Goal: Task Accomplishment & Management: Manage account settings

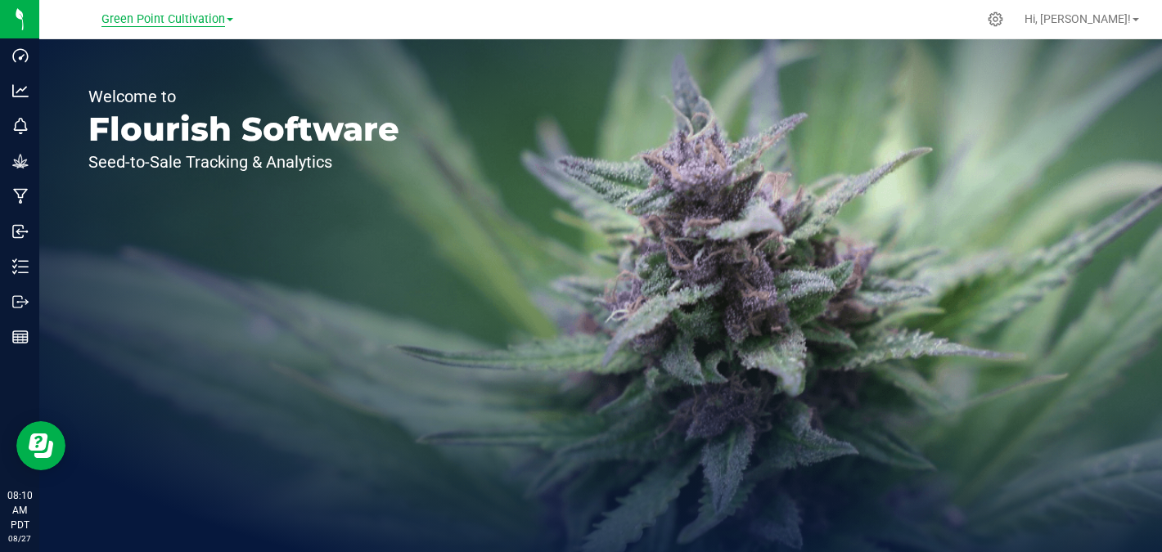
click at [176, 19] on span "Green Point Cultivation" at bounding box center [163, 19] width 124 height 15
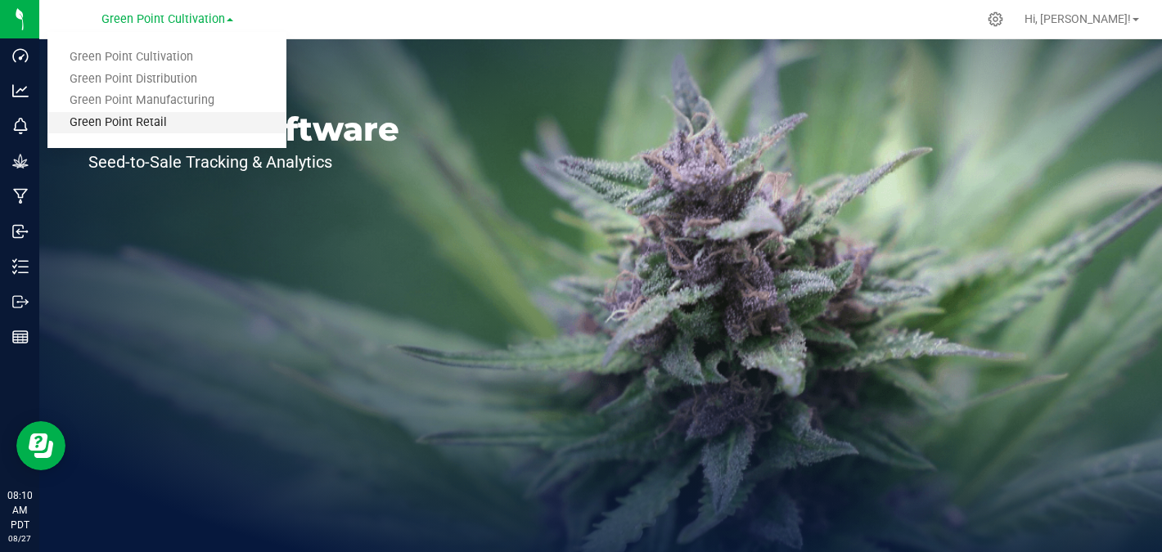
click at [153, 125] on link "Green Point Retail" at bounding box center [166, 123] width 239 height 22
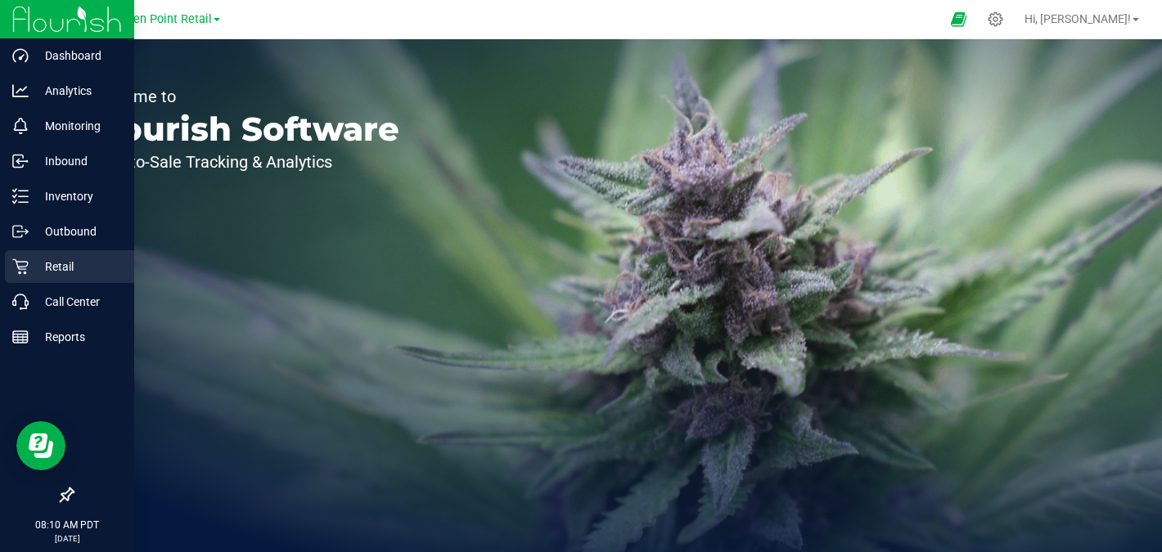
click at [92, 267] on p "Retail" at bounding box center [78, 267] width 98 height 20
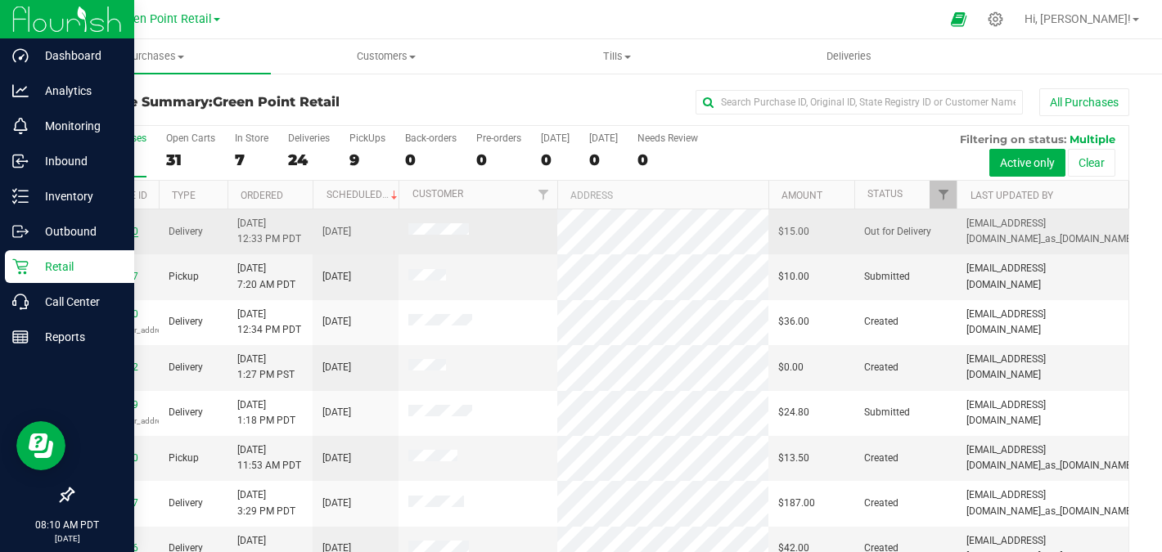
click at [119, 231] on link "00000730" at bounding box center [115, 231] width 46 height 11
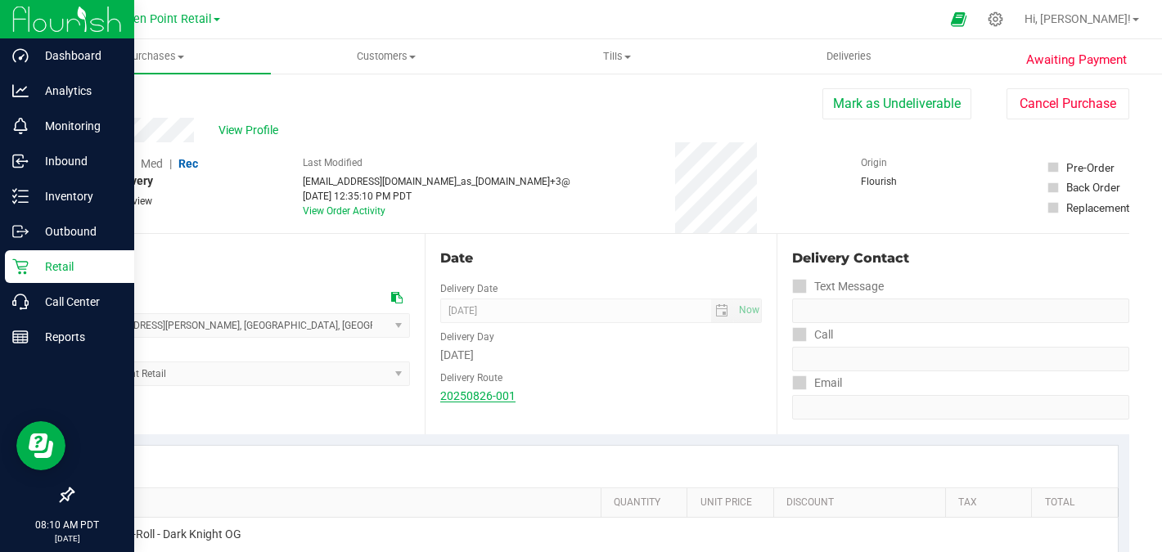
click at [478, 392] on link "20250826-001" at bounding box center [477, 395] width 75 height 13
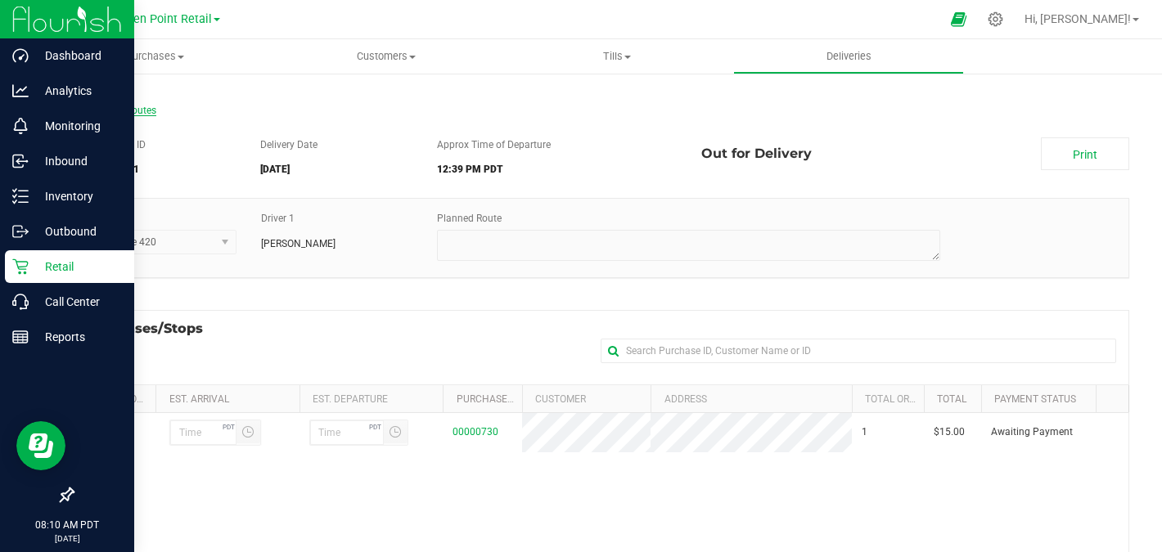
click at [119, 111] on span "All Delivery Routes" at bounding box center [114, 110] width 84 height 11
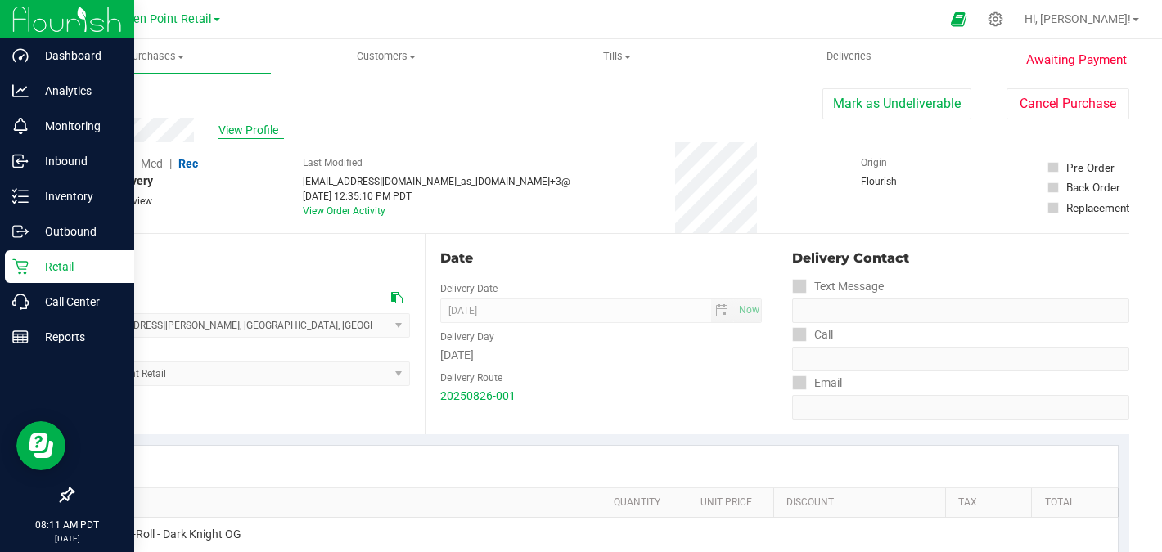
click at [231, 128] on span "View Profile" at bounding box center [250, 130] width 65 height 17
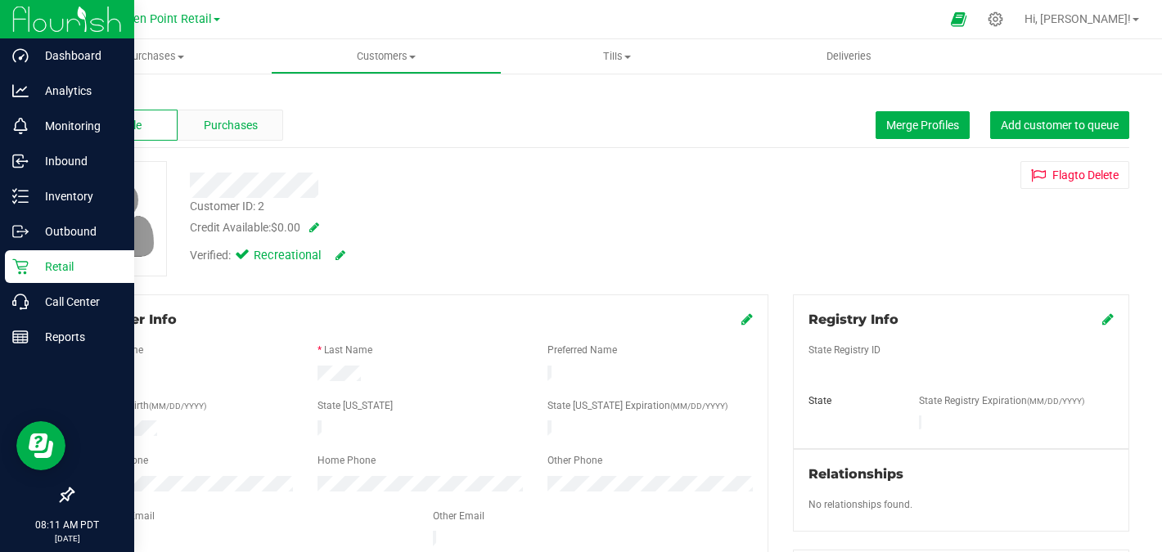
click at [238, 128] on span "Purchases" at bounding box center [231, 125] width 54 height 17
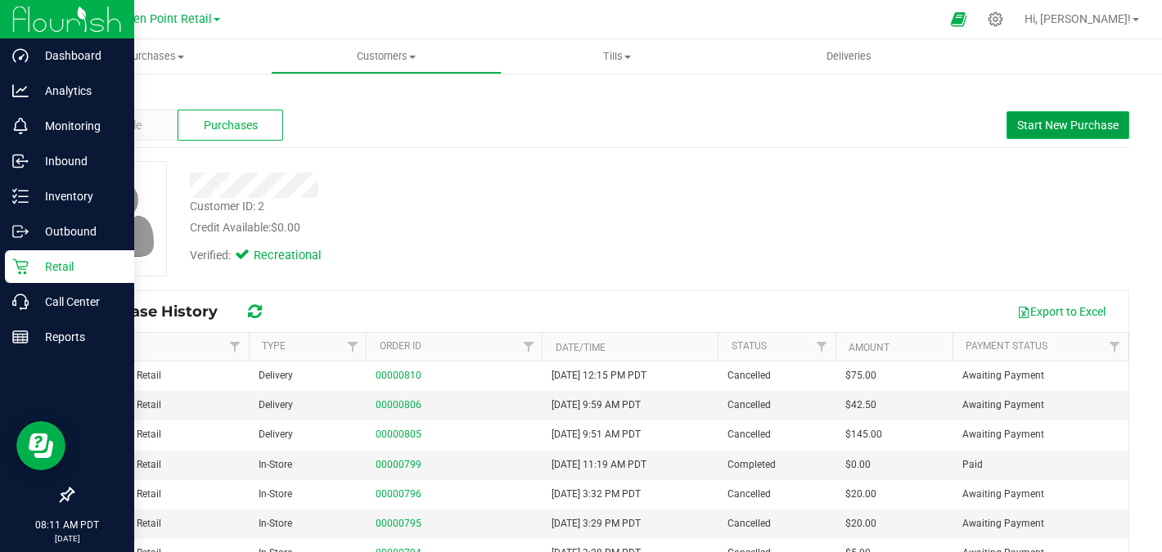
click at [1076, 121] on span "Start New Purchase" at bounding box center [1067, 125] width 101 height 13
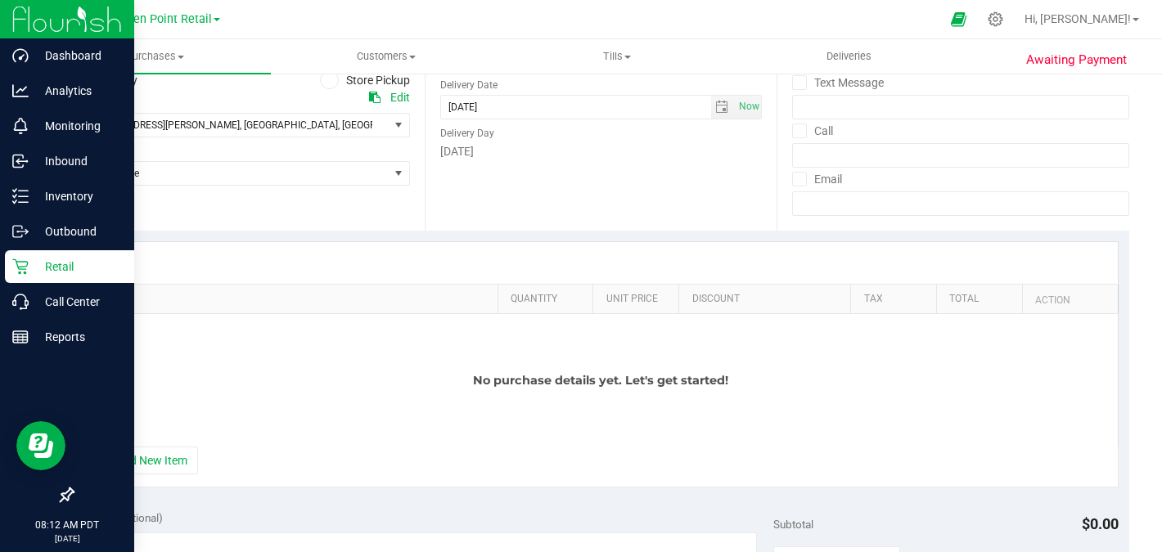
scroll to position [227, 0]
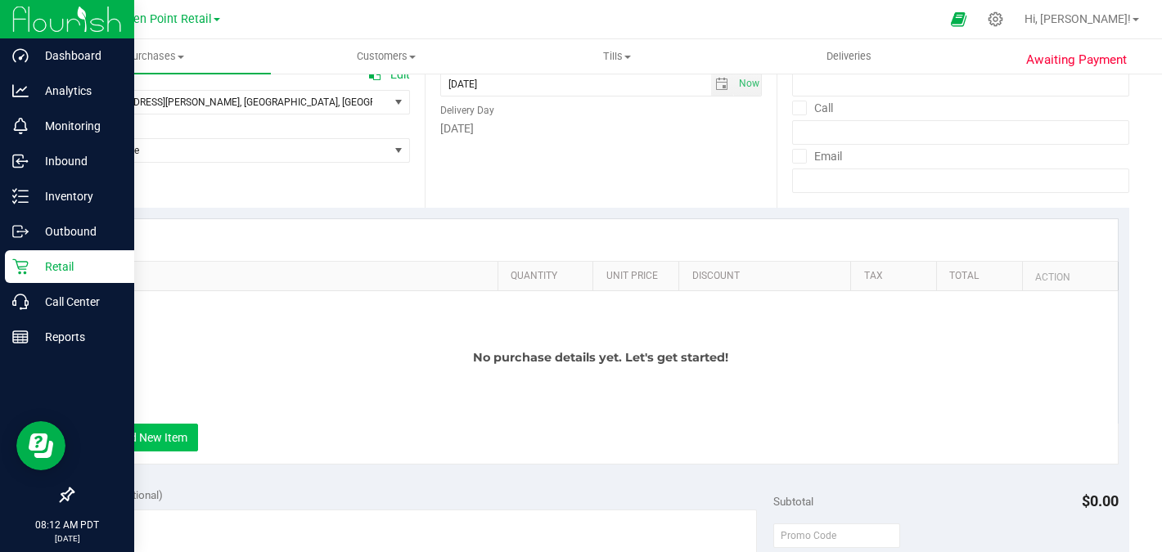
click at [157, 437] on button "+ Add New Item" at bounding box center [147, 438] width 101 height 28
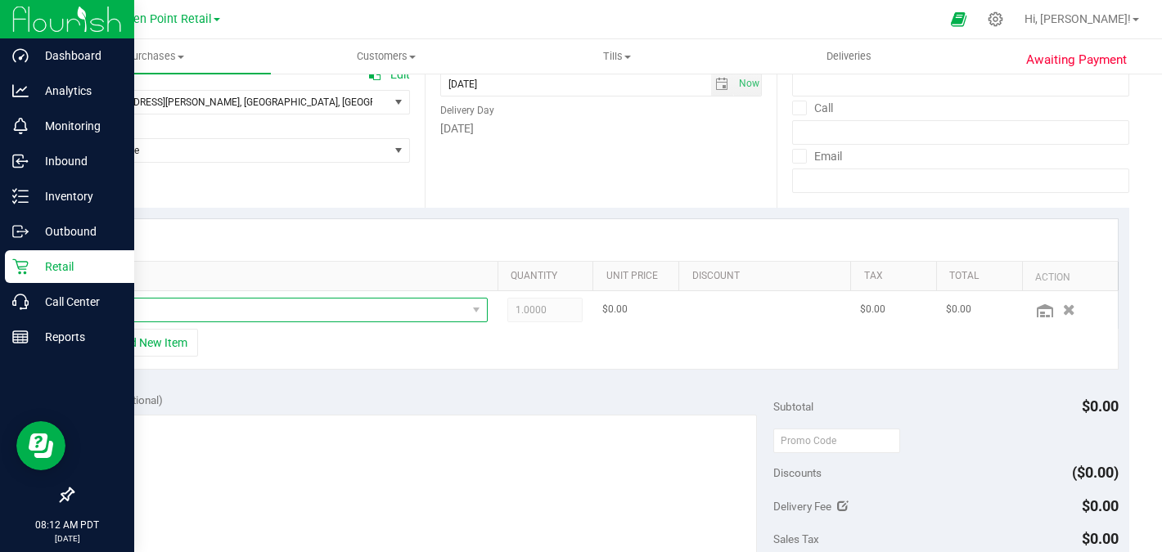
click at [238, 307] on span "NO DATA FOUND" at bounding box center [280, 310] width 371 height 23
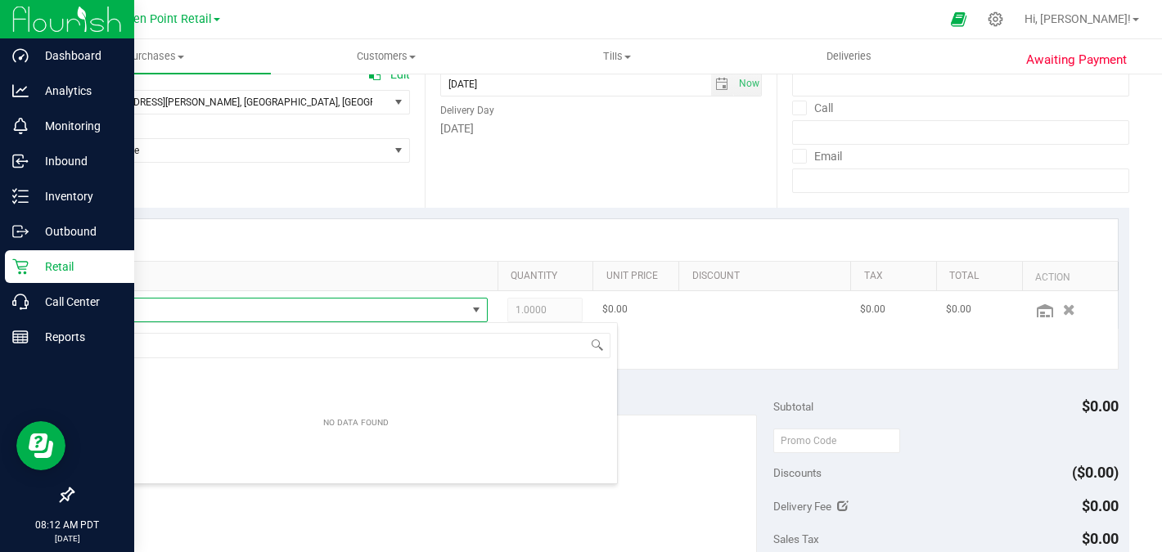
scroll to position [25, 393]
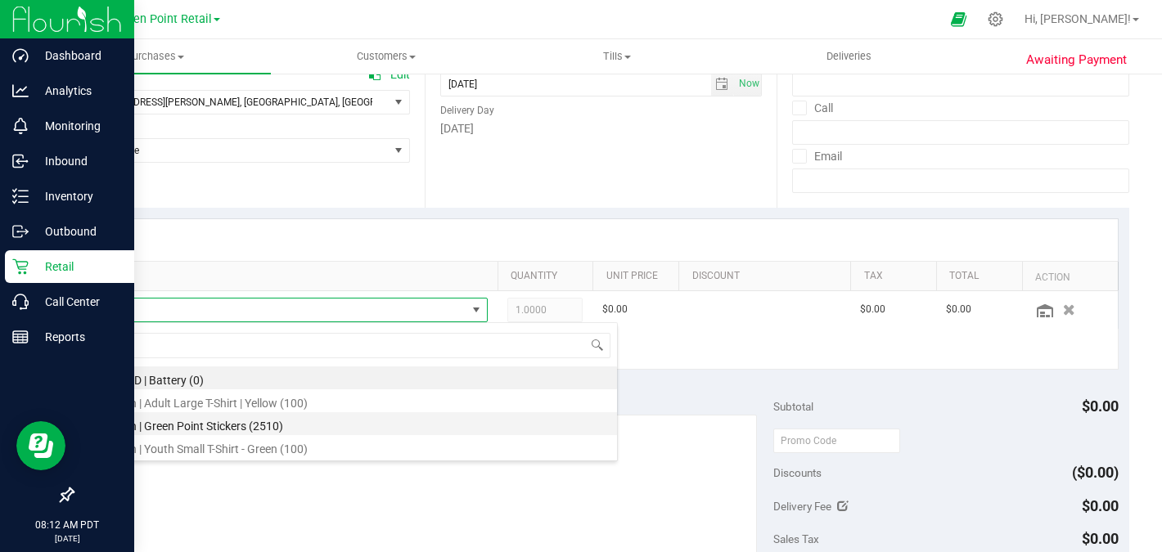
click at [217, 427] on li "Merch | Green Point Stickers (2510)" at bounding box center [356, 423] width 522 height 23
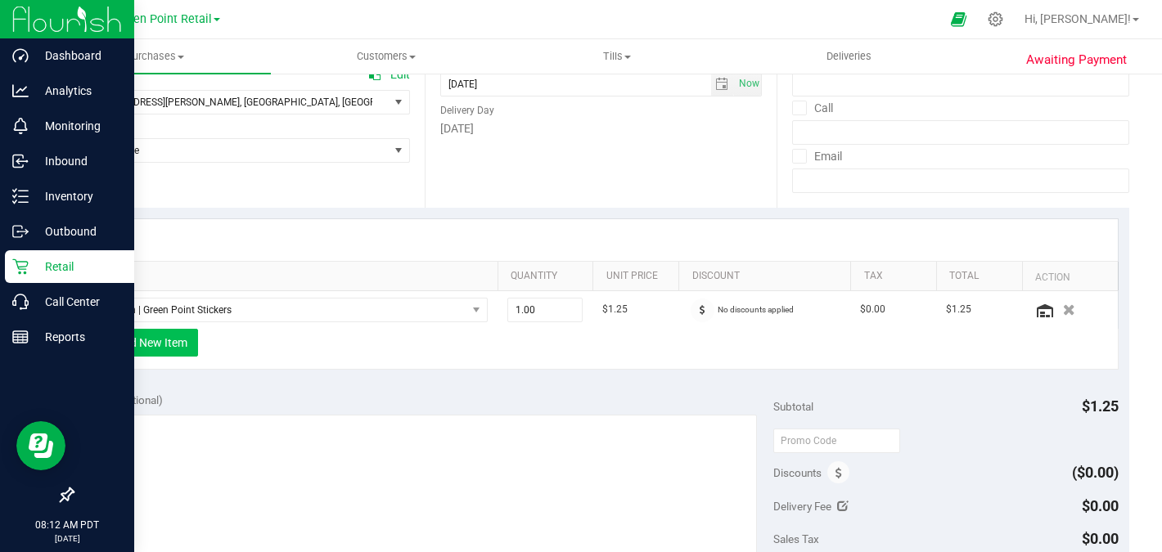
click at [187, 345] on button "+ Add New Item" at bounding box center [147, 343] width 101 height 28
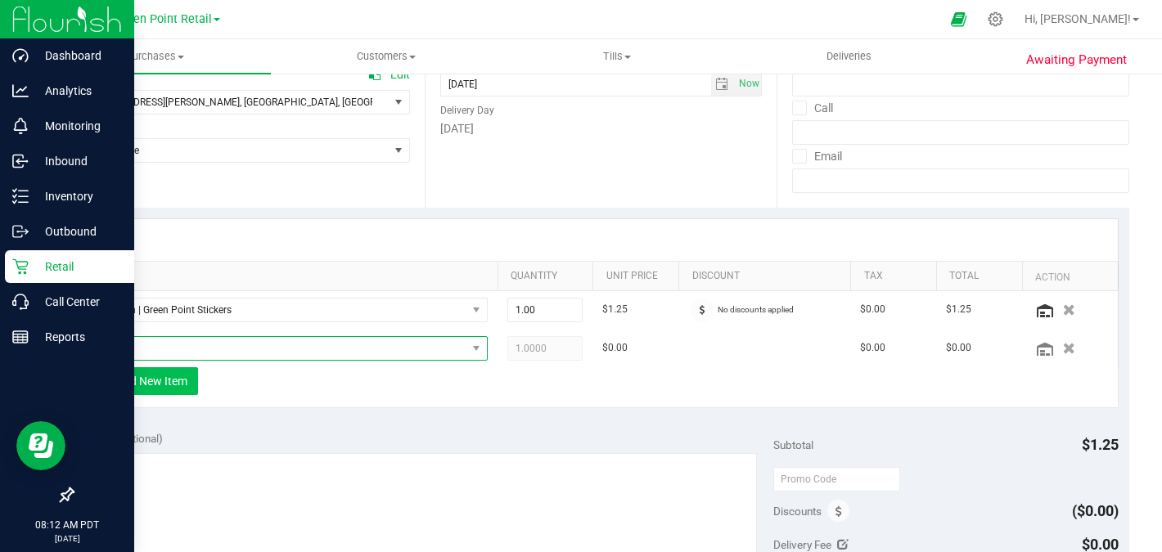
click at [187, 345] on span "NO DATA FOUND" at bounding box center [280, 348] width 371 height 23
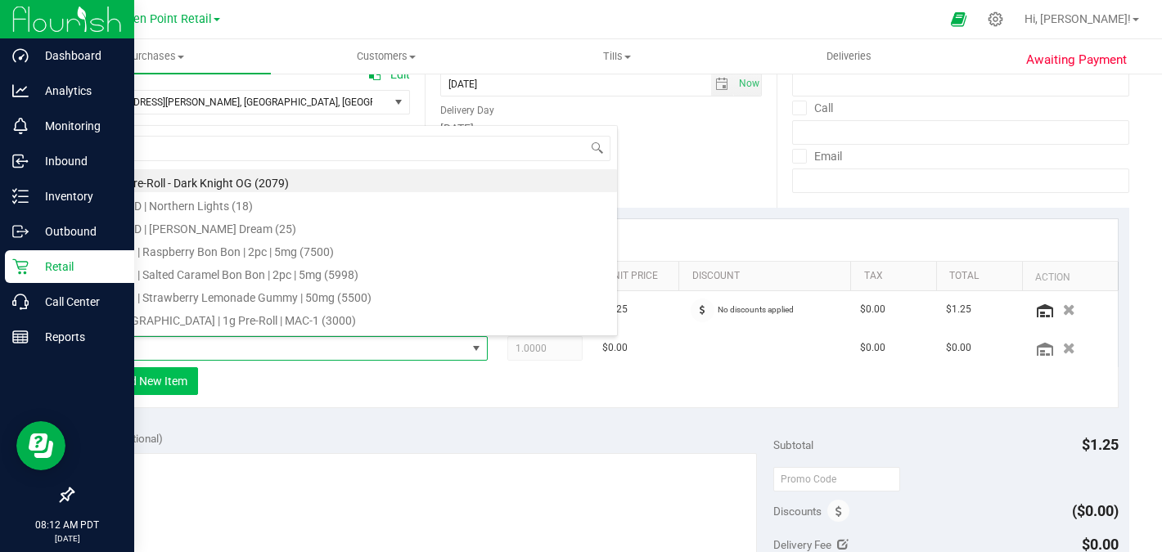
click at [187, 345] on span at bounding box center [280, 348] width 371 height 23
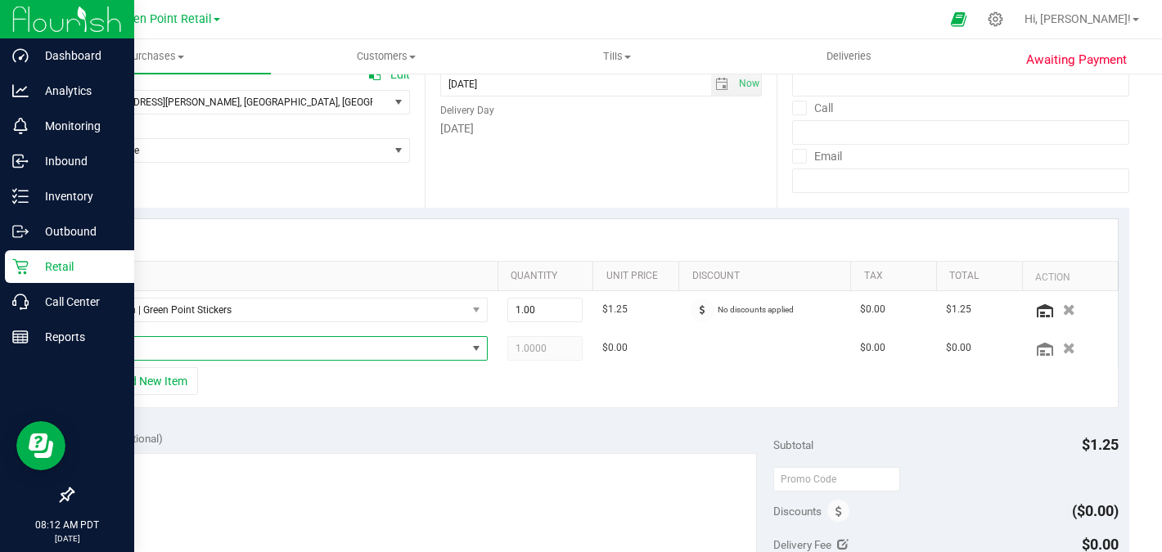
click at [309, 414] on div "SKU Quantity Unit Price Discount Tax Total Action Merch | Green Point Stickers …" at bounding box center [600, 314] width 1057 height 212
click at [1073, 348] on icon "button" at bounding box center [1069, 348] width 14 height 12
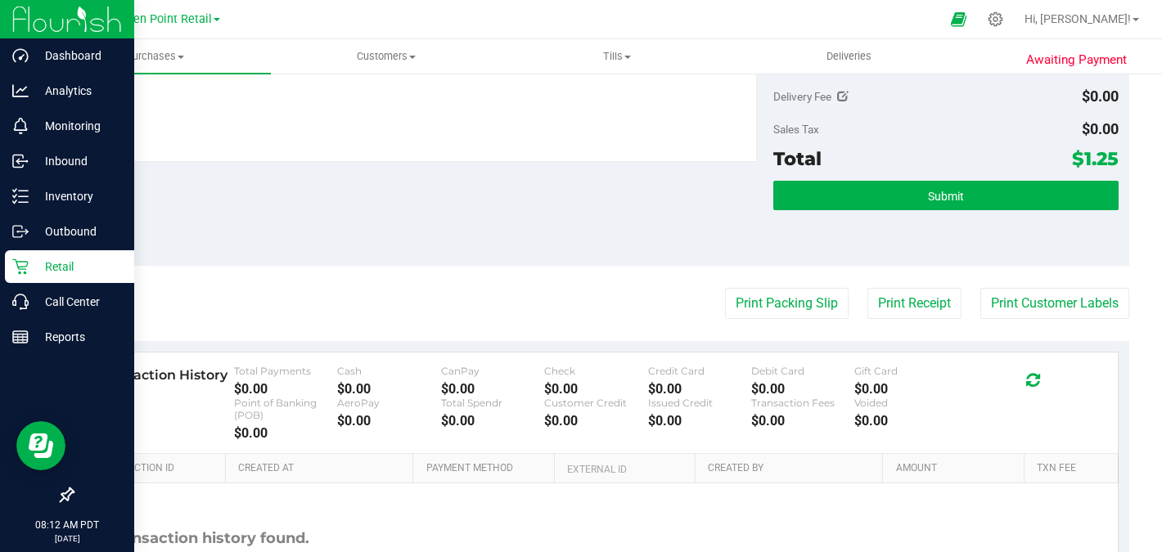
scroll to position [465, 0]
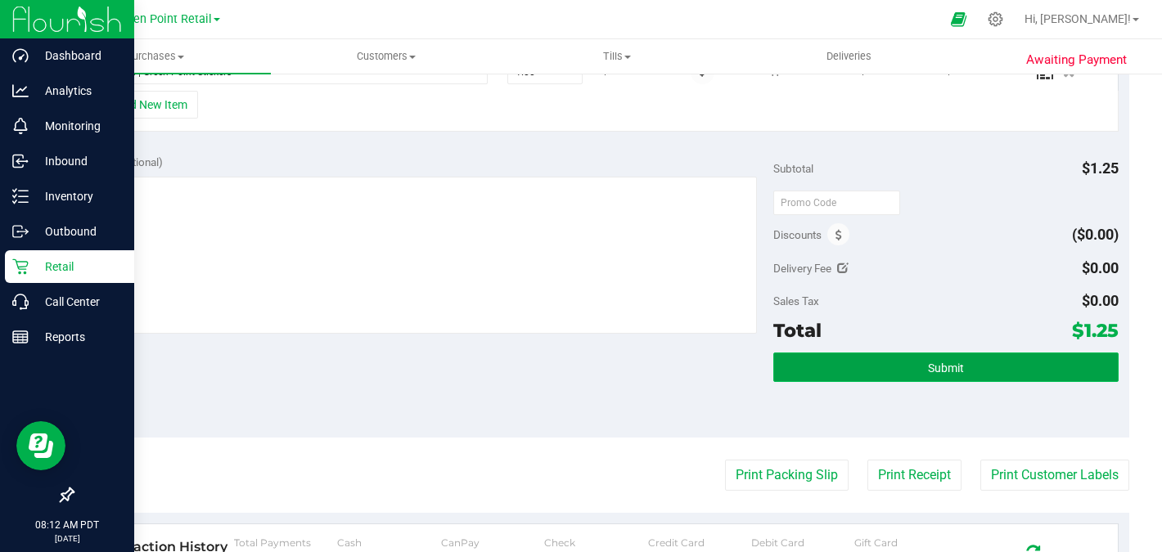
click at [991, 358] on button "Submit" at bounding box center [945, 367] width 345 height 29
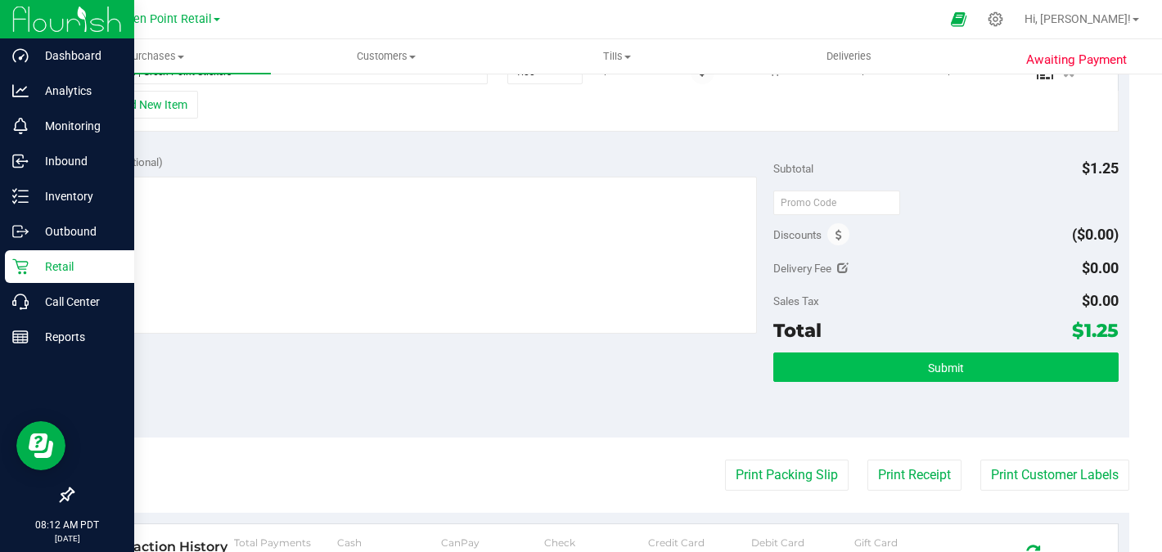
scroll to position [467, 0]
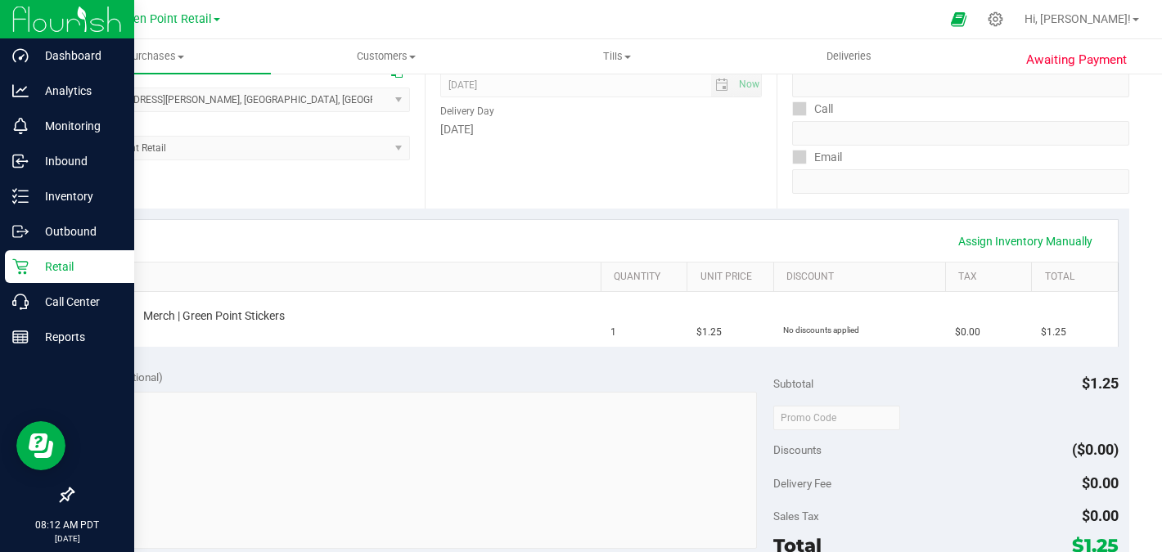
scroll to position [209, 0]
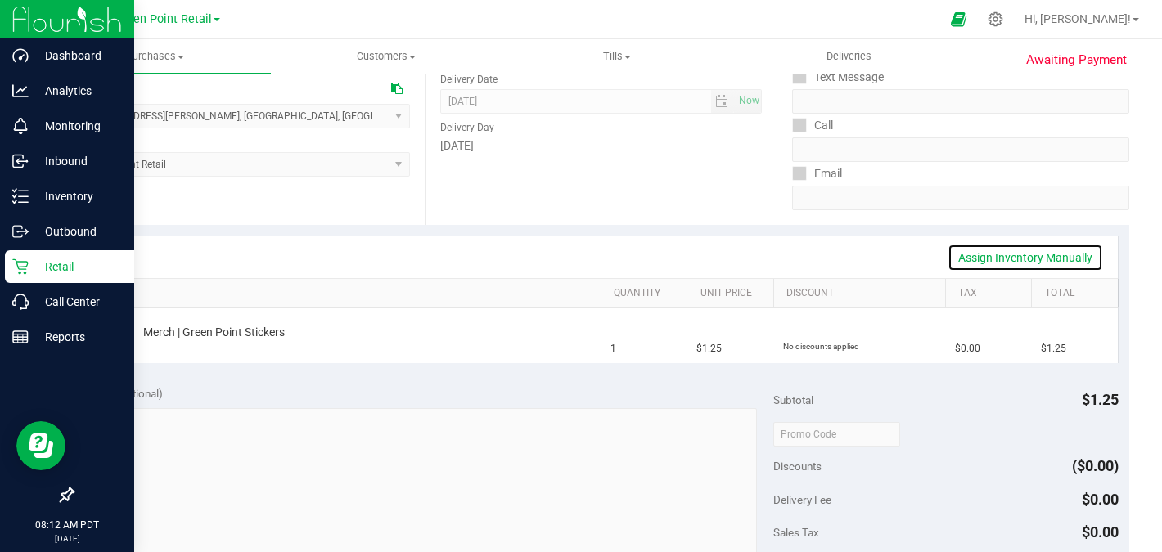
click at [1013, 256] on link "Assign Inventory Manually" at bounding box center [1024, 258] width 155 height 28
click at [285, 330] on span "Merch | Green Point Stickers" at bounding box center [214, 333] width 142 height 16
click at [654, 346] on td "1" at bounding box center [643, 335] width 86 height 55
click at [1076, 255] on link "Save & Exit" at bounding box center [1064, 258] width 77 height 28
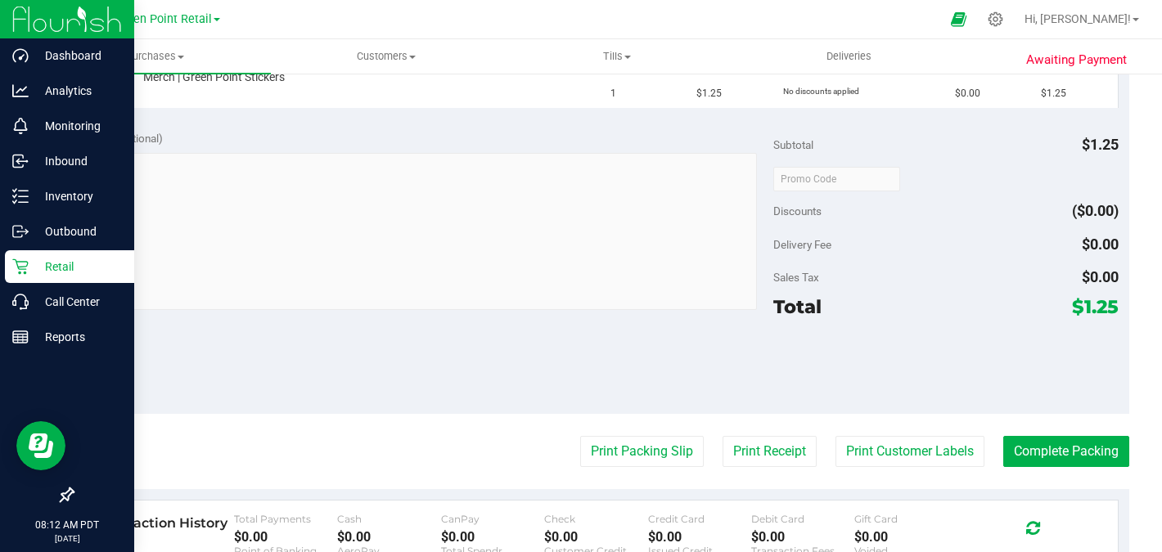
scroll to position [468, 0]
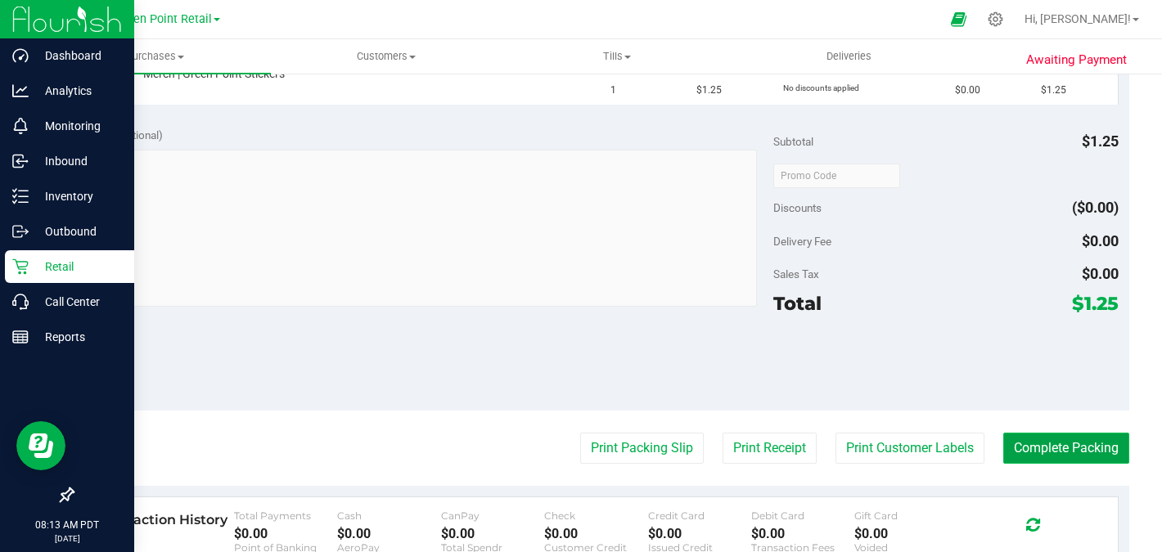
click at [1041, 449] on button "Complete Packing" at bounding box center [1066, 448] width 126 height 31
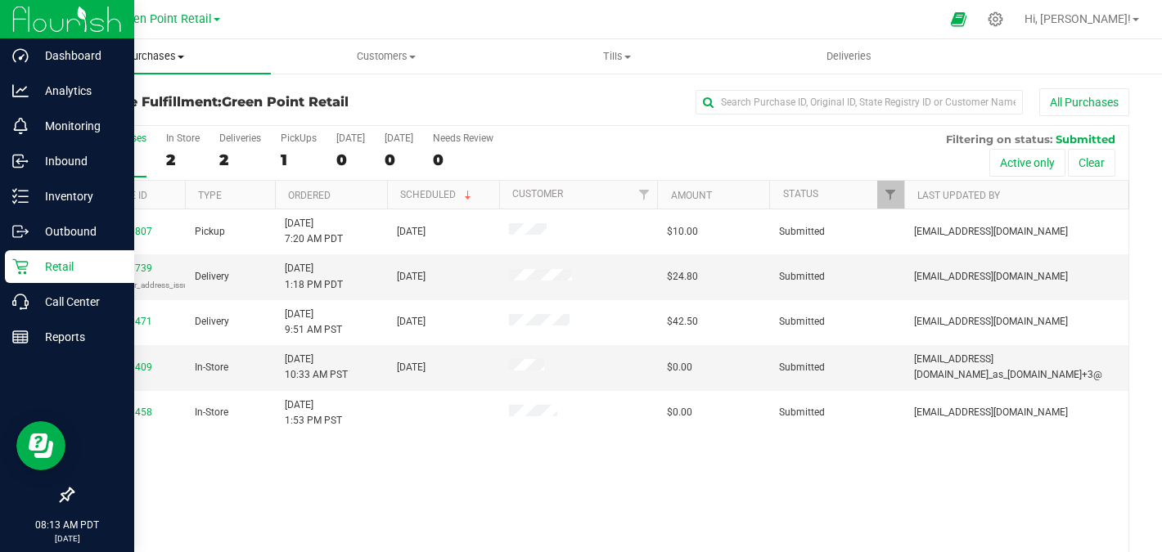
click at [150, 60] on span "Purchases" at bounding box center [154, 56] width 231 height 15
click at [146, 94] on span "Summary of purchases" at bounding box center [123, 99] width 168 height 14
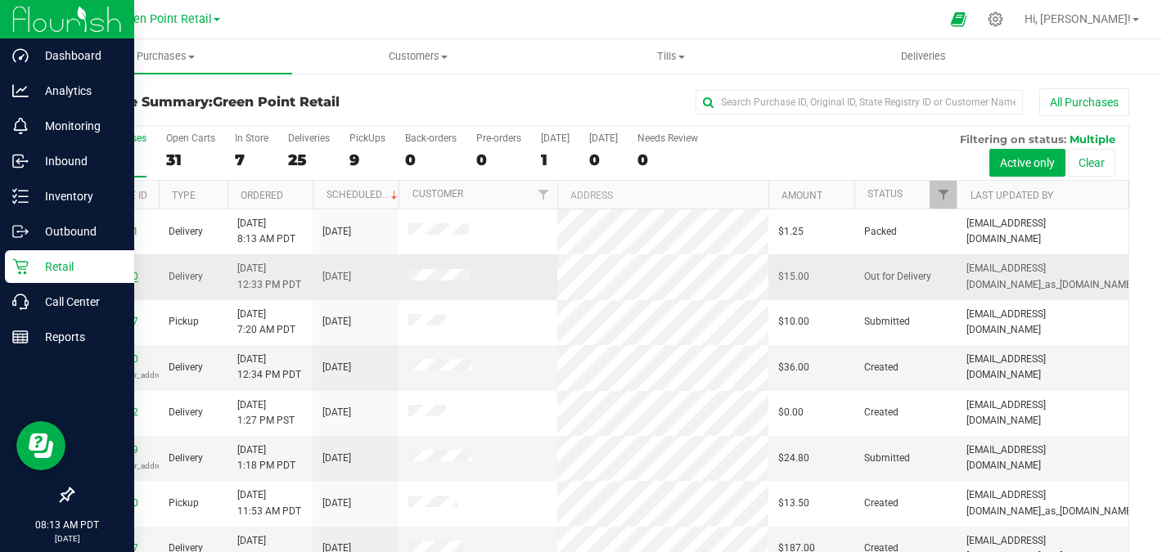
click at [128, 278] on link "00000730" at bounding box center [115, 276] width 46 height 11
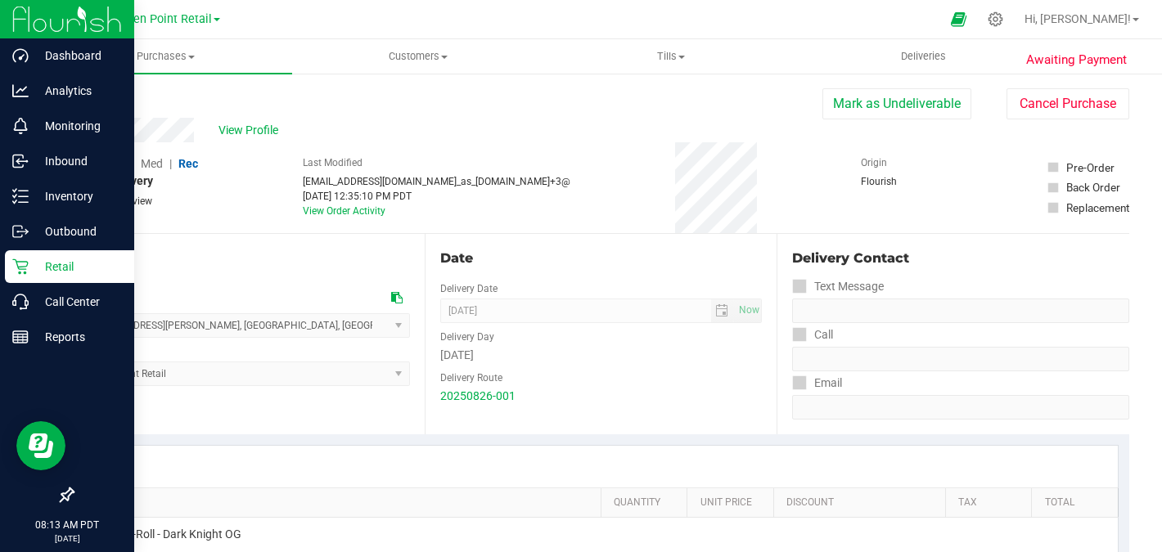
click at [91, 92] on link "Back" at bounding box center [84, 97] width 25 height 11
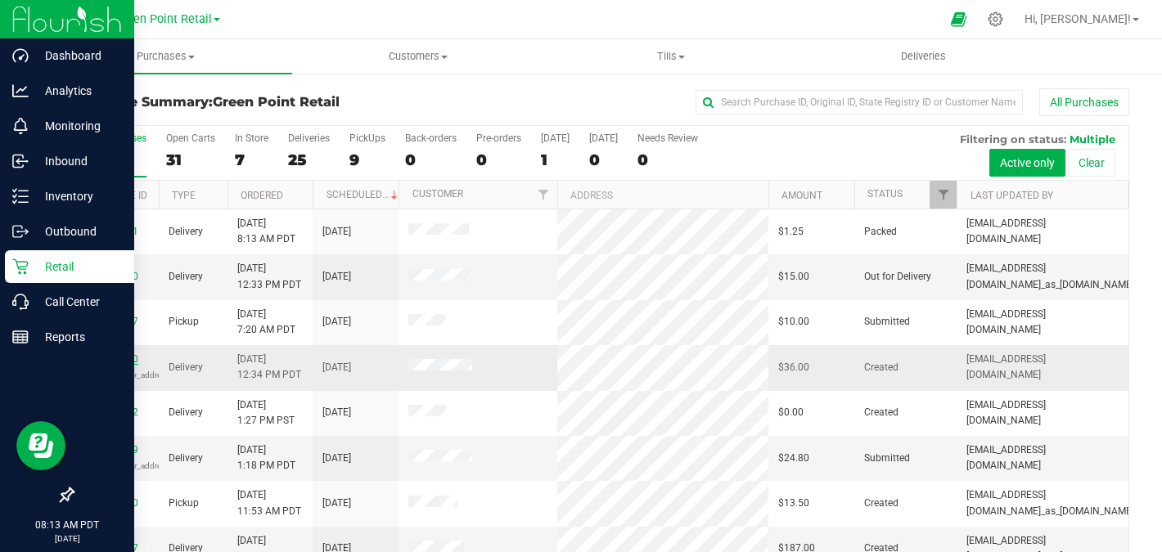
click at [119, 359] on link "00000740" at bounding box center [115, 358] width 46 height 11
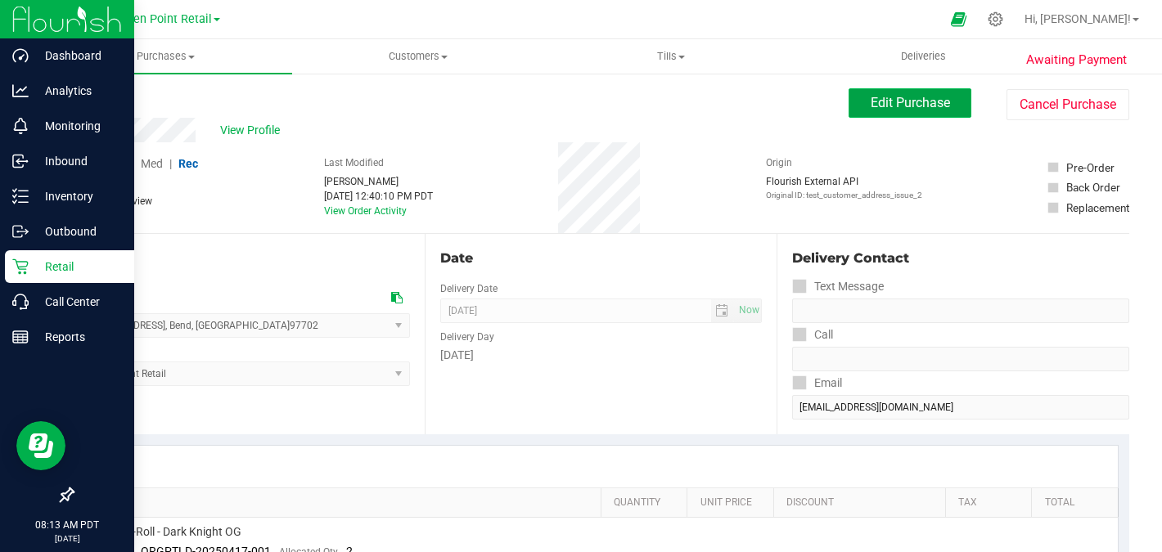
click at [918, 103] on span "Edit Purchase" at bounding box center [909, 103] width 79 height 16
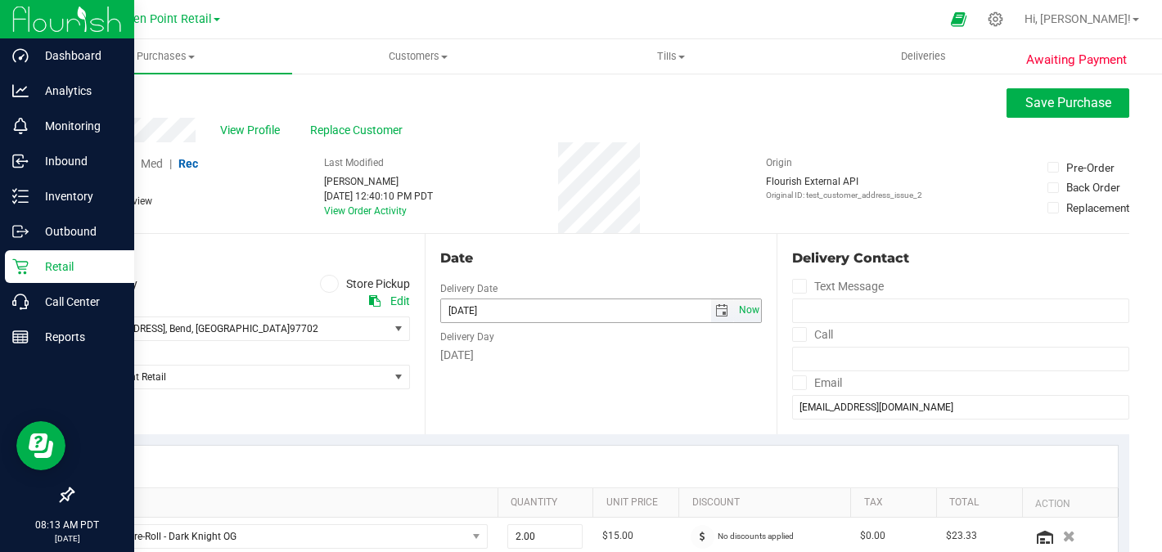
click at [754, 308] on span "Now" at bounding box center [749, 311] width 28 height 24
type input "[DATE]"
click at [1028, 103] on span "Save Purchase" at bounding box center [1068, 103] width 86 height 16
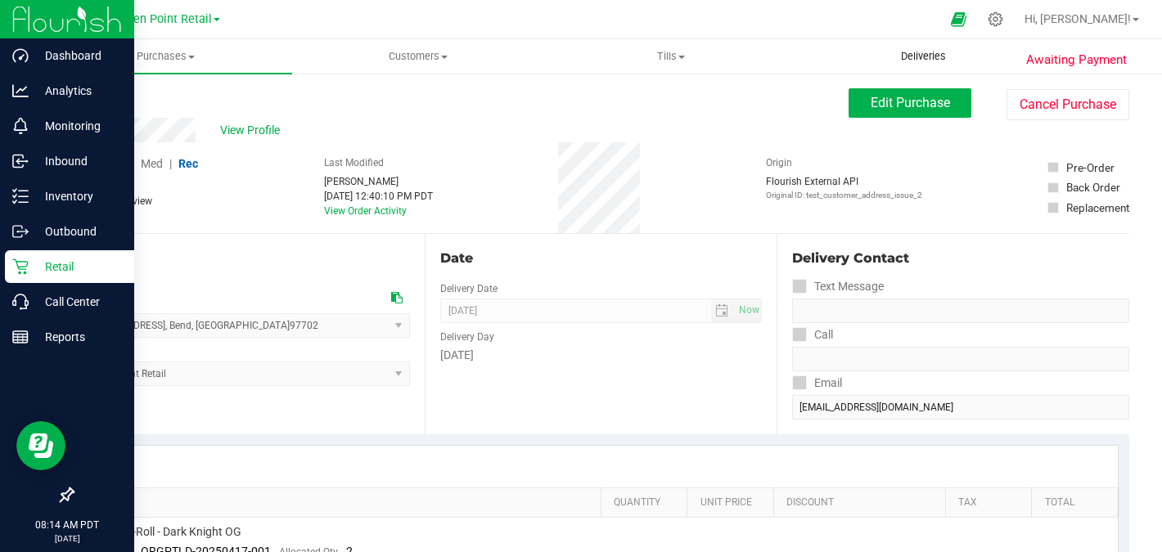
click at [926, 52] on span "Deliveries" at bounding box center [923, 56] width 89 height 15
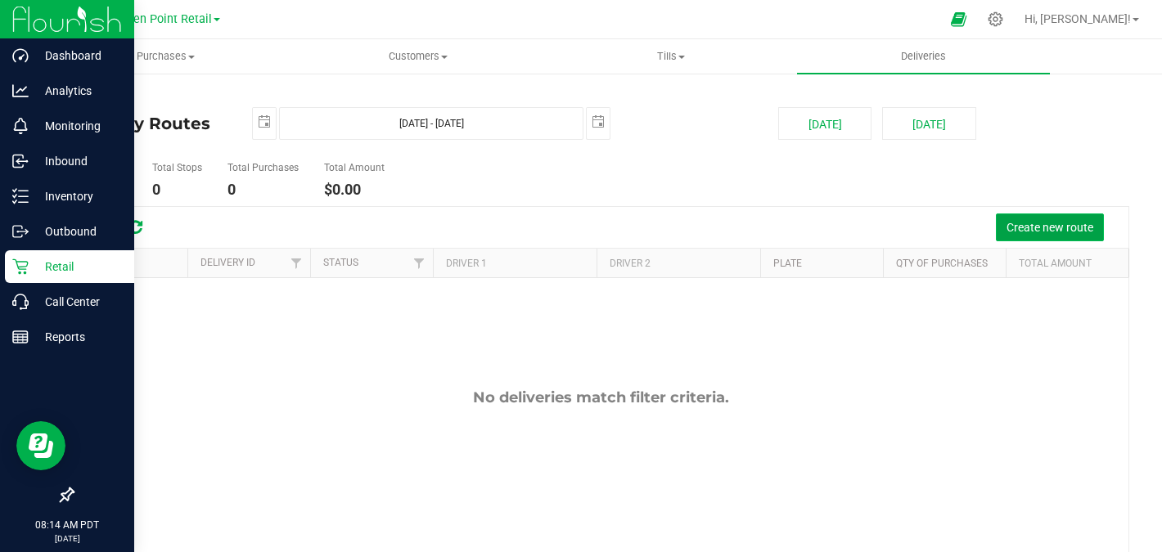
click at [1065, 223] on span "Create new route" at bounding box center [1049, 227] width 87 height 13
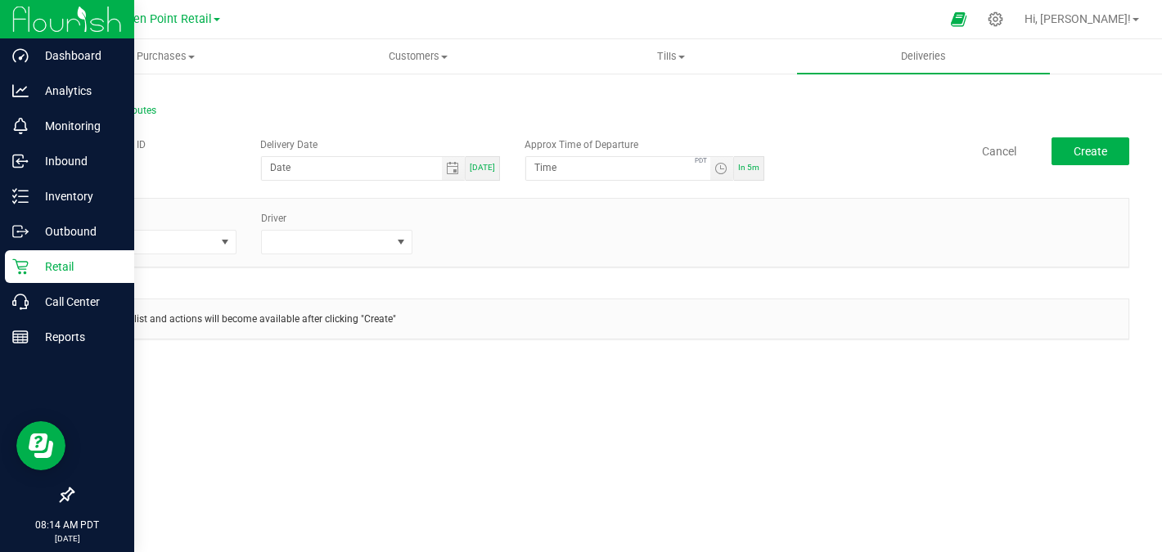
click at [483, 163] on span "[DATE]" at bounding box center [482, 167] width 25 height 9
type input "[DATE]"
type input "8:19 AM"
click at [751, 171] on span "In 5m" at bounding box center [748, 167] width 21 height 9
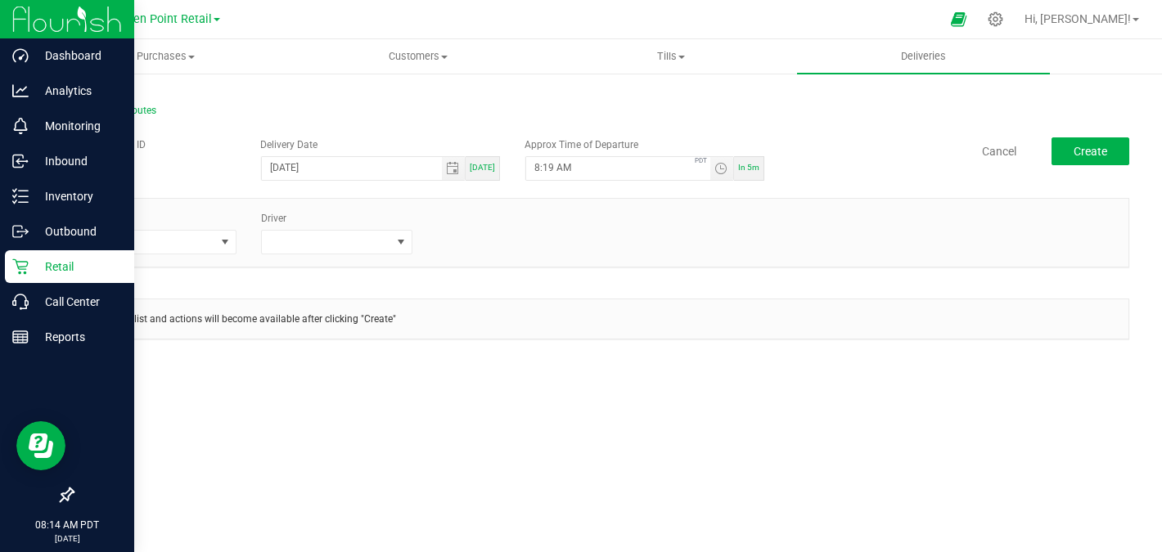
click at [750, 165] on span "In 5m" at bounding box center [748, 167] width 21 height 9
click at [207, 242] on span at bounding box center [150, 242] width 129 height 23
click at [178, 336] on li "Sprinter Van" at bounding box center [162, 340] width 153 height 28
click at [321, 234] on span at bounding box center [326, 242] width 129 height 23
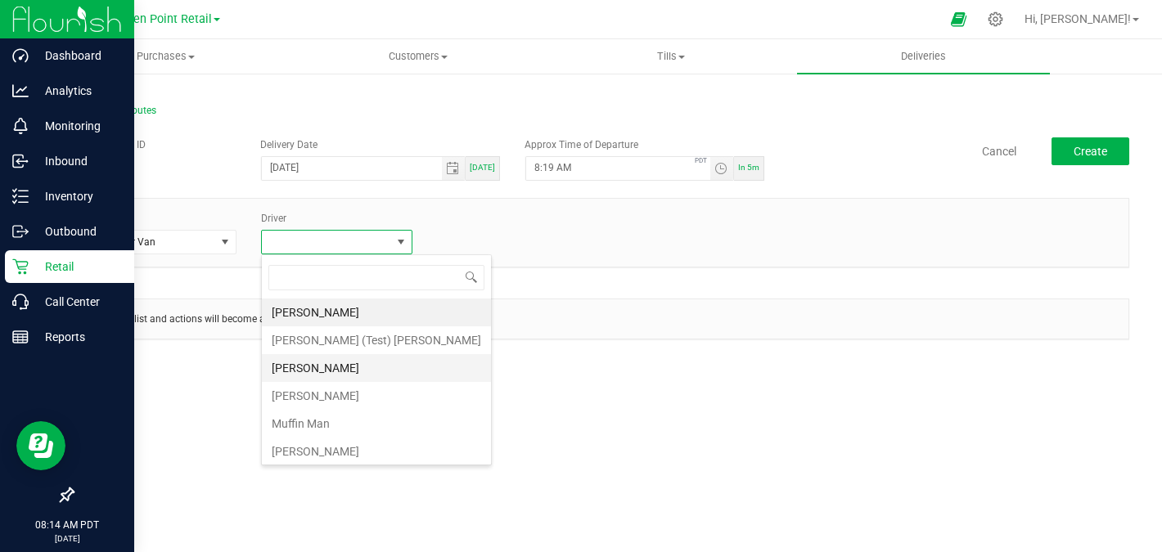
click at [341, 371] on li "[PERSON_NAME]" at bounding box center [376, 368] width 229 height 28
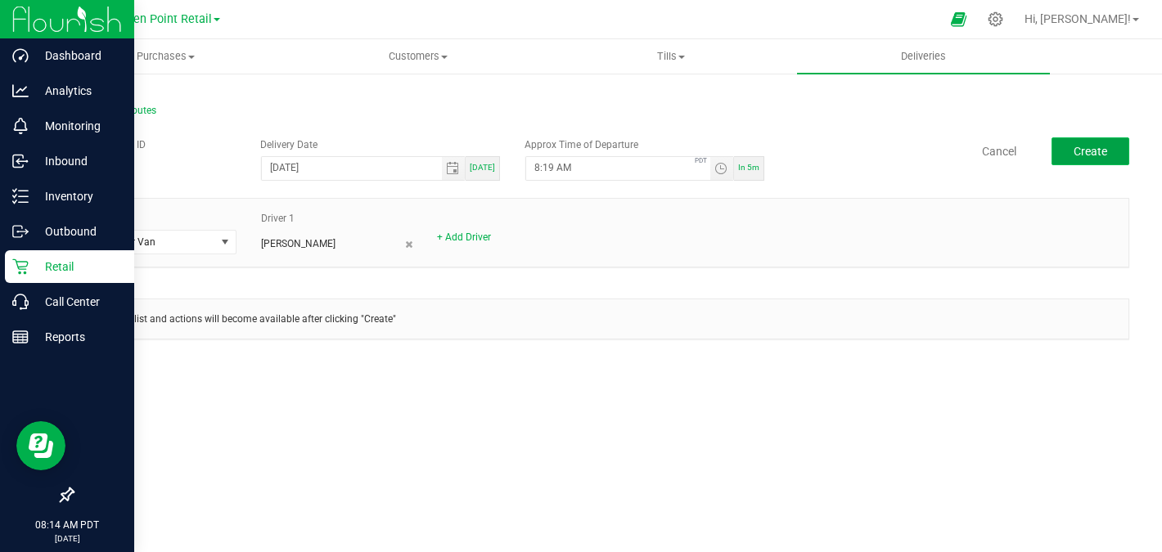
click at [1101, 149] on span "Create" at bounding box center [1090, 151] width 34 height 13
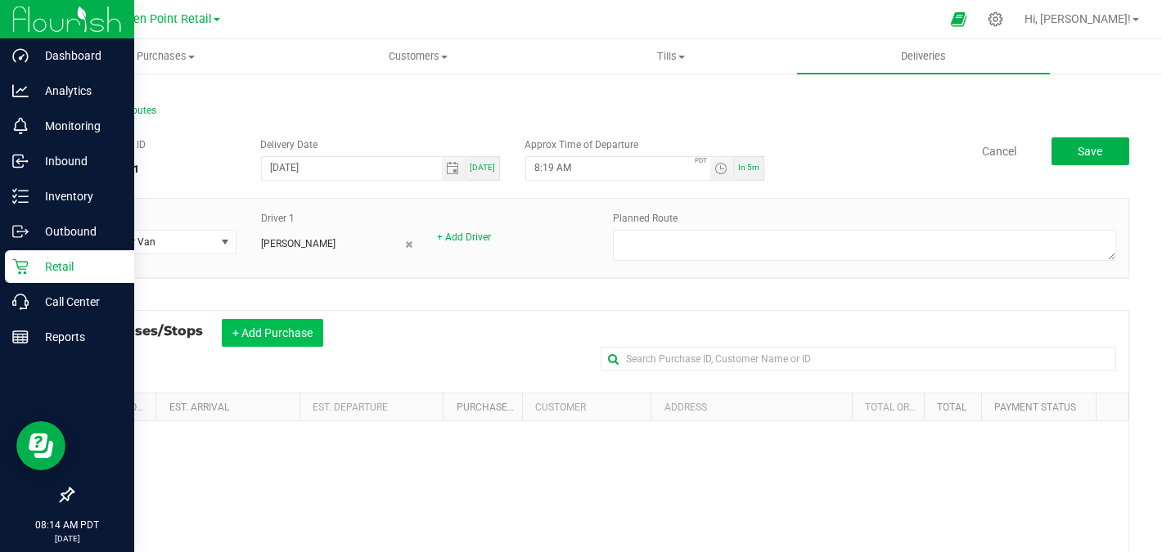
click at [279, 330] on button "+ Add Purchase" at bounding box center [272, 333] width 101 height 28
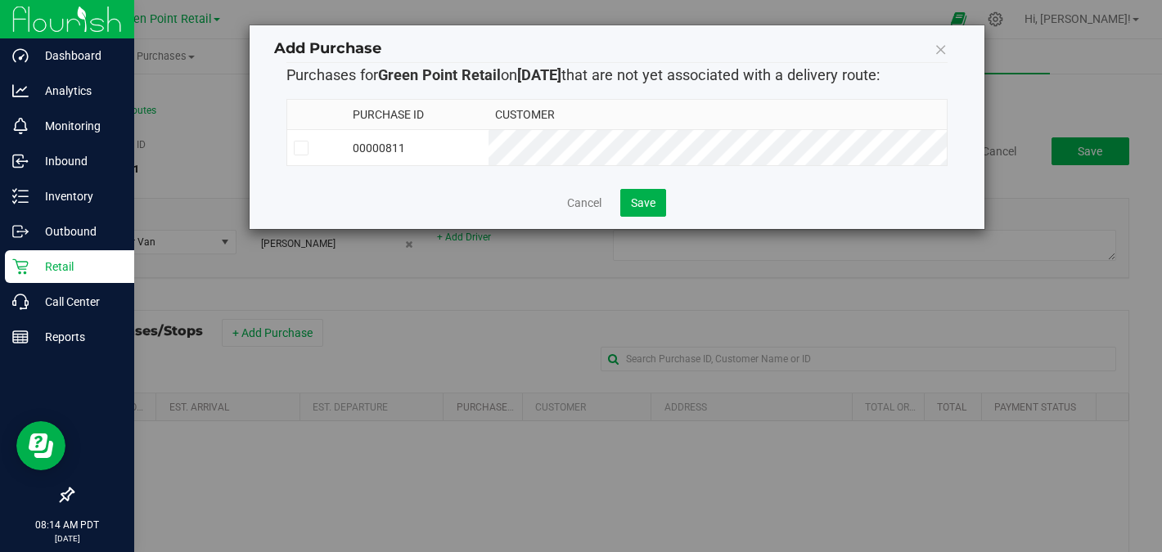
click at [422, 155] on td "00000811" at bounding box center [417, 148] width 142 height 36
click at [639, 196] on span "Save" at bounding box center [643, 202] width 25 height 13
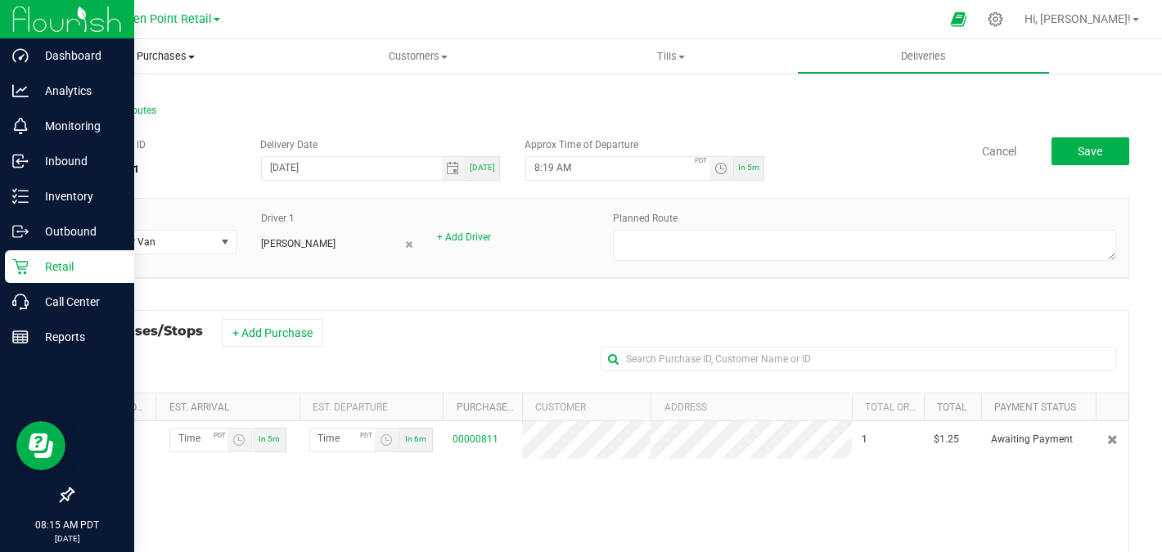
click at [169, 53] on span "Purchases" at bounding box center [165, 56] width 253 height 15
click at [158, 97] on span "Summary of purchases" at bounding box center [123, 99] width 168 height 14
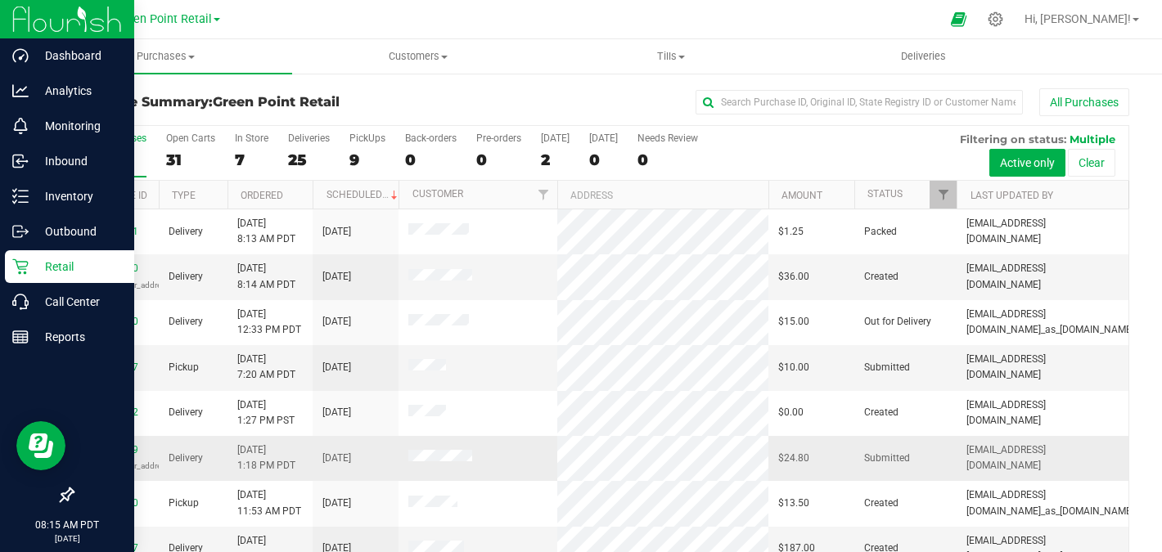
click at [122, 443] on div "00000739 (test_customer_address_issue)" at bounding box center [116, 458] width 66 height 31
click at [124, 445] on link "00000739" at bounding box center [115, 449] width 46 height 11
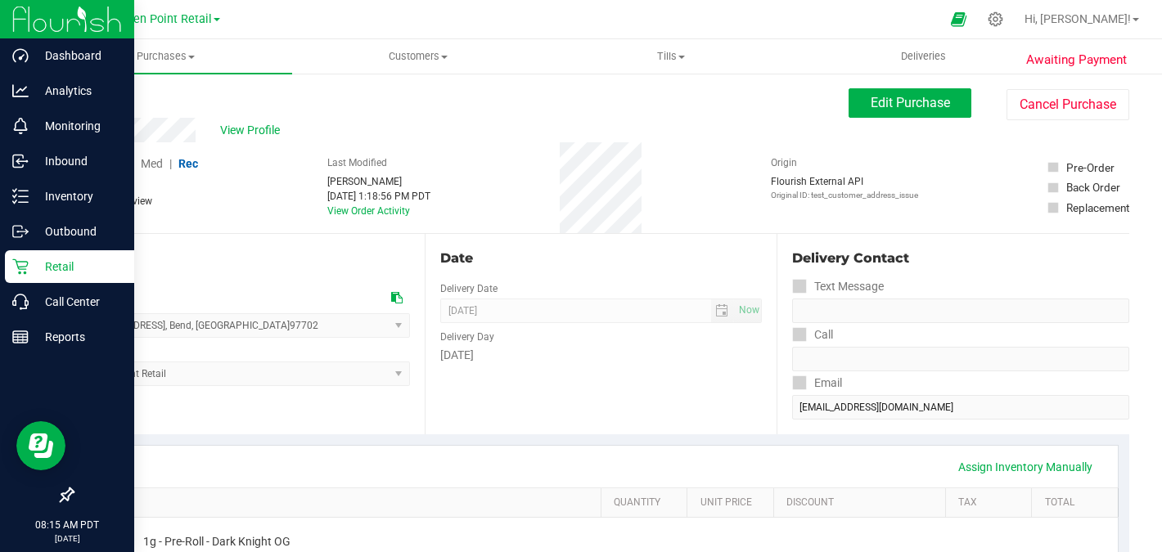
click at [88, 92] on link "Back" at bounding box center [84, 97] width 25 height 11
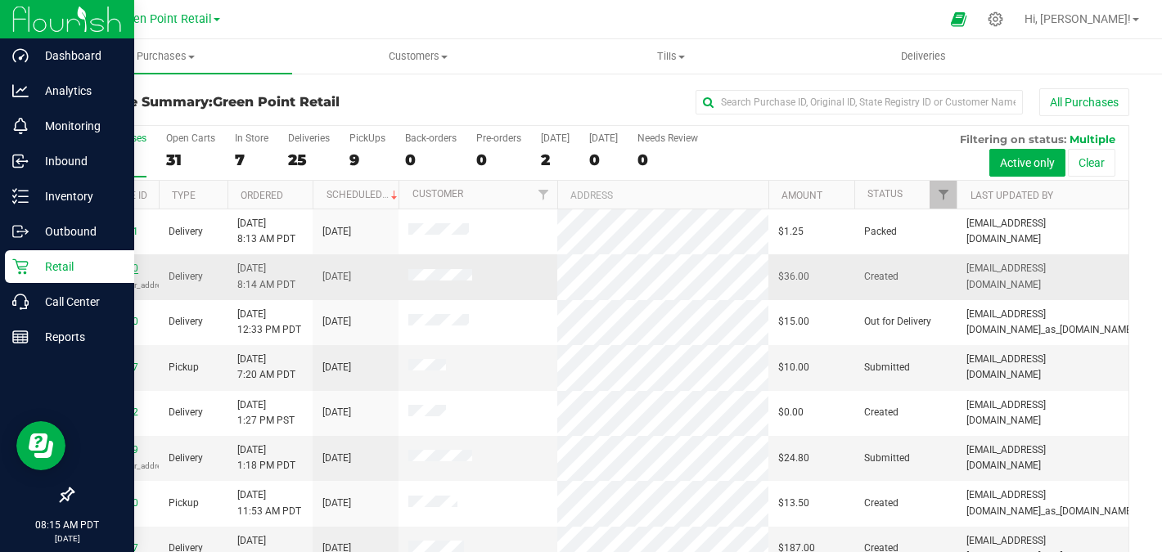
click at [119, 266] on link "00000740" at bounding box center [115, 268] width 46 height 11
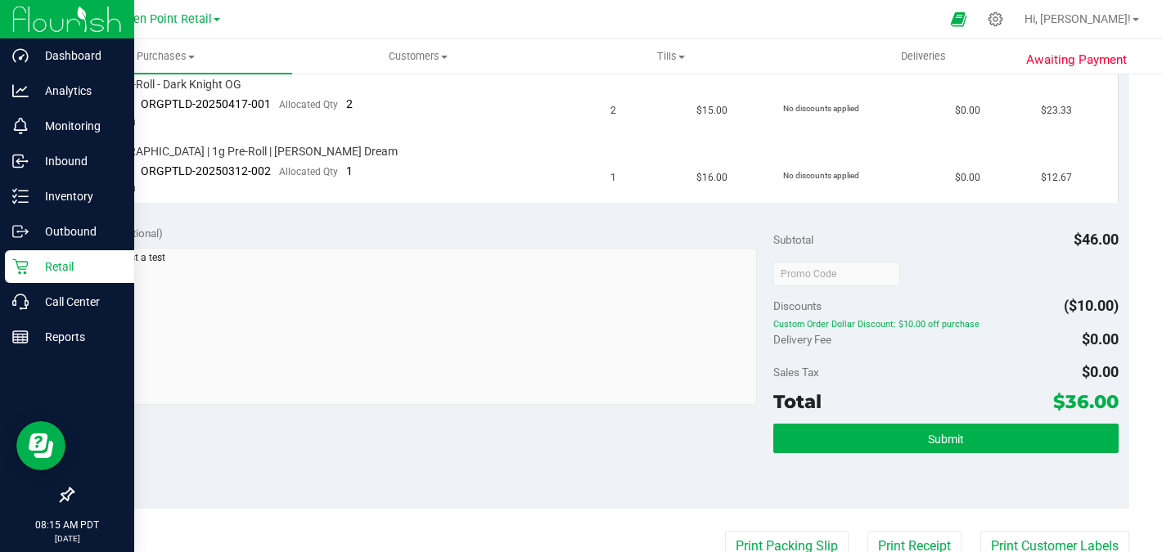
scroll to position [451, 0]
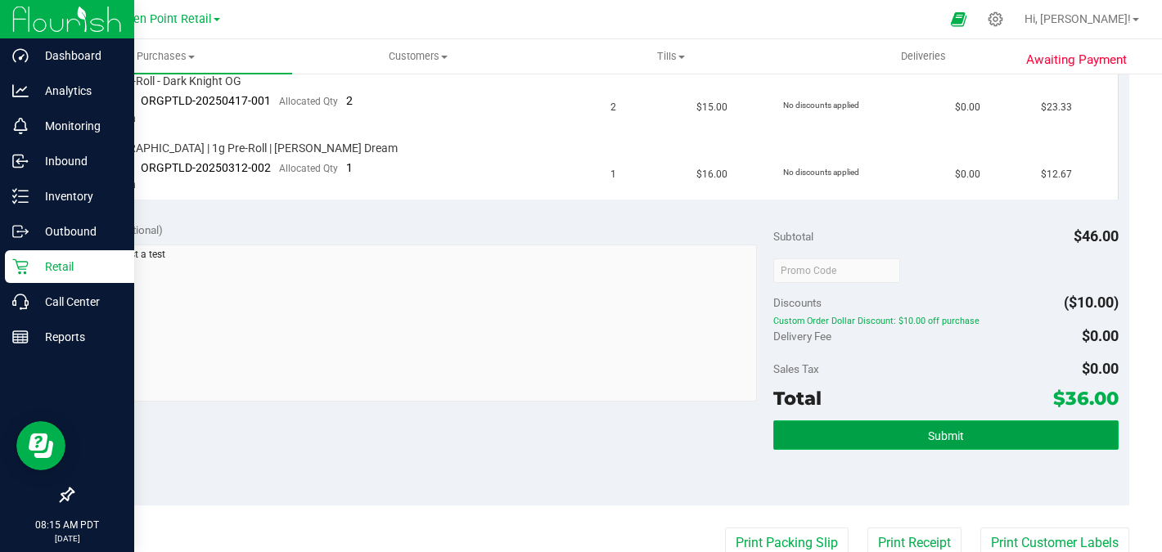
click at [820, 431] on button "Submit" at bounding box center [945, 434] width 345 height 29
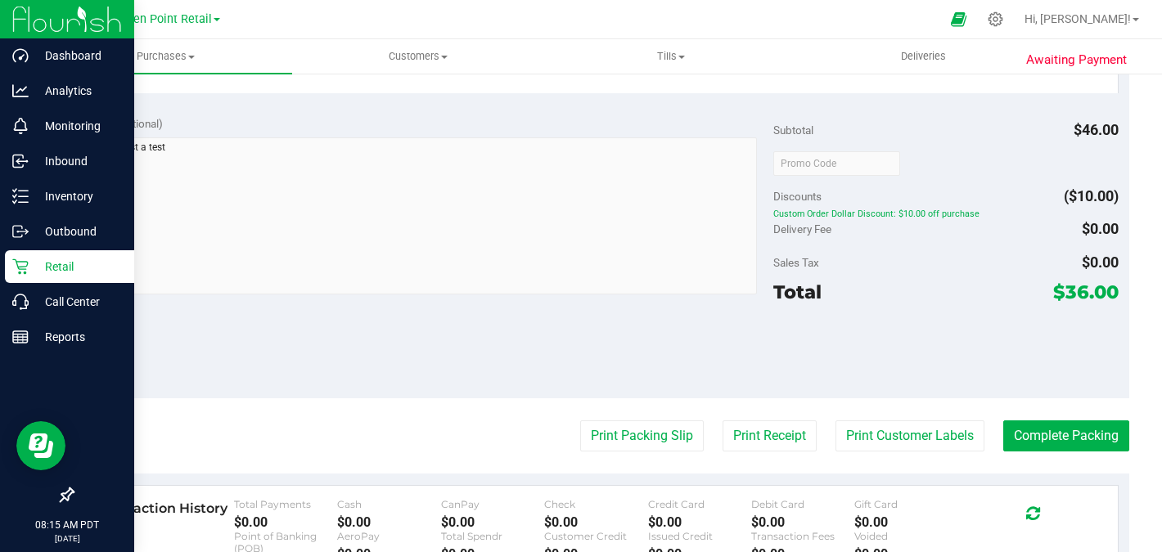
scroll to position [628, 0]
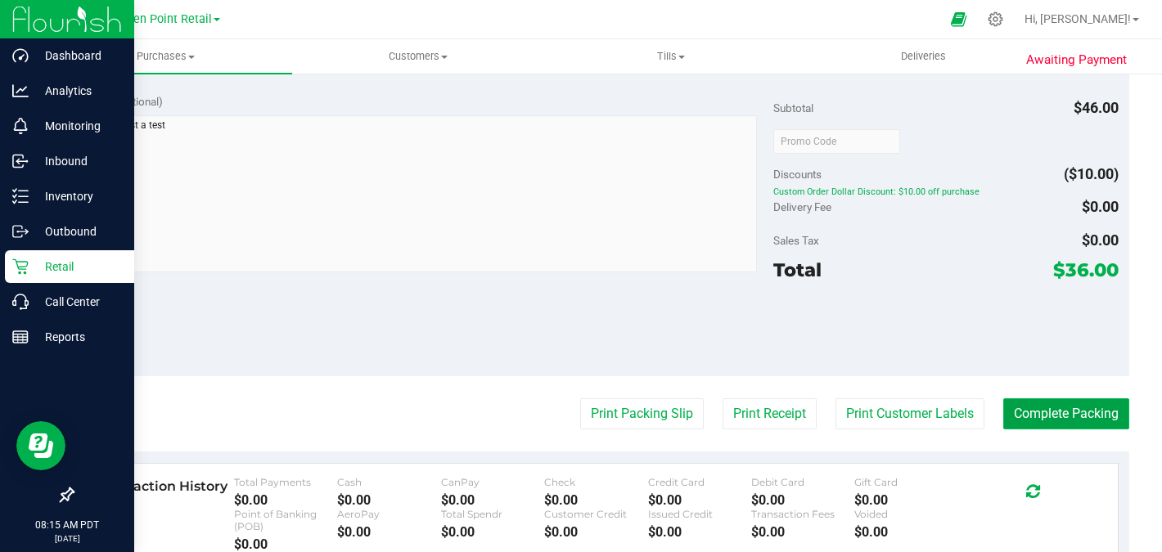
click at [1026, 421] on button "Complete Packing" at bounding box center [1066, 413] width 126 height 31
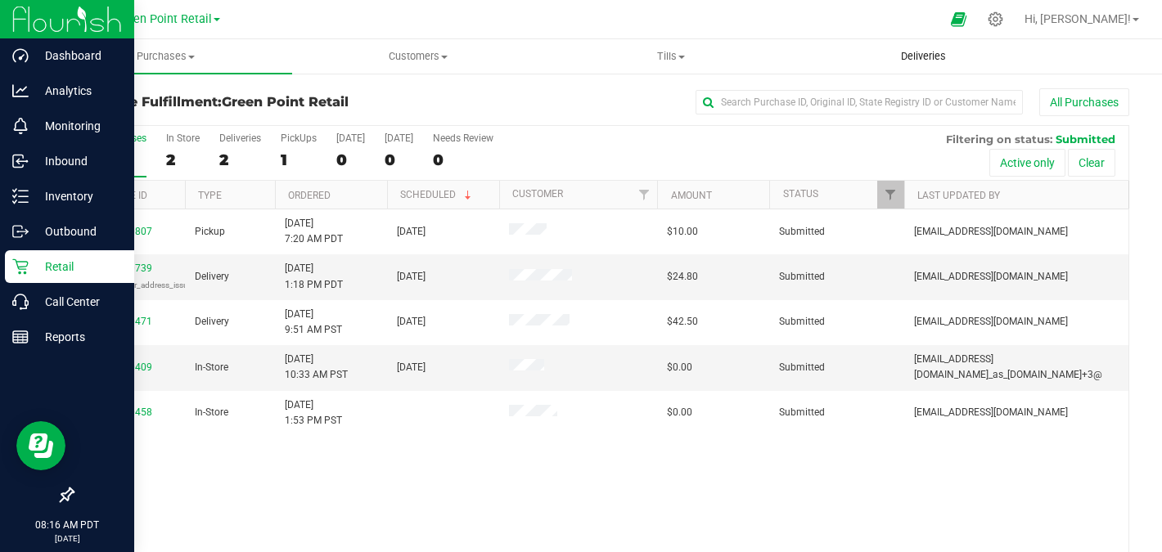
click at [906, 61] on span "Deliveries" at bounding box center [923, 56] width 89 height 15
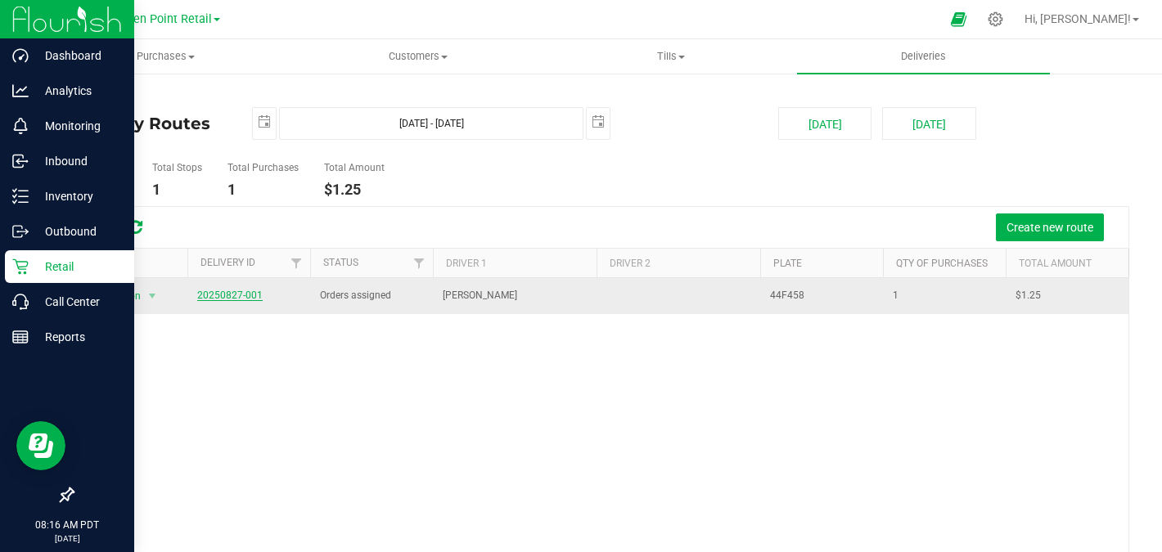
click at [225, 293] on link "20250827-001" at bounding box center [229, 295] width 65 height 11
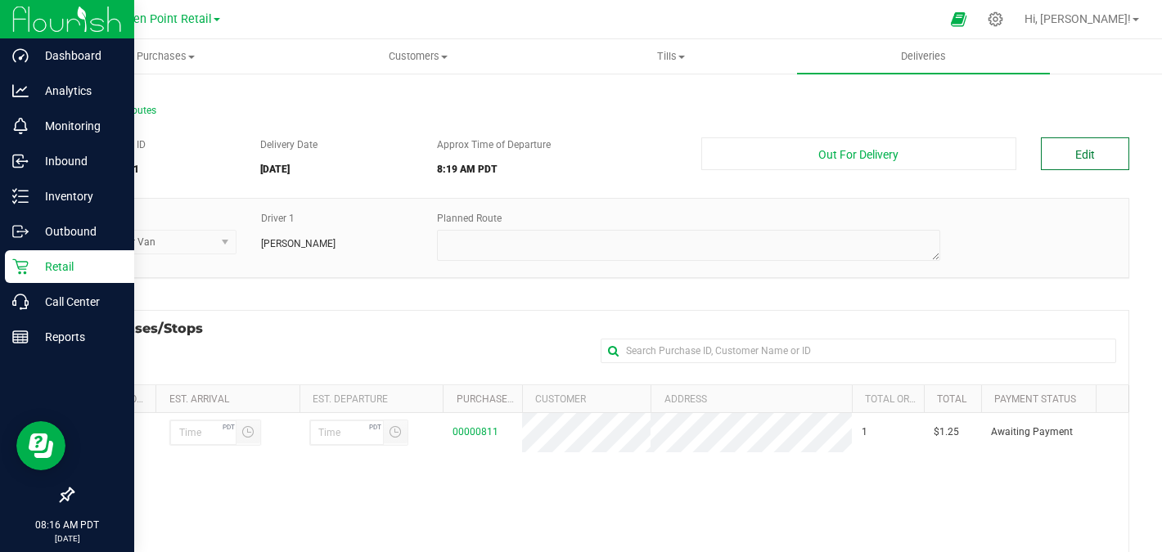
click at [1096, 145] on button "Edit" at bounding box center [1085, 153] width 88 height 33
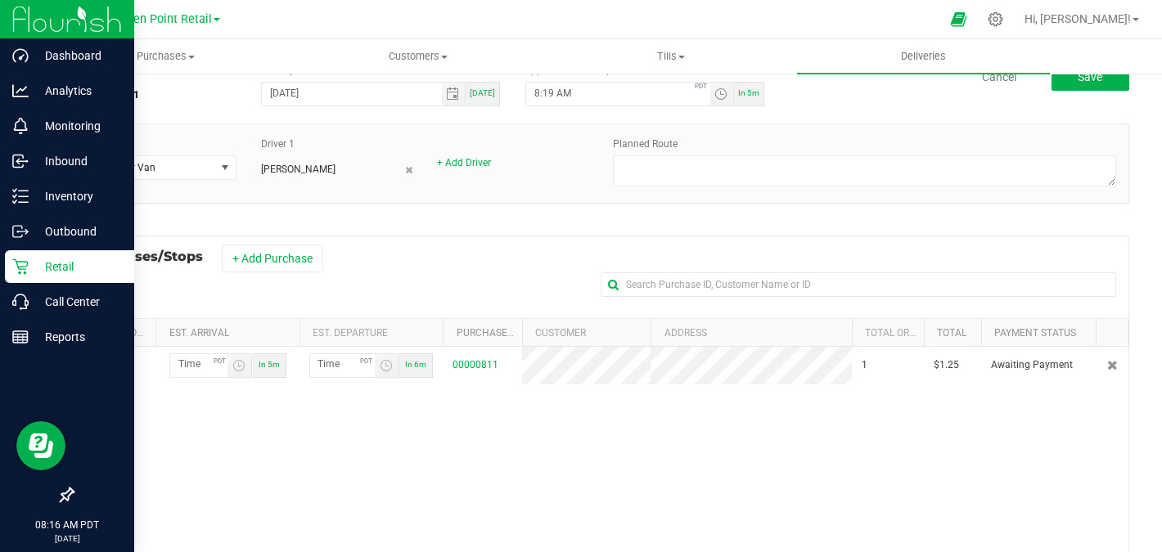
scroll to position [101, 0]
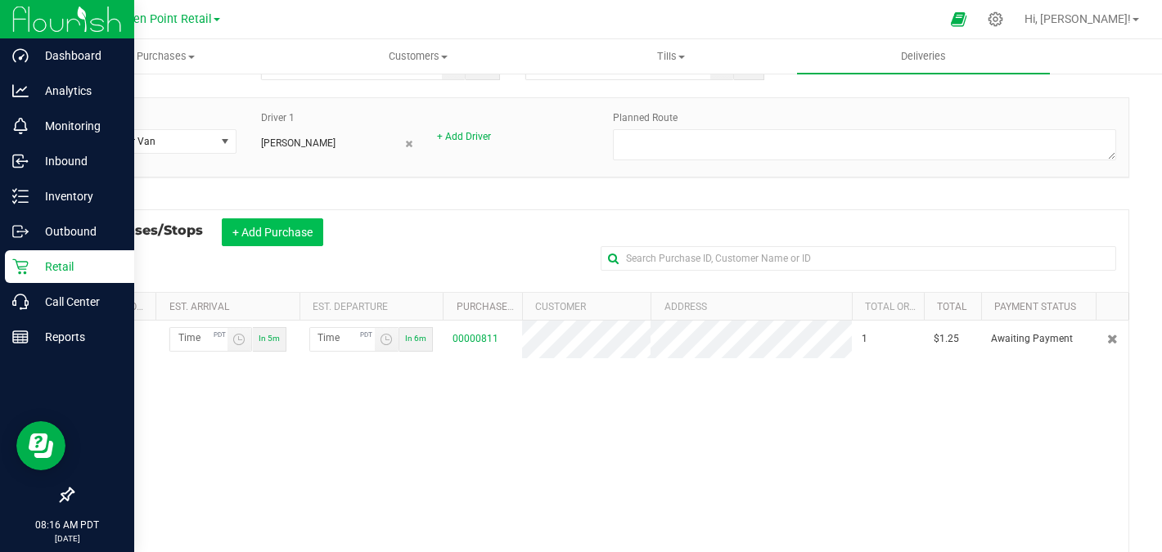
click at [277, 240] on button "+ Add Purchase" at bounding box center [272, 232] width 101 height 28
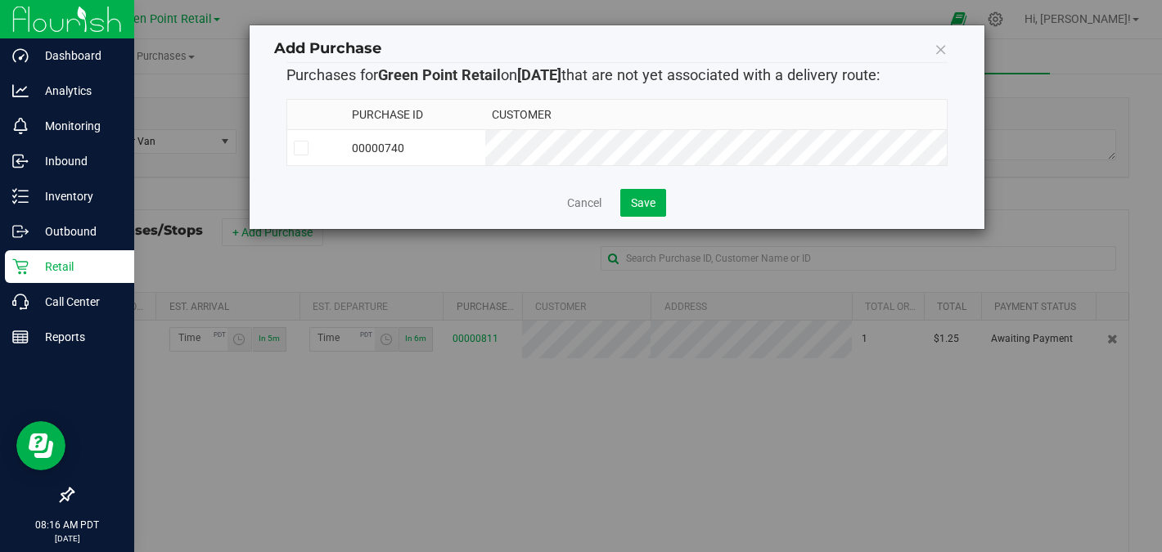
click at [434, 150] on td "00000740" at bounding box center [415, 148] width 140 height 36
click at [645, 208] on span "Save" at bounding box center [643, 202] width 25 height 13
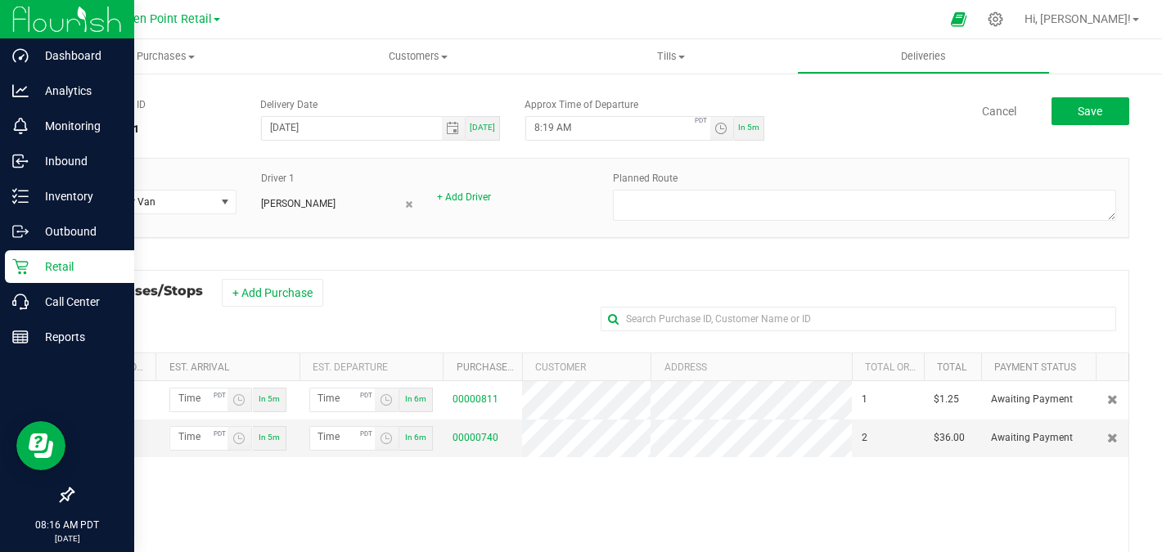
scroll to position [44, 0]
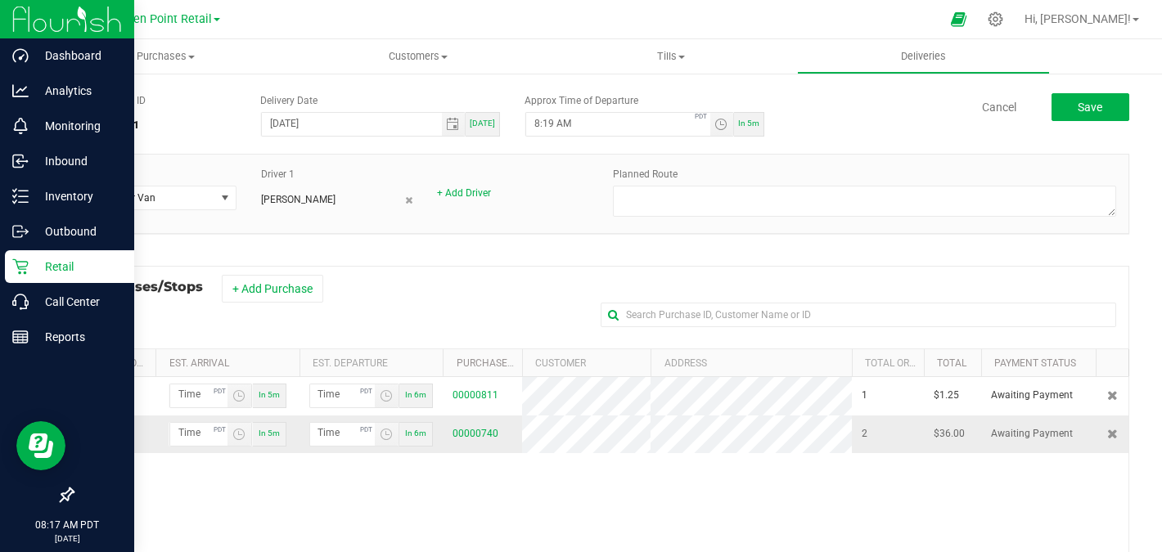
click at [483, 434] on div "00000740" at bounding box center [481, 434] width 59 height 16
click at [482, 437] on link "00000740" at bounding box center [475, 433] width 46 height 11
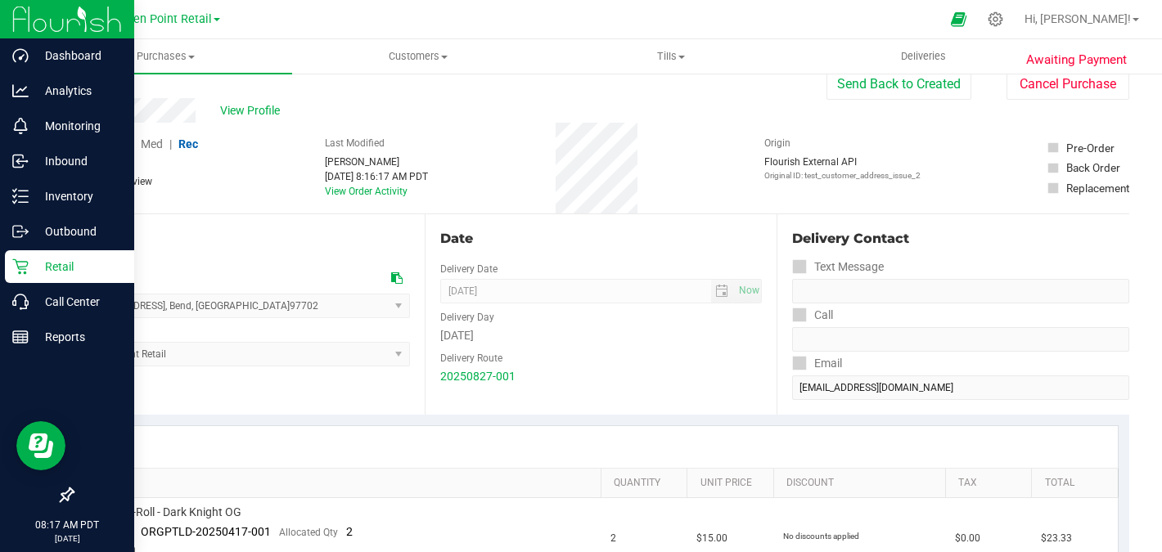
scroll to position [27, 0]
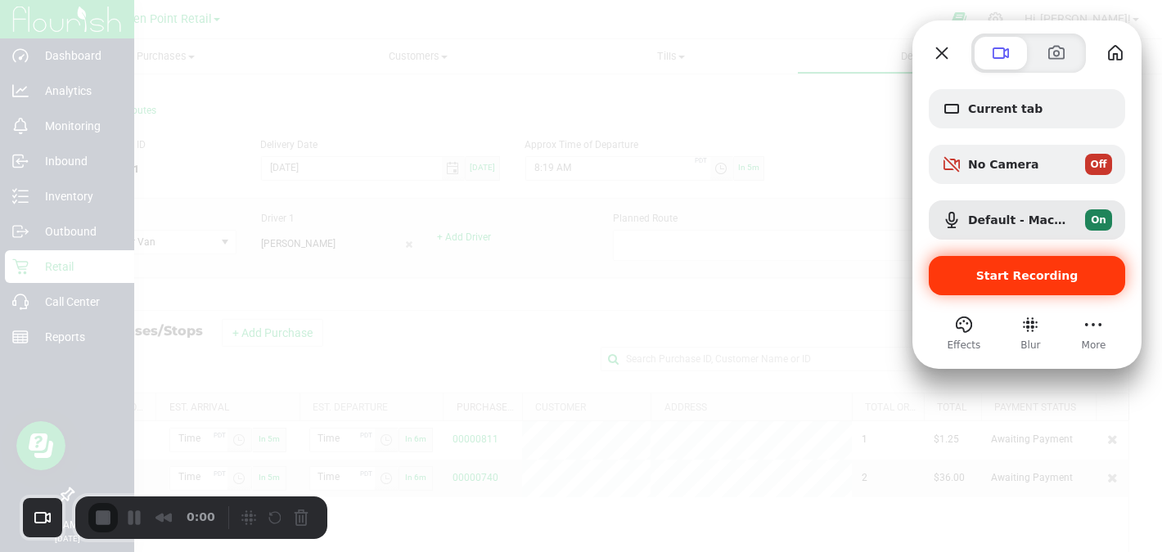
click at [996, 271] on span "Start Recording" at bounding box center [1027, 275] width 102 height 13
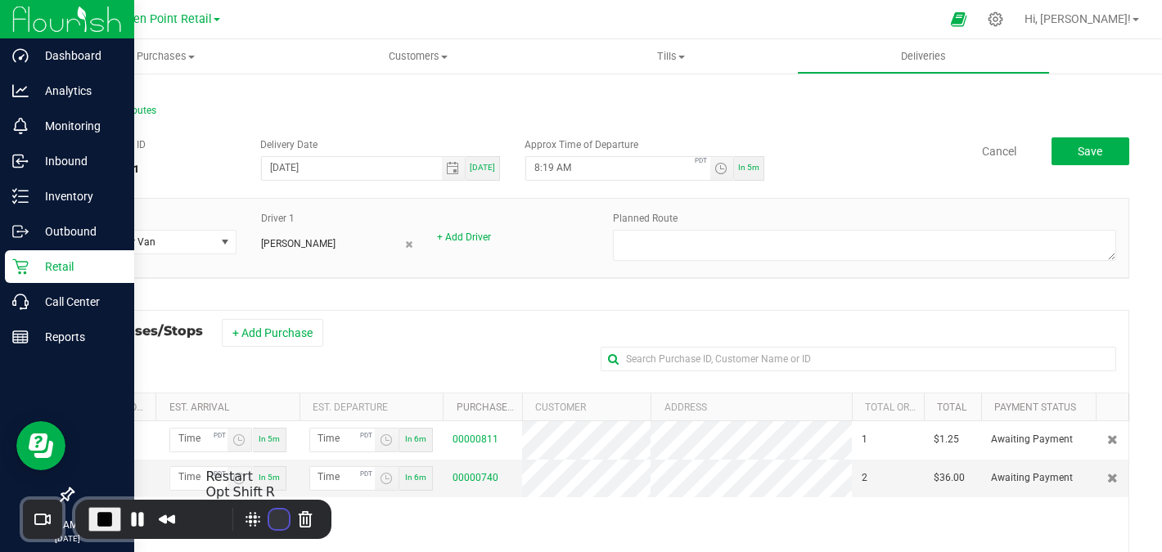
click at [274, 519] on button "Restart Recording" at bounding box center [279, 520] width 20 height 20
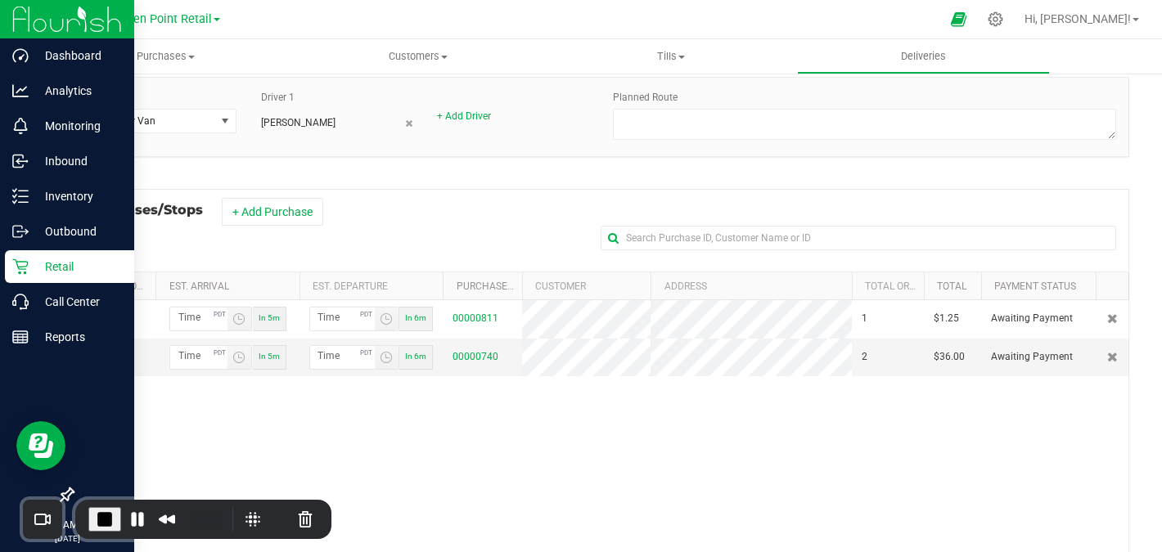
scroll to position [124, 0]
click at [474, 360] on link "00000740" at bounding box center [475, 353] width 46 height 11
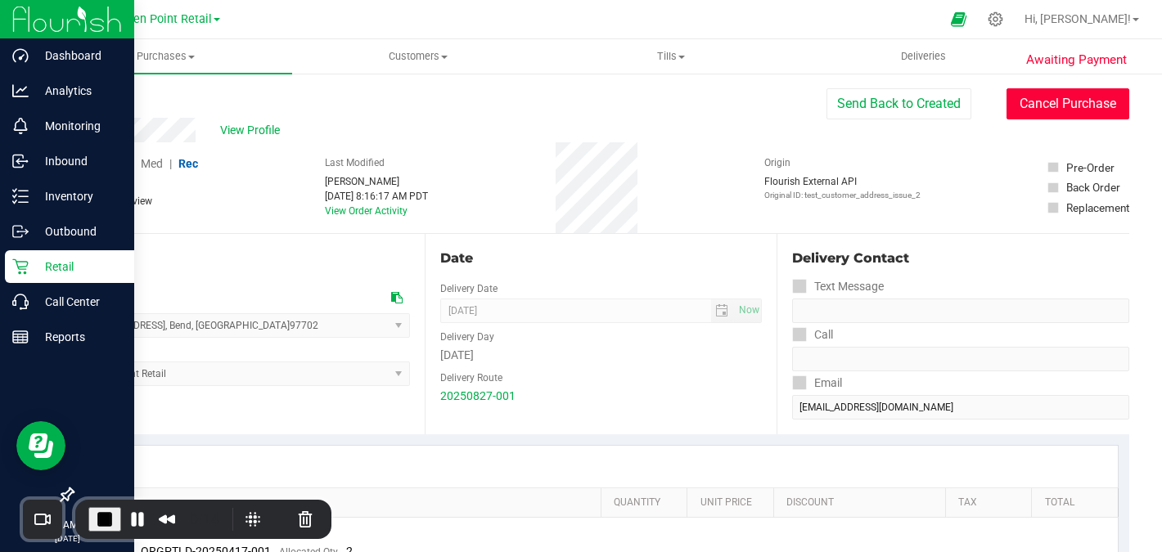
click at [1045, 108] on button "Cancel Purchase" at bounding box center [1067, 103] width 123 height 31
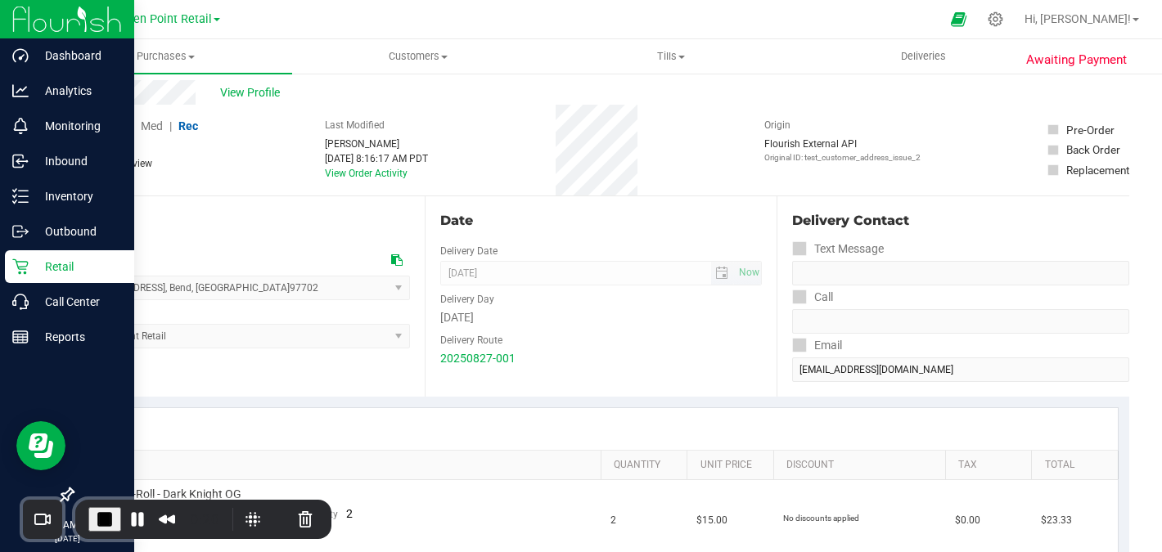
scroll to position [47, 0]
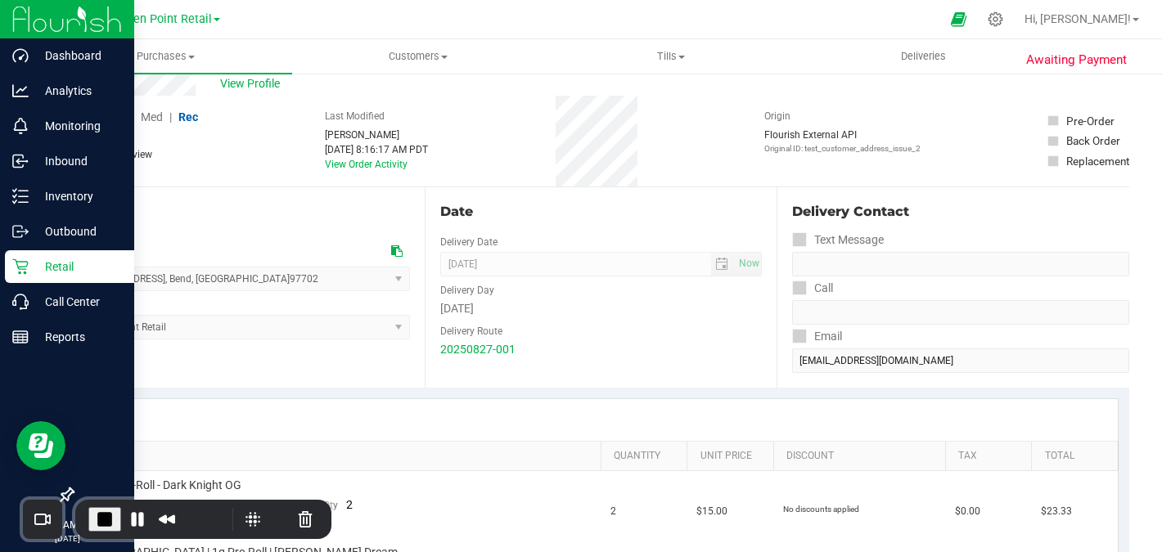
click at [90, 127] on span "Cancelled" at bounding box center [98, 134] width 52 height 17
click at [472, 351] on link "20250827-001" at bounding box center [477, 349] width 75 height 13
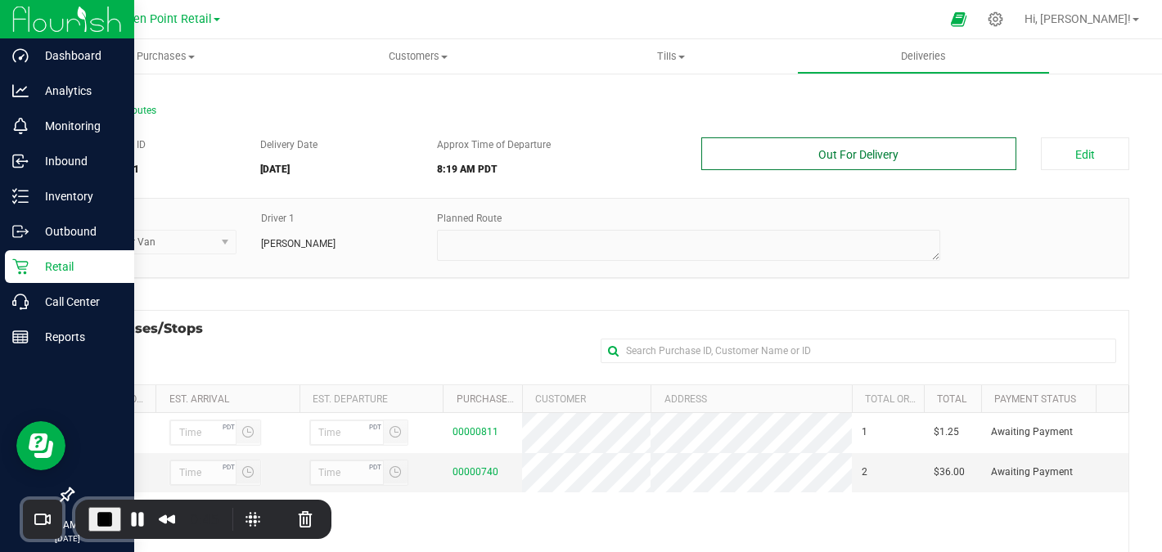
click at [866, 155] on button "Out For Delivery" at bounding box center [858, 153] width 315 height 33
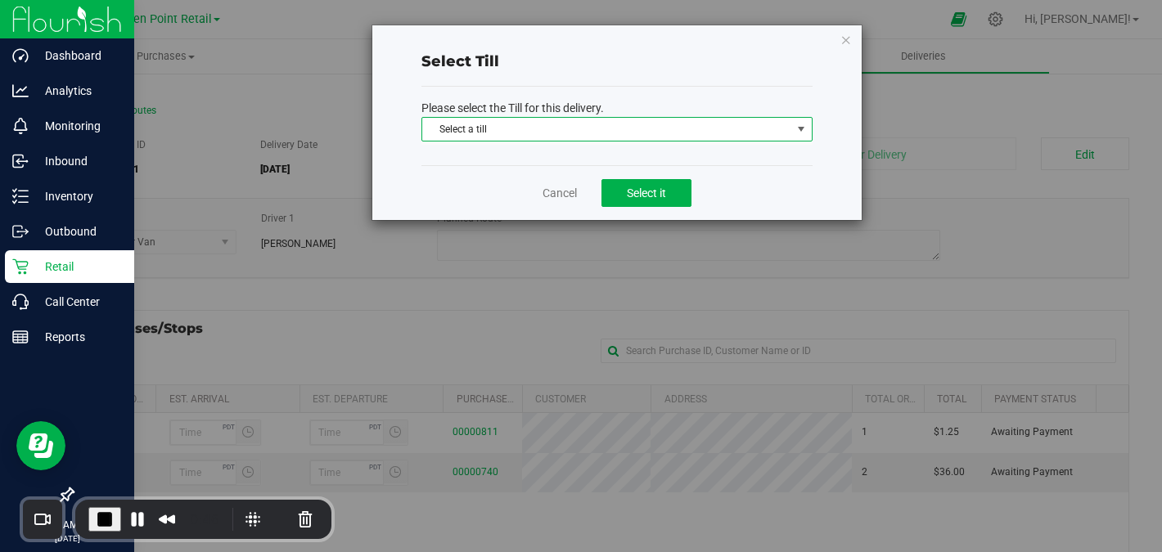
click at [659, 124] on span "Select a till" at bounding box center [606, 129] width 369 height 23
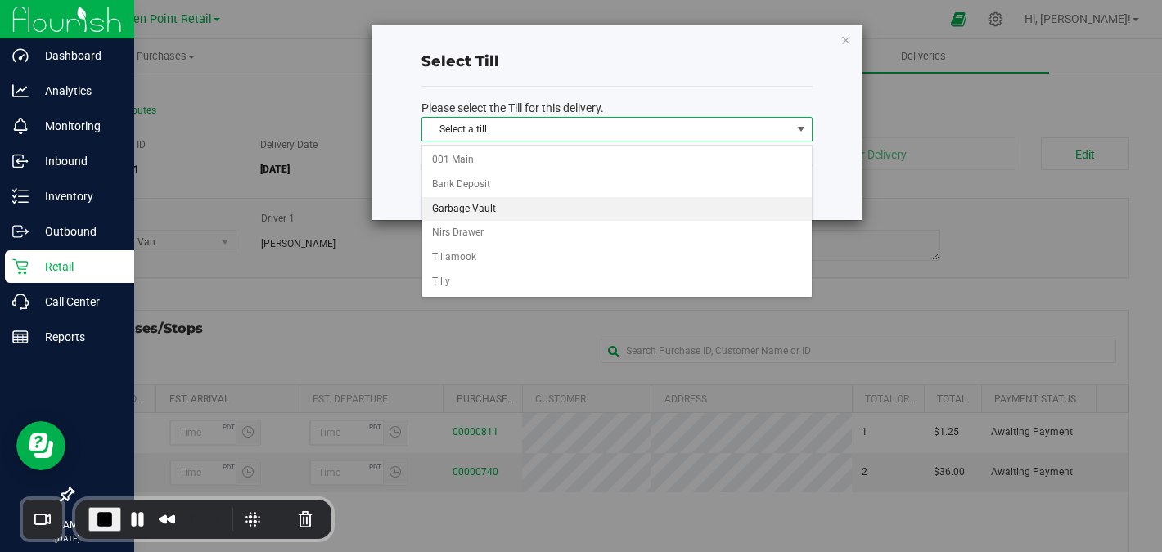
click at [609, 197] on li "Garbage Vault" at bounding box center [616, 209] width 389 height 25
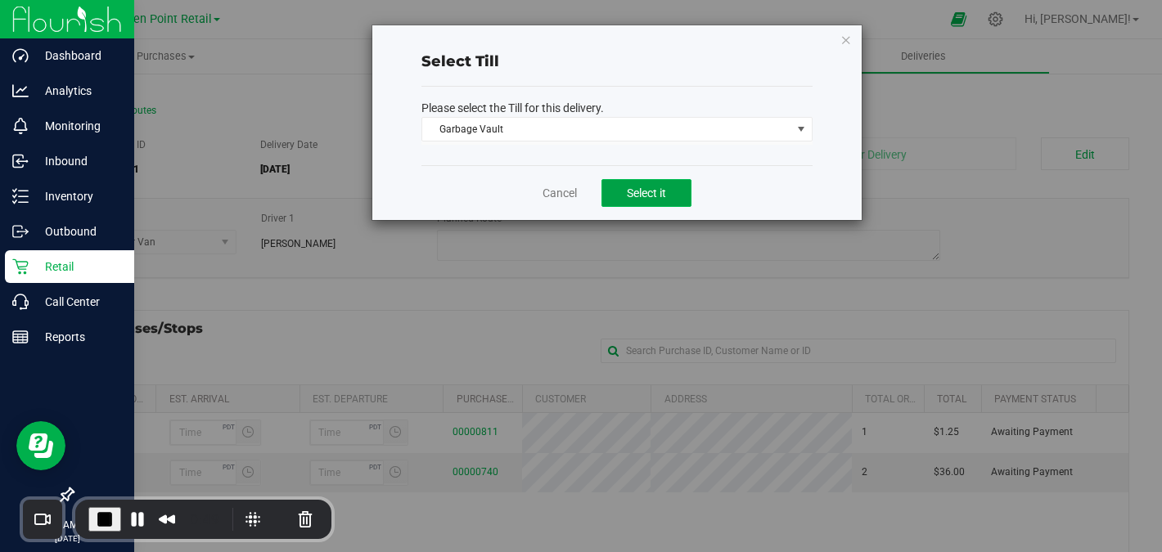
click at [617, 198] on button "Select it" at bounding box center [646, 193] width 90 height 28
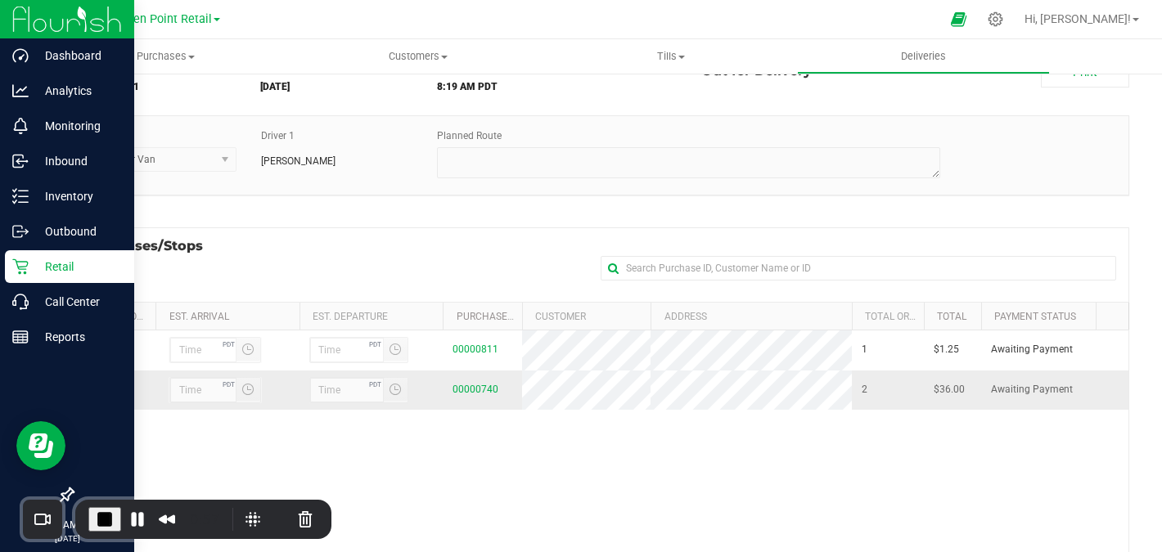
scroll to position [106, 0]
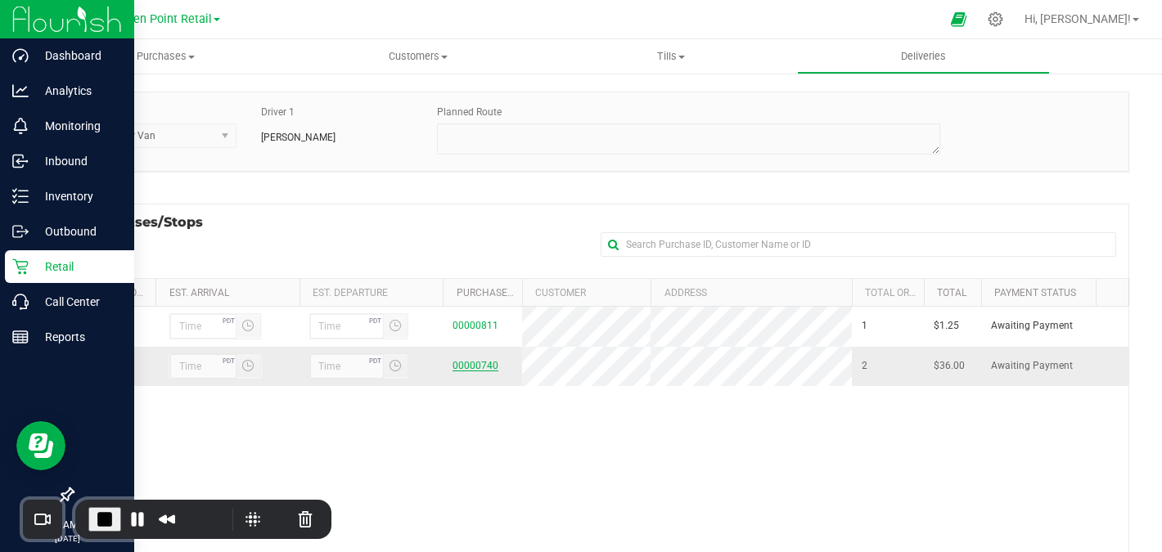
click at [486, 370] on link "00000740" at bounding box center [475, 365] width 46 height 11
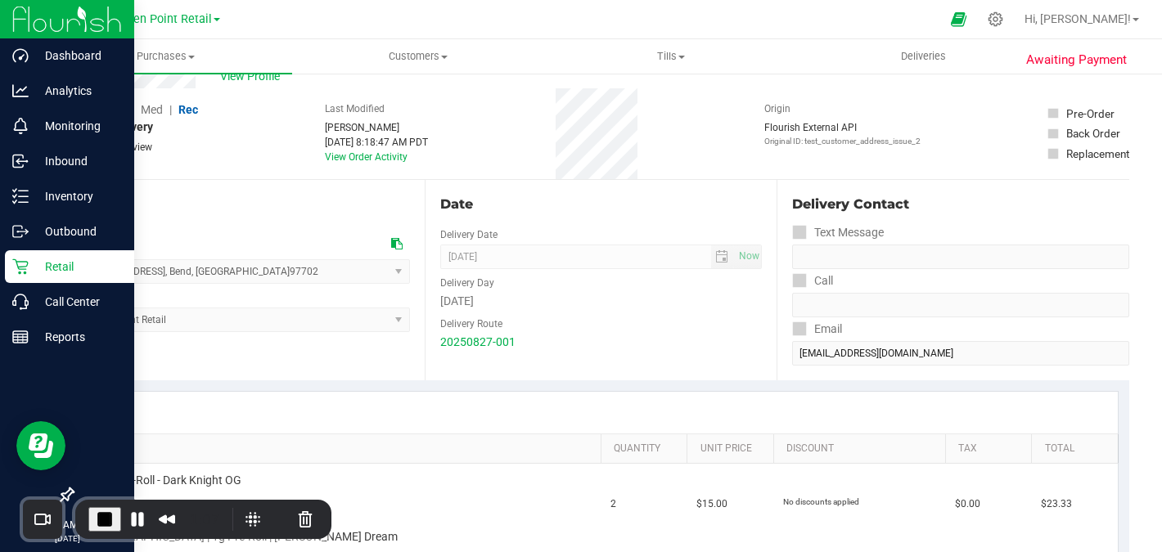
scroll to position [53, 0]
click at [479, 344] on link "20250827-001" at bounding box center [477, 342] width 75 height 13
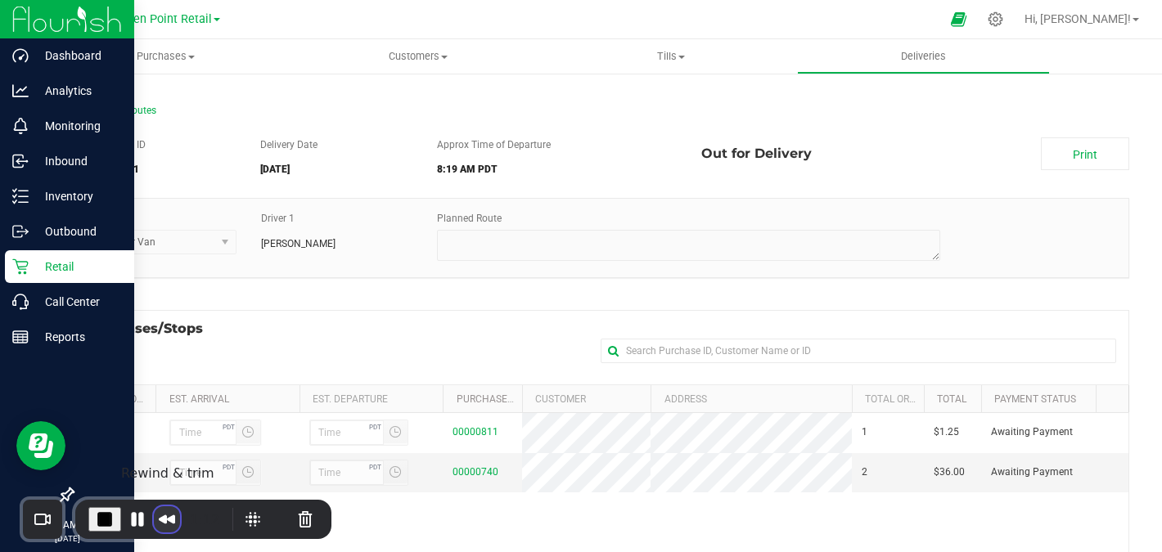
click at [167, 517] on button "Rewind and Trim Recording" at bounding box center [167, 519] width 26 height 26
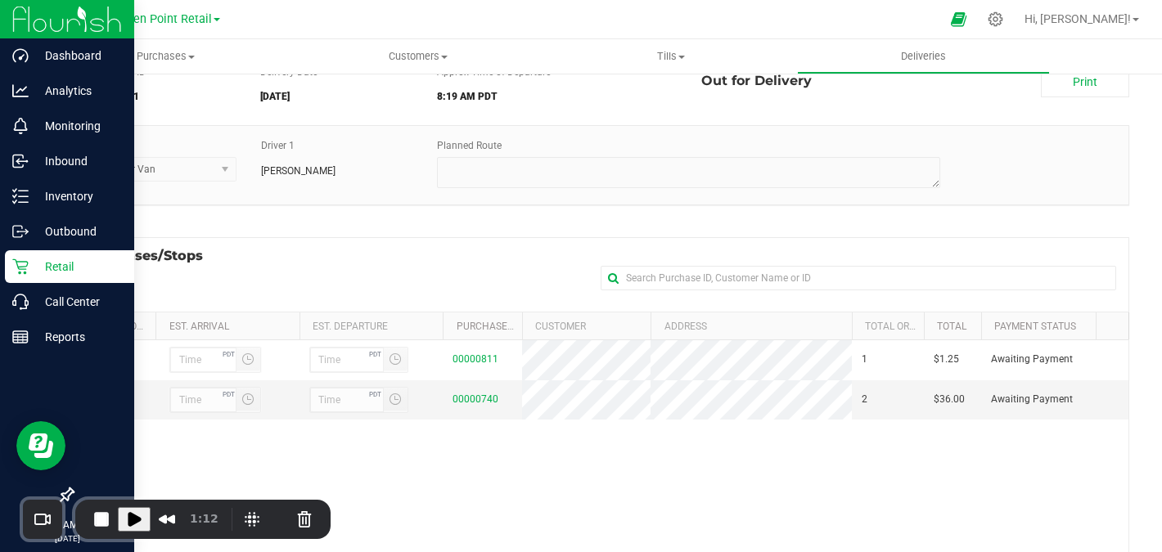
scroll to position [67, 0]
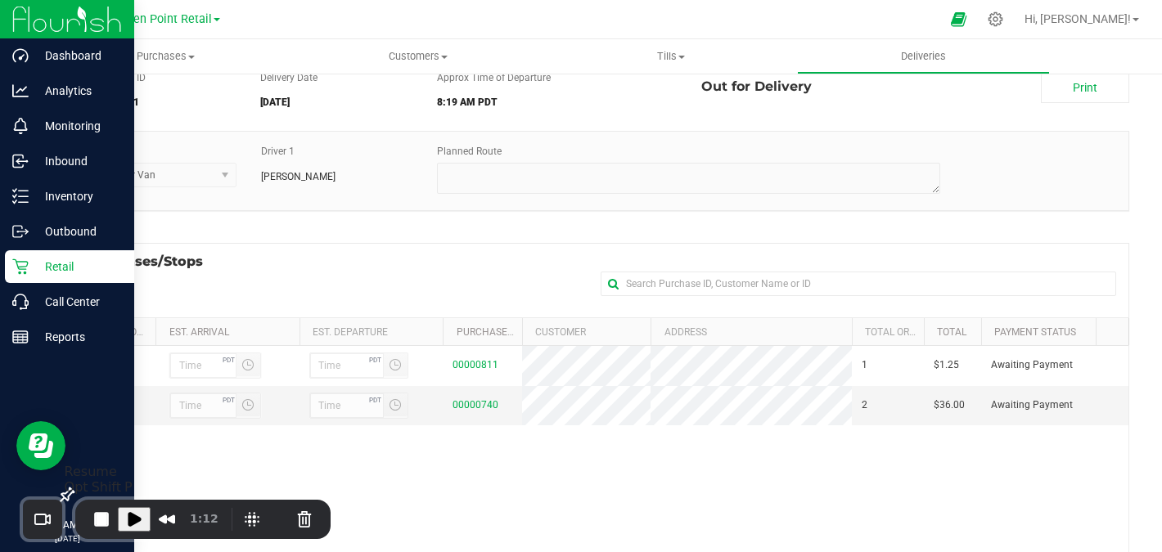
click at [130, 519] on span "Play Recording" at bounding box center [134, 520] width 20 height 20
click at [468, 411] on link "00000740" at bounding box center [475, 404] width 46 height 11
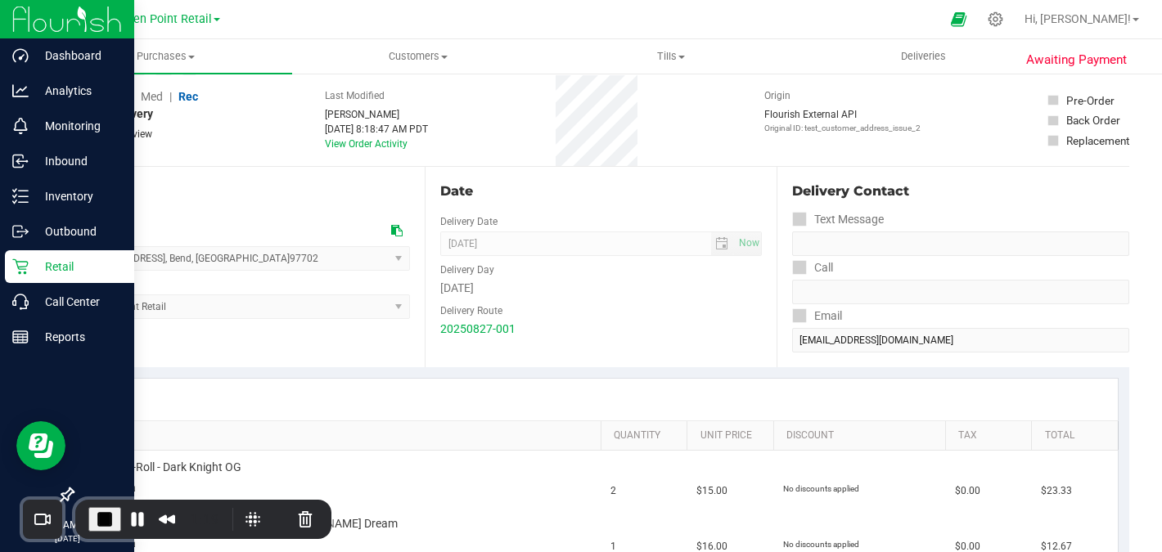
click at [100, 117] on span "Out for Delivery" at bounding box center [112, 114] width 81 height 17
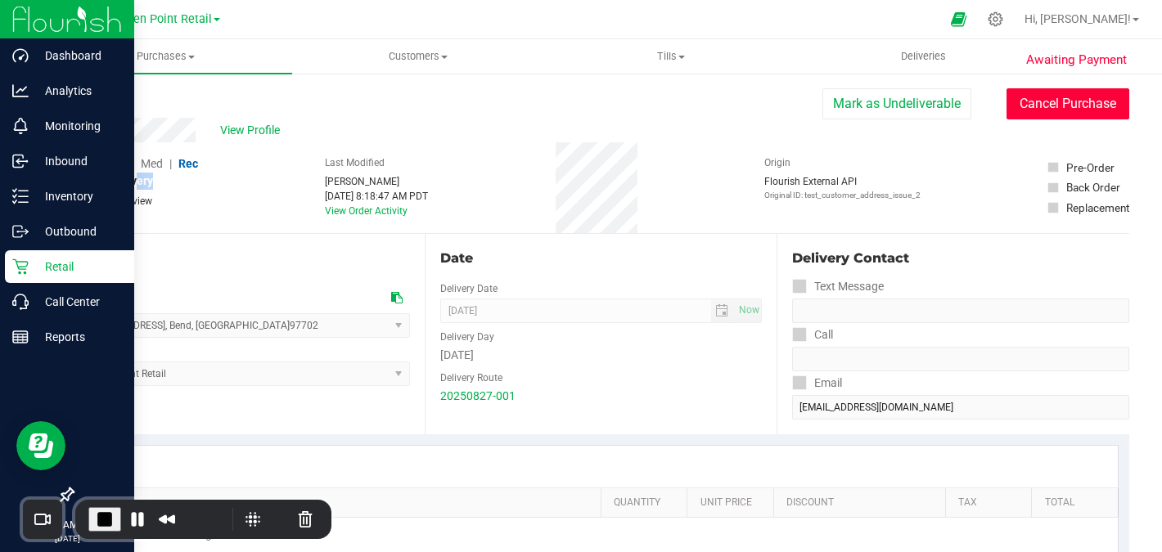
click at [1052, 106] on button "Cancel Purchase" at bounding box center [1067, 103] width 123 height 31
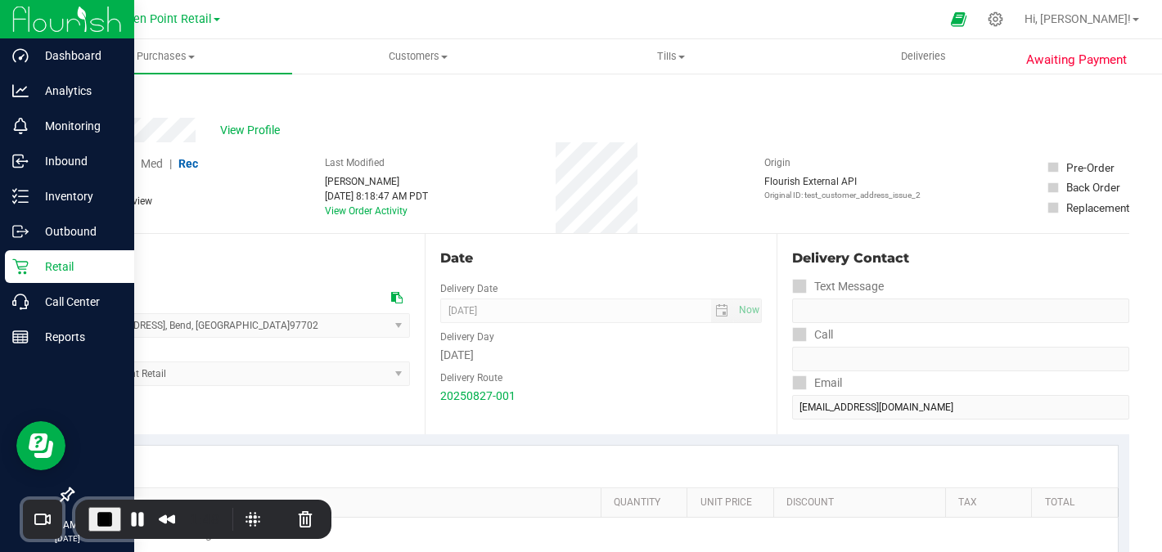
click at [108, 178] on span "Cancelled" at bounding box center [98, 181] width 52 height 17
click at [479, 398] on link "20250827-001" at bounding box center [477, 395] width 75 height 13
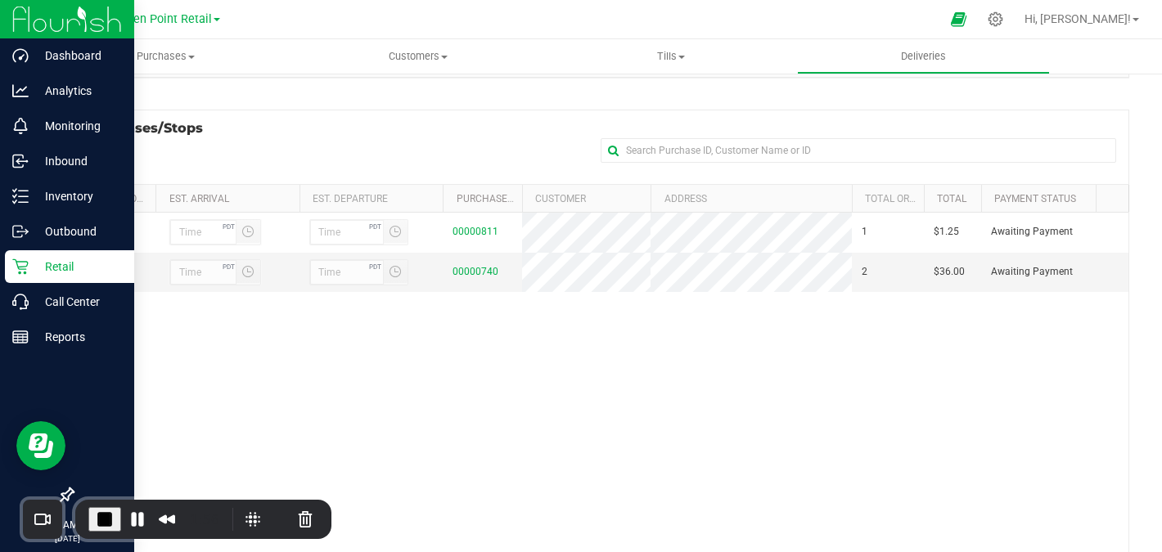
scroll to position [245, 0]
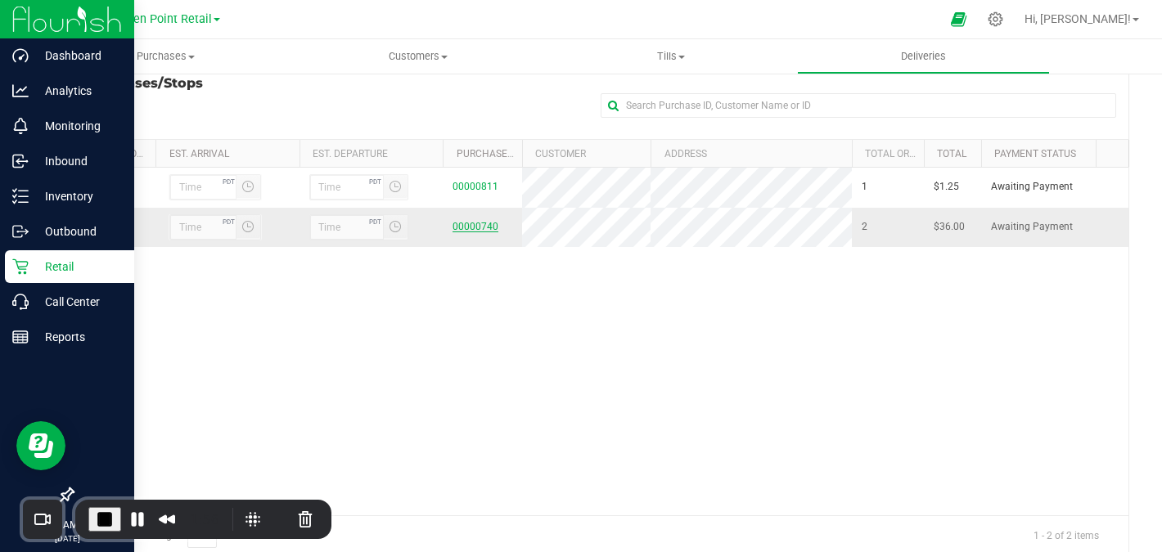
click at [485, 230] on link "00000740" at bounding box center [475, 226] width 46 height 11
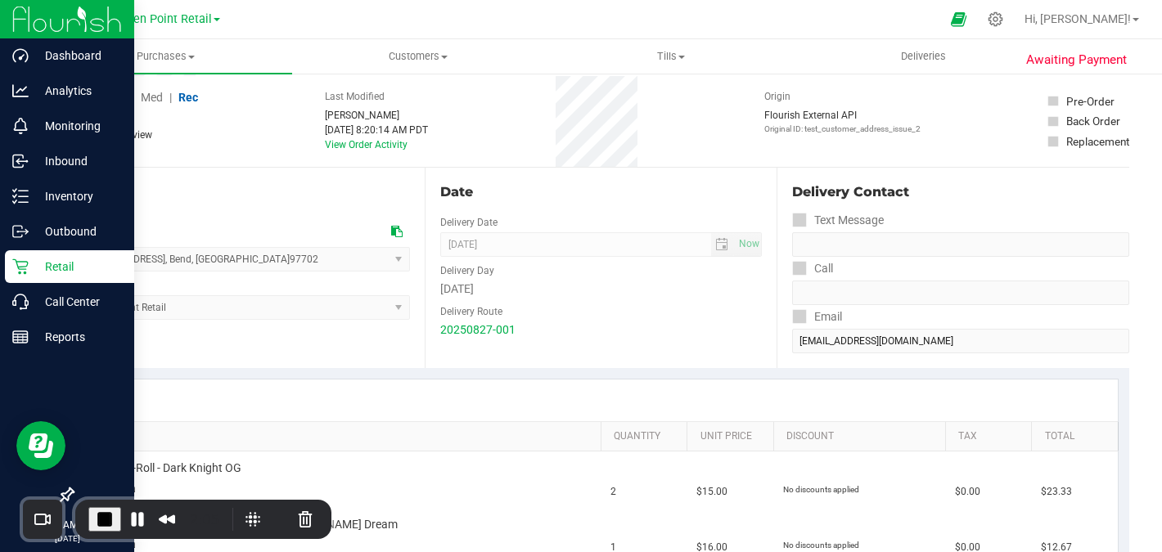
scroll to position [85, 0]
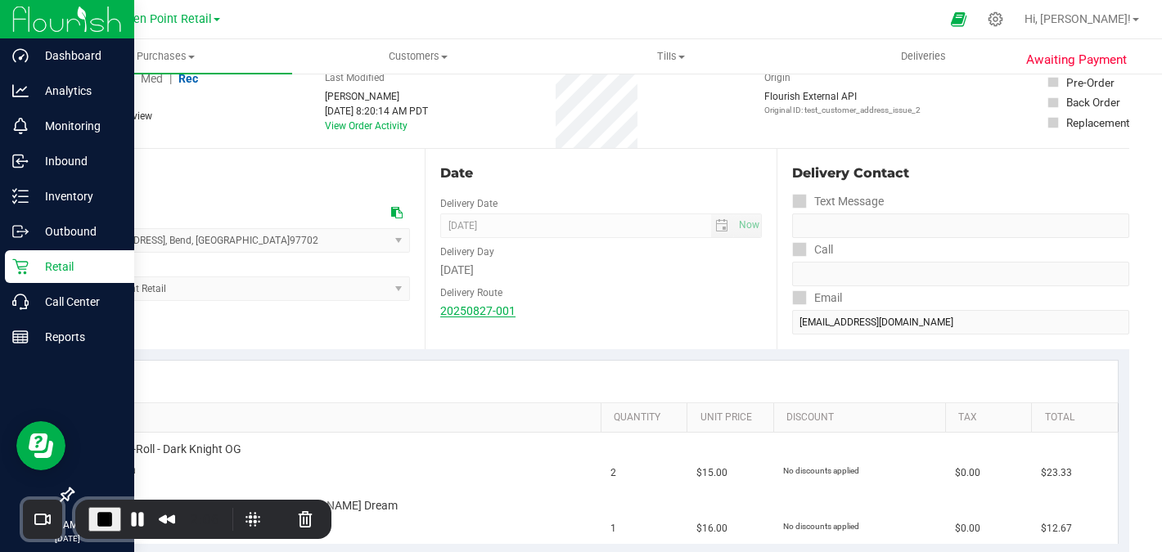
click at [473, 307] on link "20250827-001" at bounding box center [477, 310] width 75 height 13
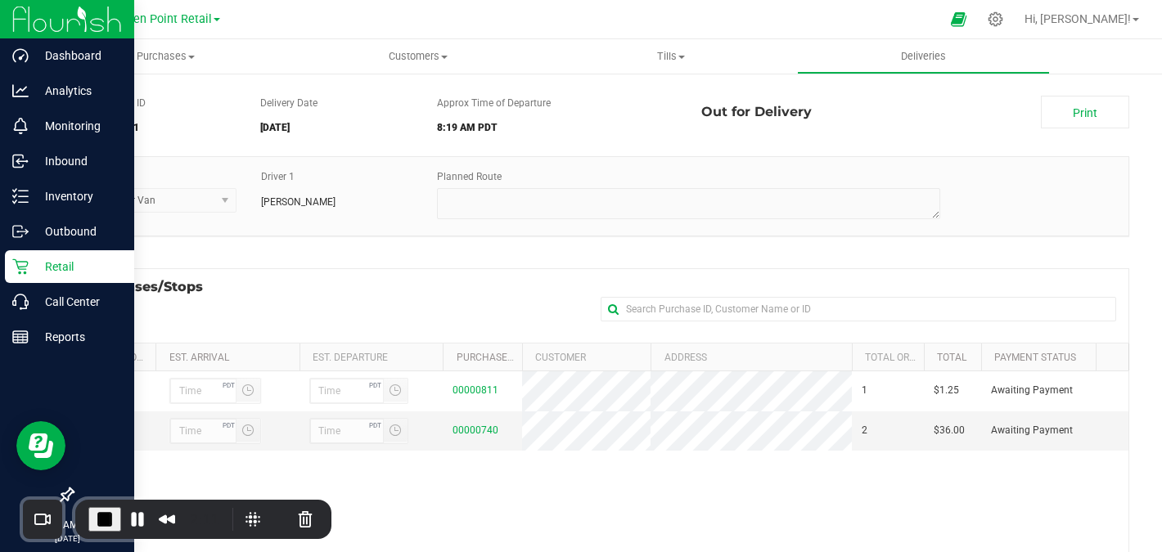
scroll to position [43, 0]
drag, startPoint x: 1081, startPoint y: 432, endPoint x: 988, endPoint y: 433, distance: 92.4
click at [987, 433] on td "Awaiting Payment" at bounding box center [1038, 430] width 115 height 39
click at [97, 521] on span "End Recording" at bounding box center [105, 520] width 20 height 20
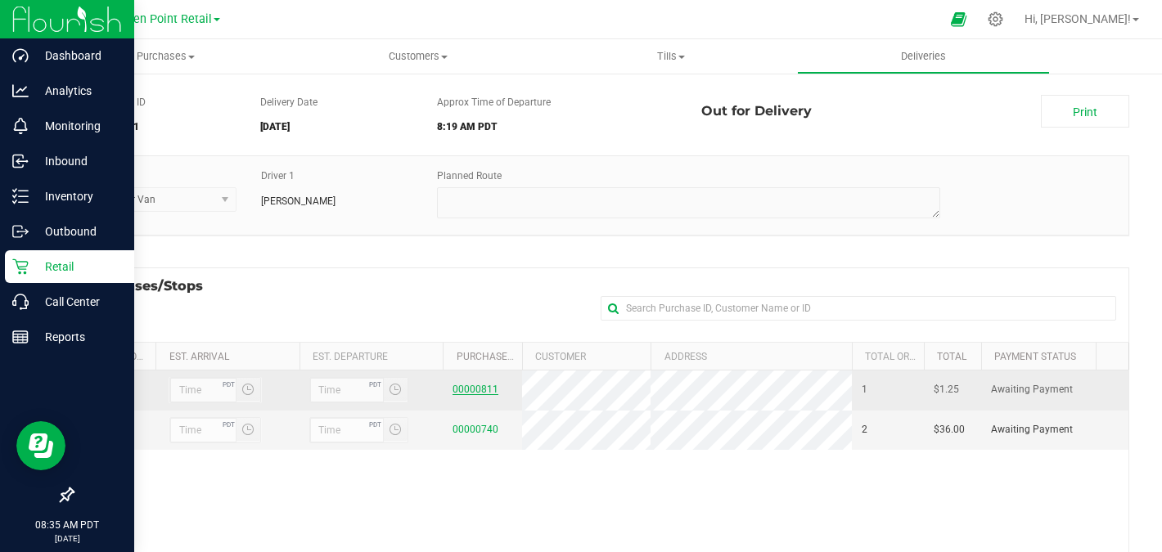
click at [484, 392] on link "00000811" at bounding box center [475, 389] width 46 height 11
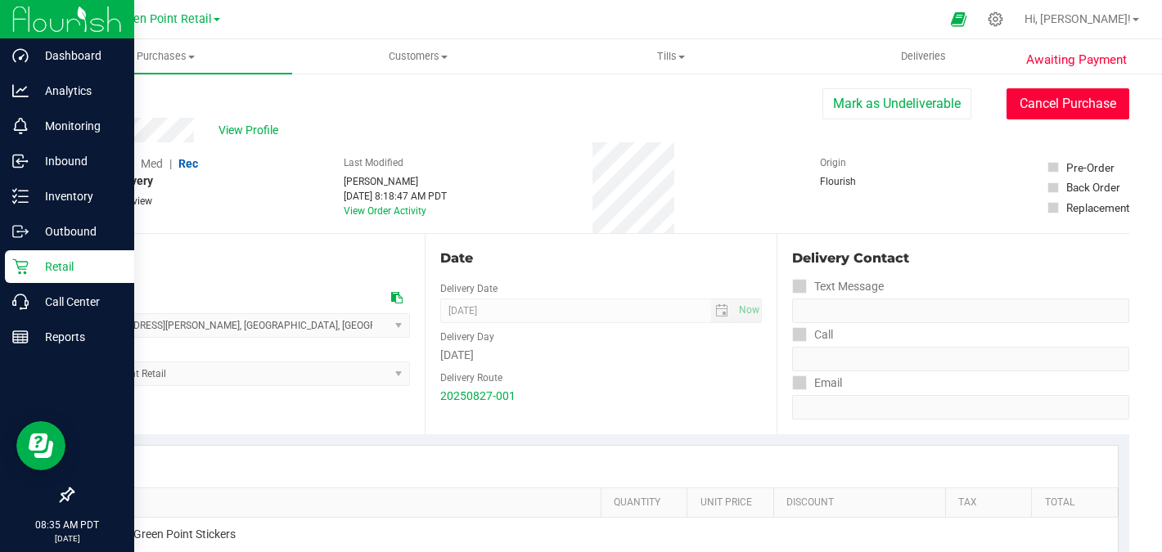
click at [1044, 110] on button "Cancel Purchase" at bounding box center [1067, 103] width 123 height 31
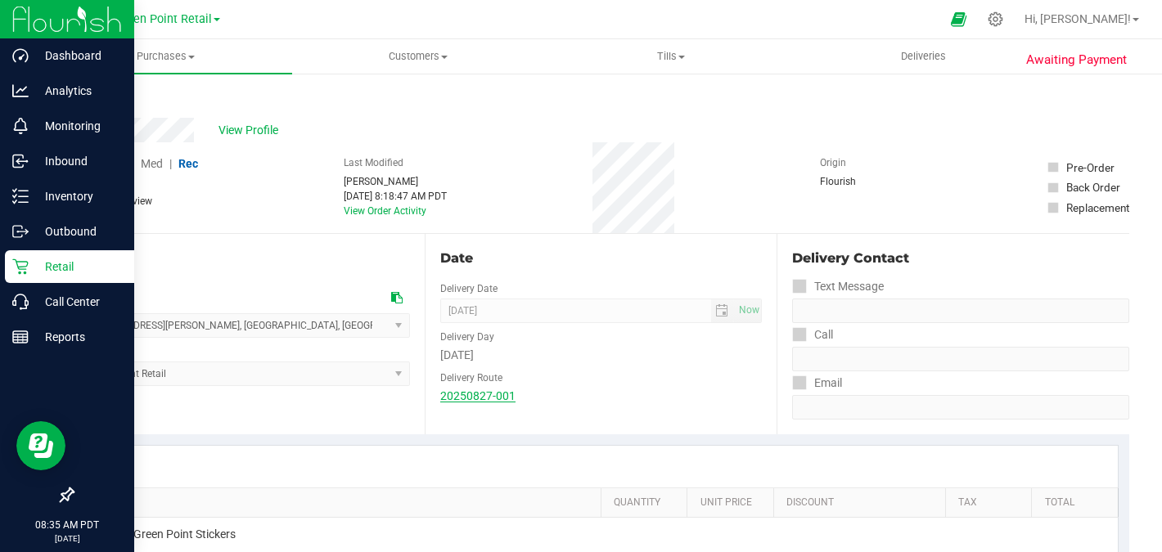
click at [471, 393] on link "20250827-001" at bounding box center [477, 395] width 75 height 13
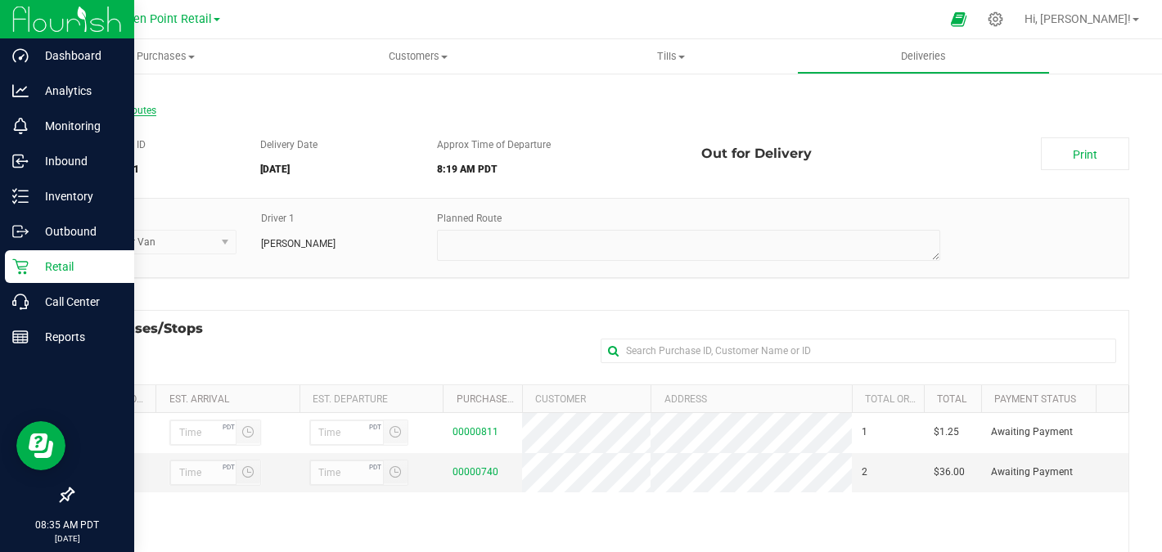
click at [133, 107] on span "All Delivery Routes" at bounding box center [114, 110] width 84 height 11
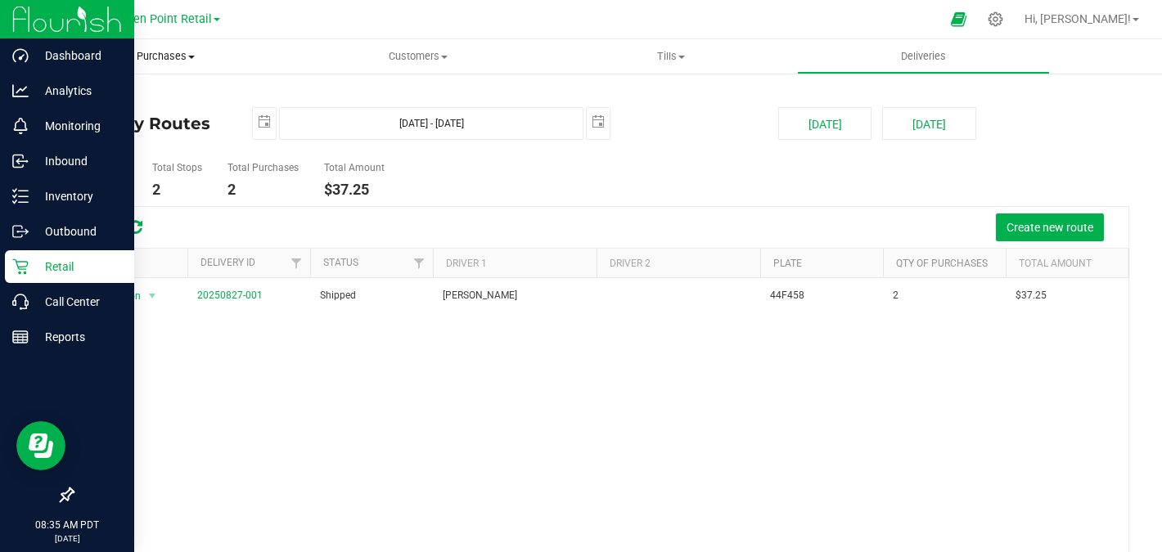
click at [178, 56] on span "Purchases" at bounding box center [165, 56] width 253 height 15
click at [170, 96] on span "Summary of purchases" at bounding box center [123, 99] width 168 height 14
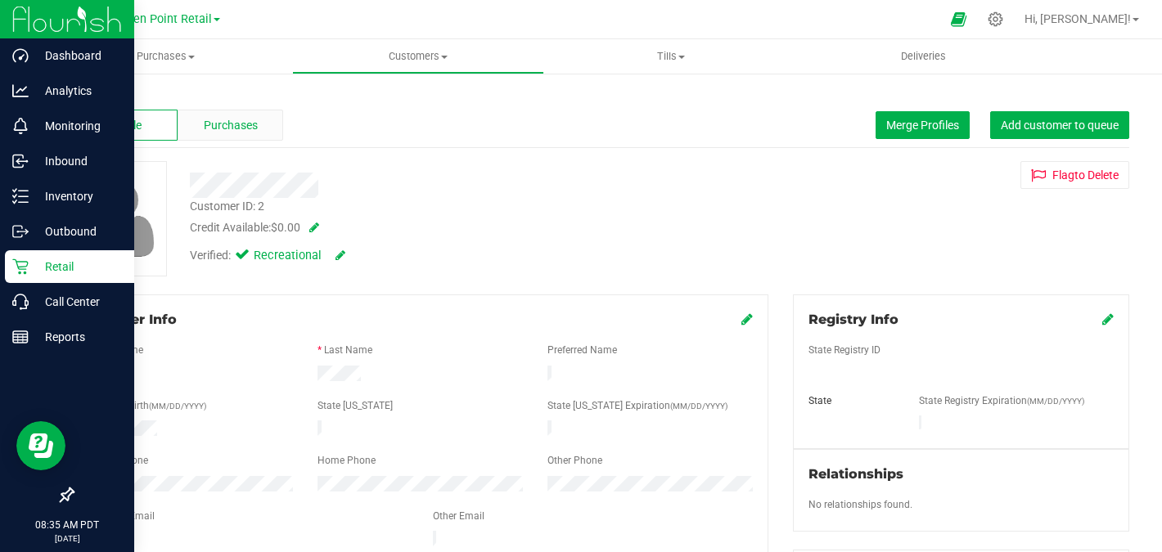
click at [229, 119] on span "Purchases" at bounding box center [231, 125] width 54 height 17
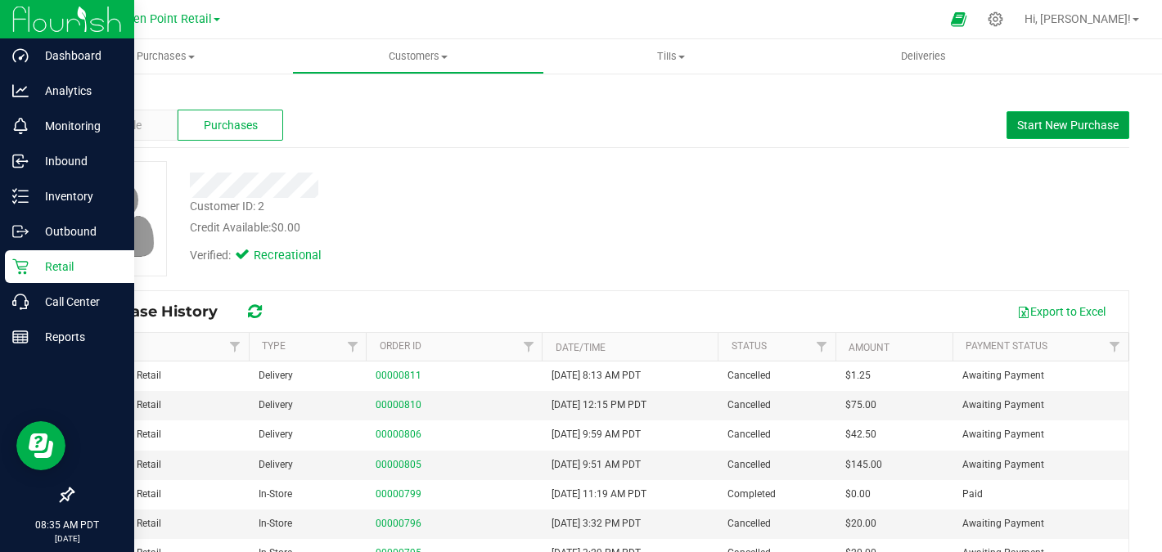
click at [1097, 119] on span "Start New Purchase" at bounding box center [1067, 125] width 101 height 13
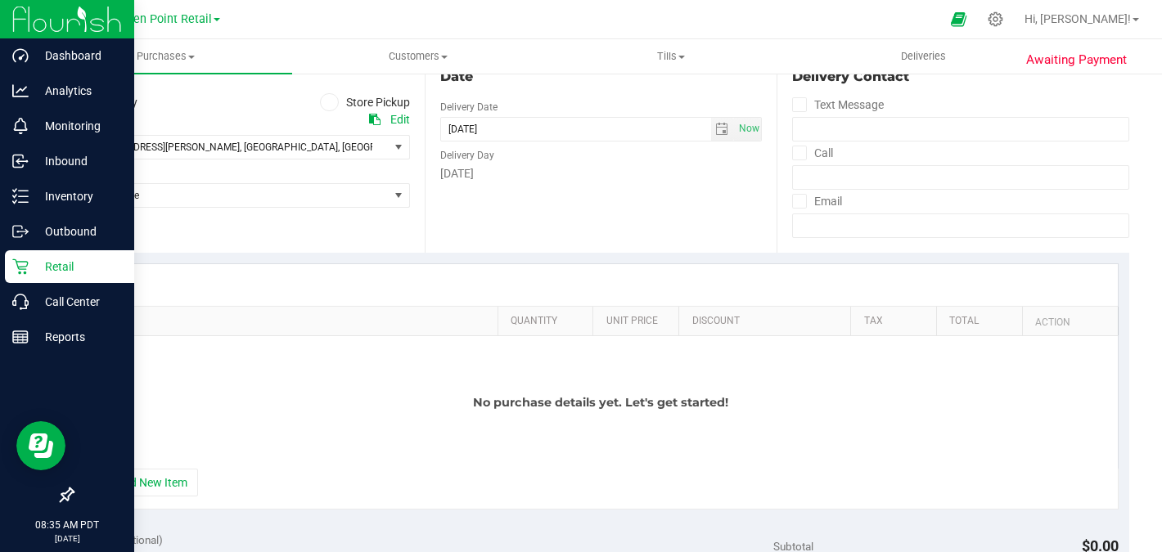
scroll to position [193, 0]
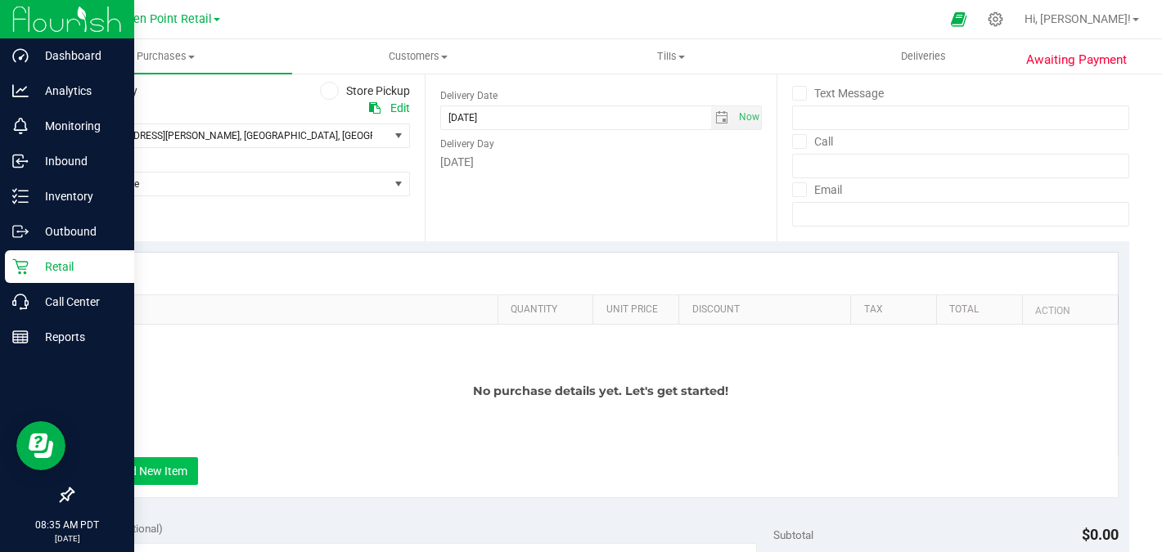
click at [173, 476] on button "+ Add New Item" at bounding box center [147, 471] width 101 height 28
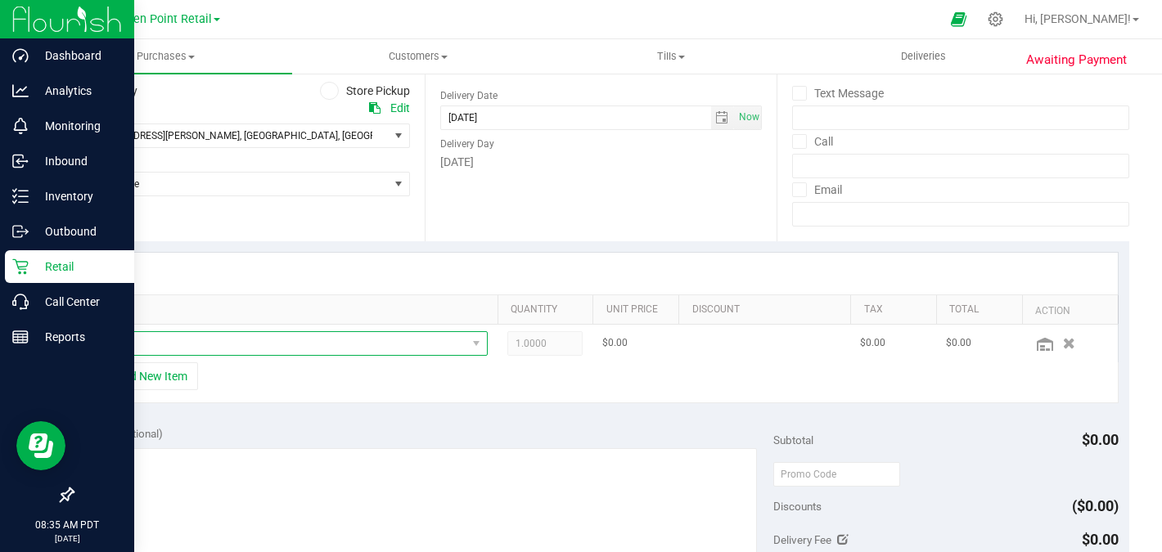
click at [205, 349] on span "NO DATA FOUND" at bounding box center [280, 343] width 371 height 23
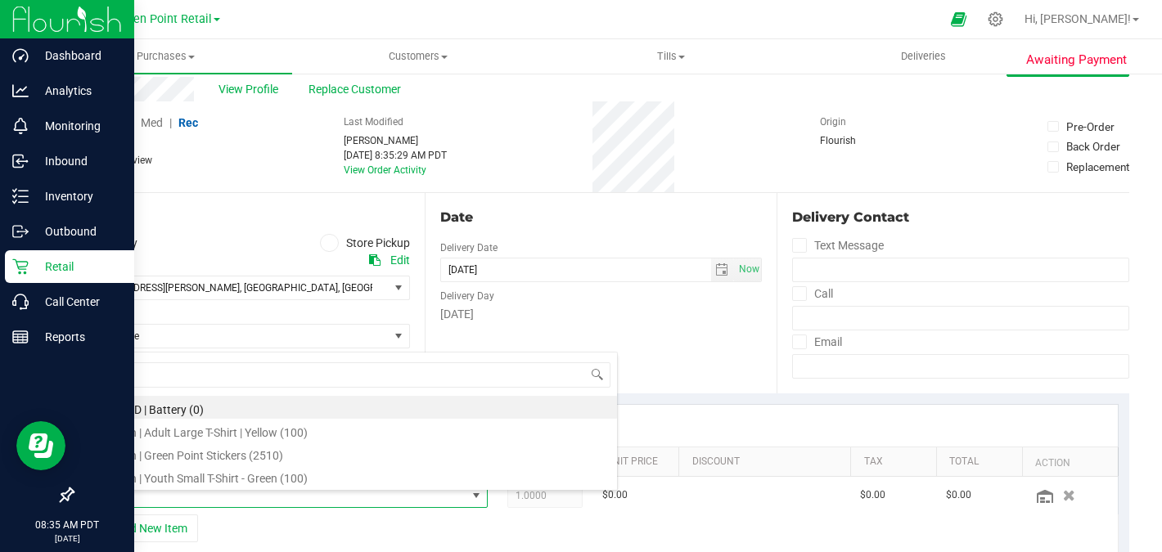
scroll to position [28, 0]
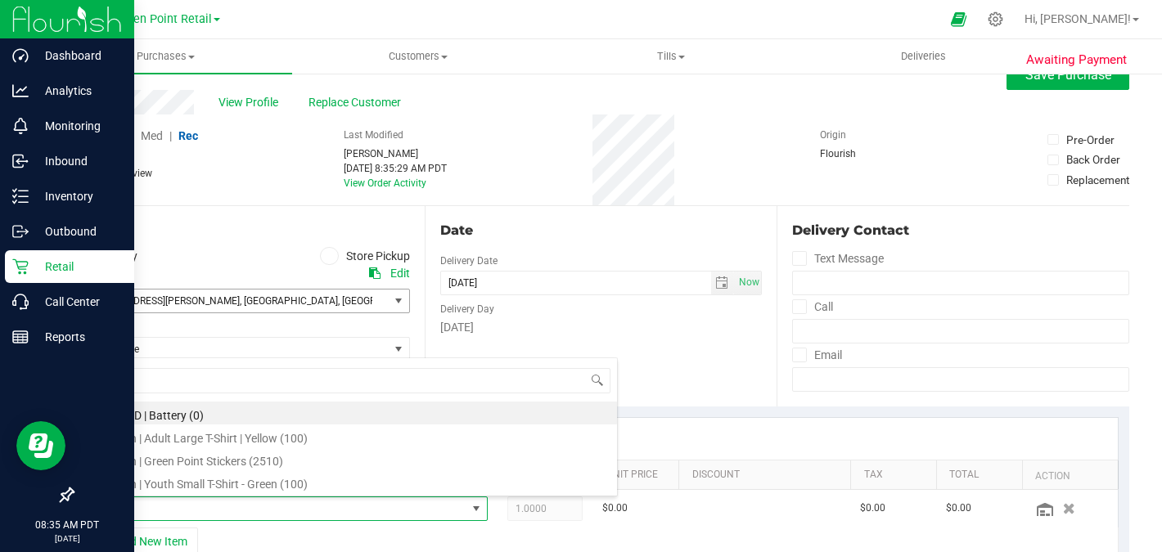
click at [272, 296] on span ", [GEOGRAPHIC_DATA]" at bounding box center [289, 300] width 98 height 11
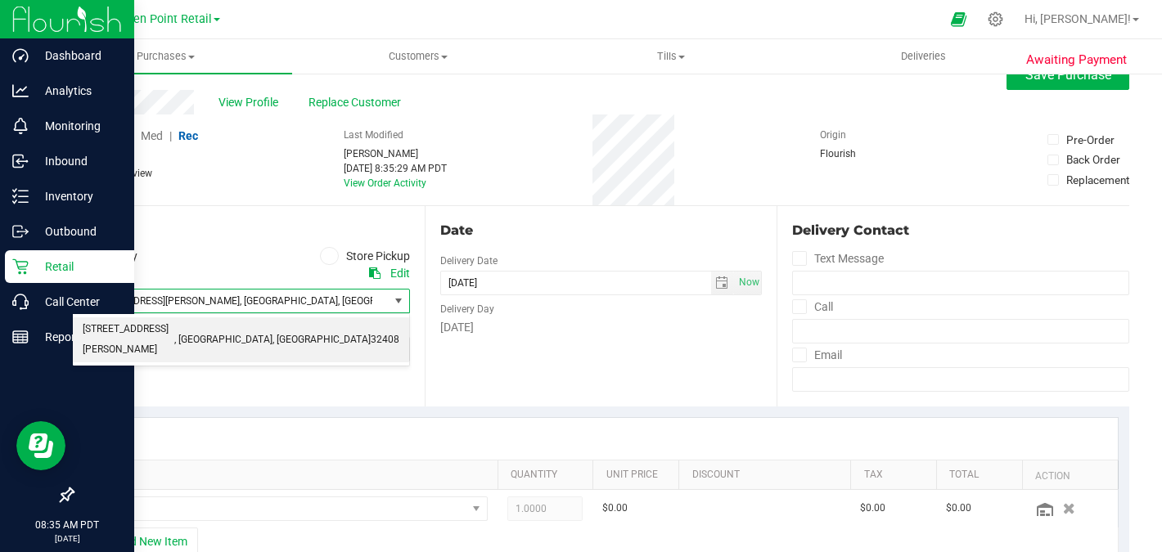
click at [272, 296] on span ", [GEOGRAPHIC_DATA]" at bounding box center [289, 300] width 98 height 11
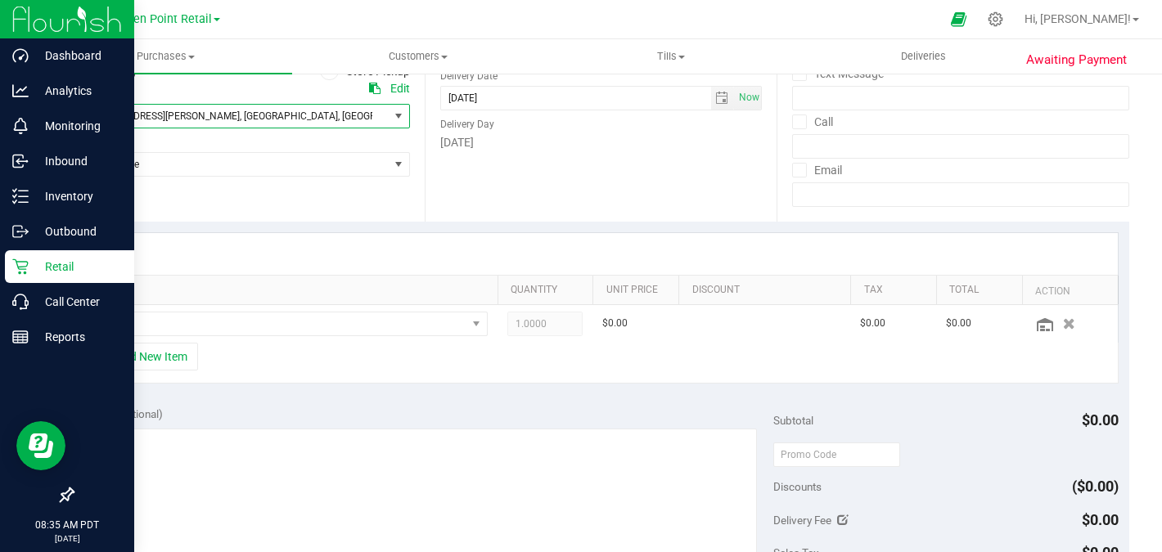
scroll to position [155, 0]
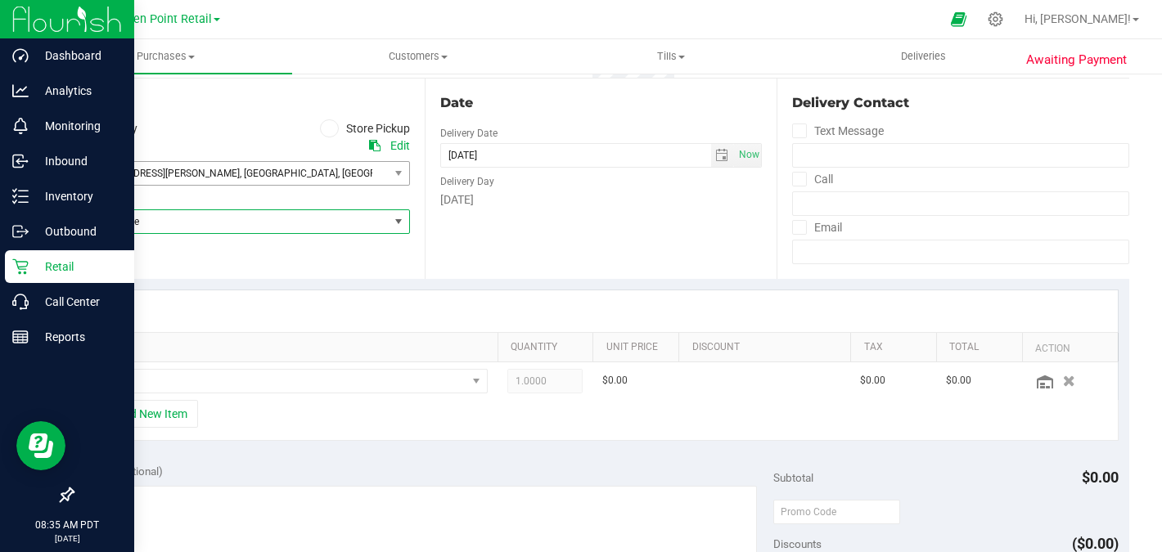
click at [358, 220] on span "Select Store" at bounding box center [231, 221] width 316 height 23
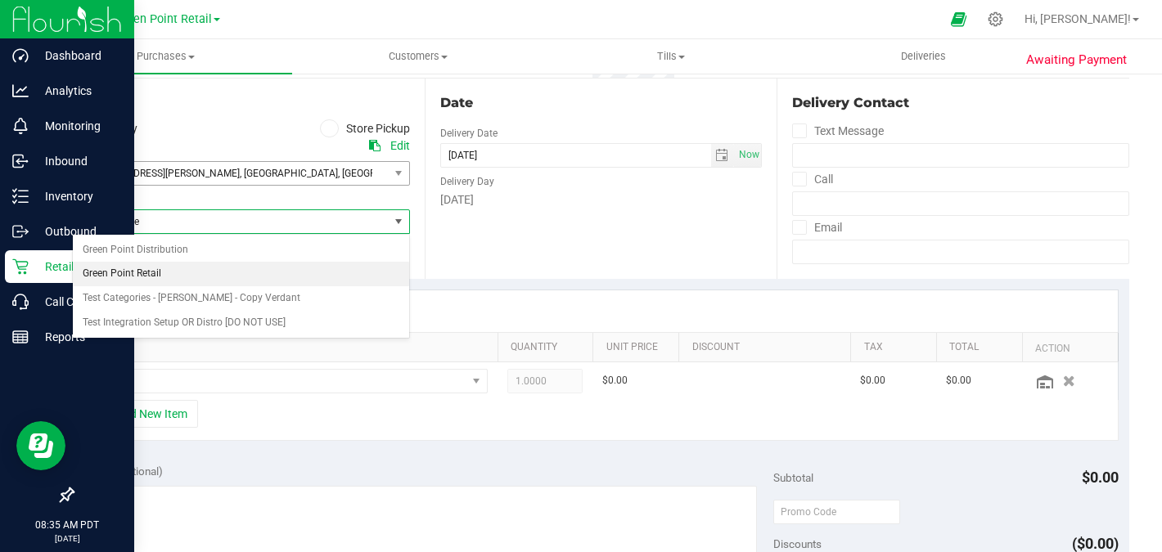
click at [325, 271] on li "Green Point Retail" at bounding box center [241, 274] width 336 height 25
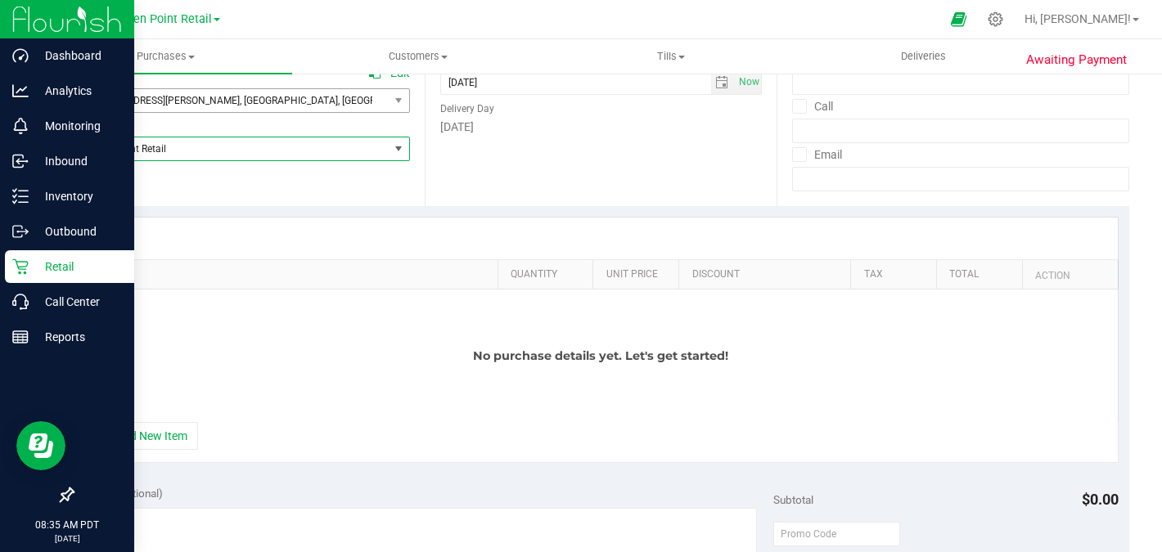
scroll to position [232, 0]
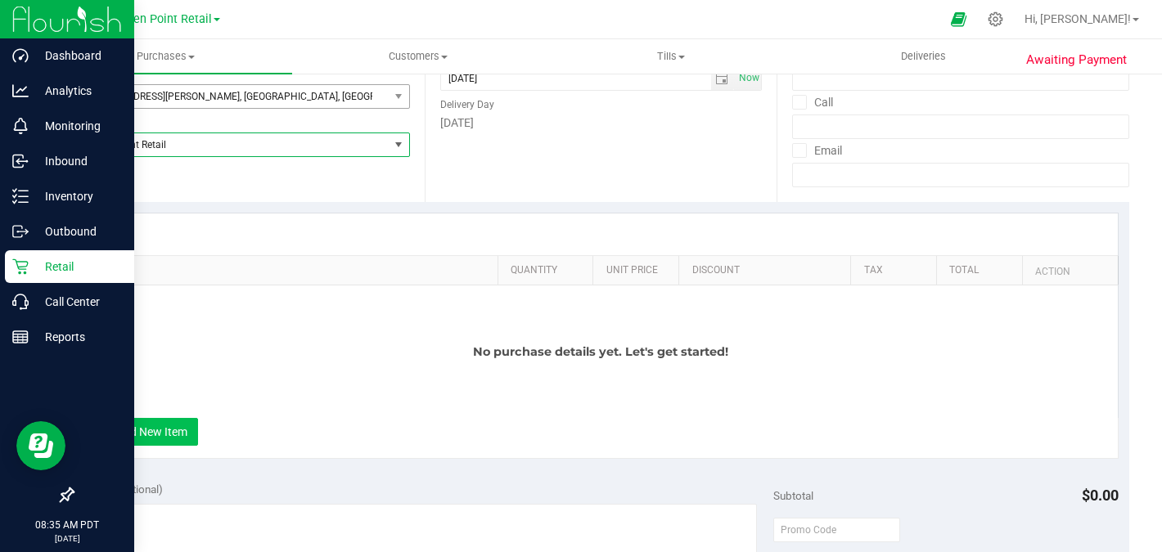
click at [166, 435] on button "+ Add New Item" at bounding box center [147, 432] width 101 height 28
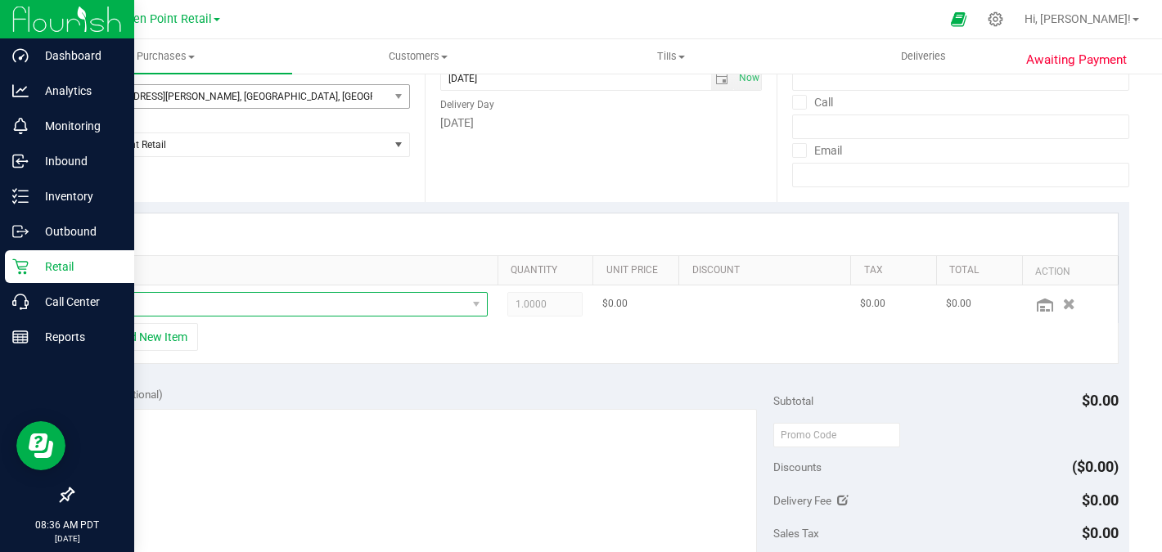
click at [178, 309] on span "NO DATA FOUND" at bounding box center [280, 304] width 371 height 23
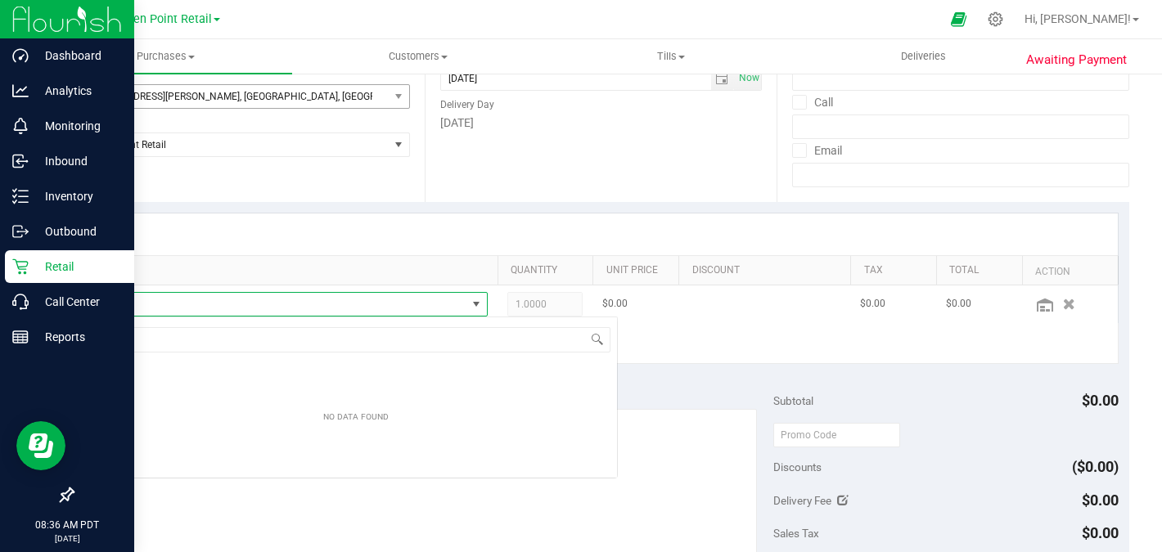
scroll to position [25, 393]
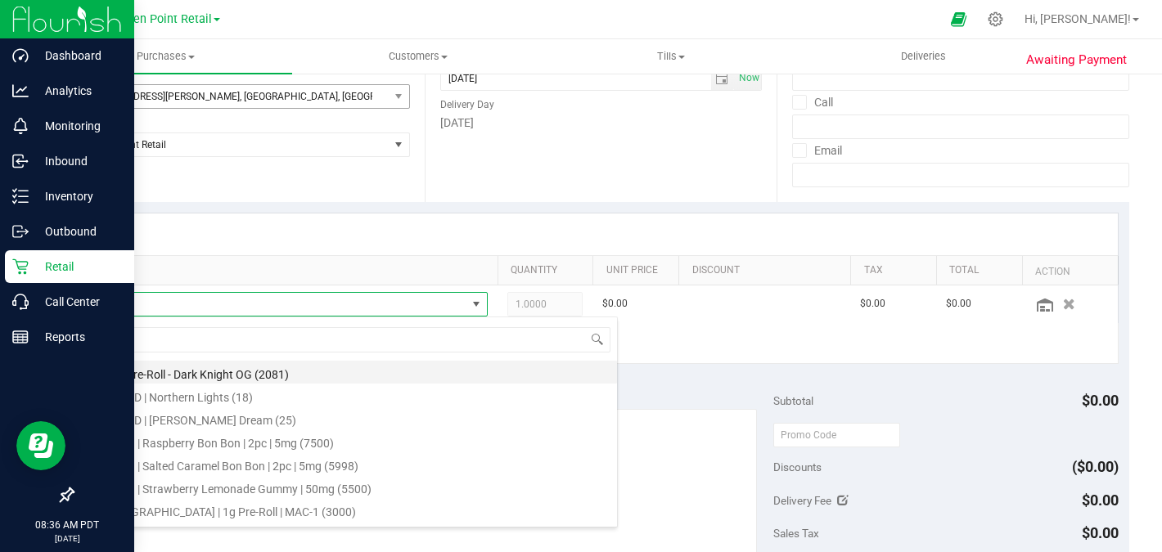
click at [206, 378] on li "1g - Pre-Roll - Dark Knight OG (2081)" at bounding box center [356, 372] width 522 height 23
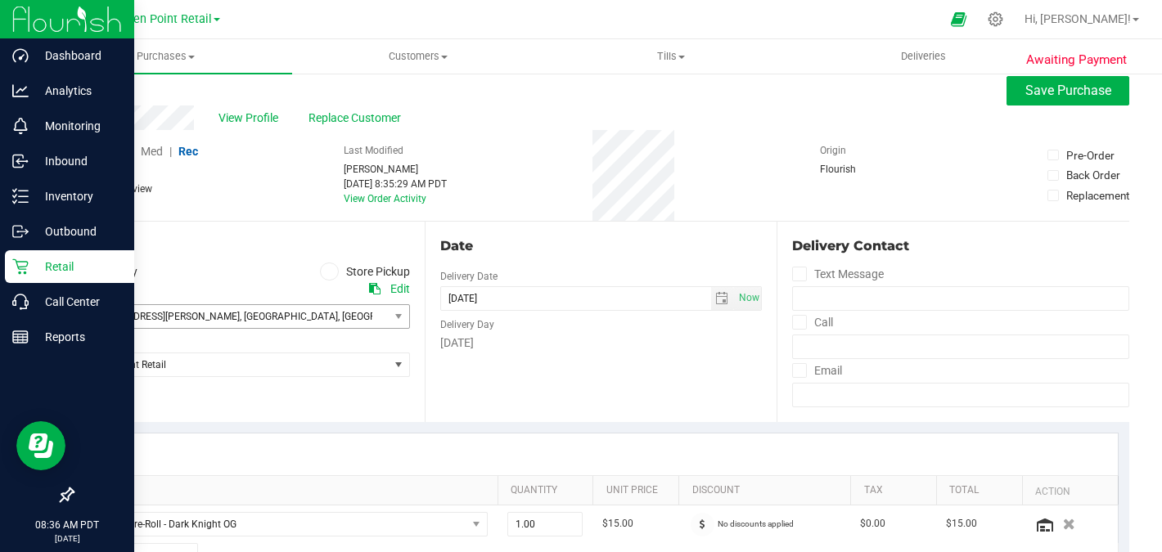
scroll to position [0, 0]
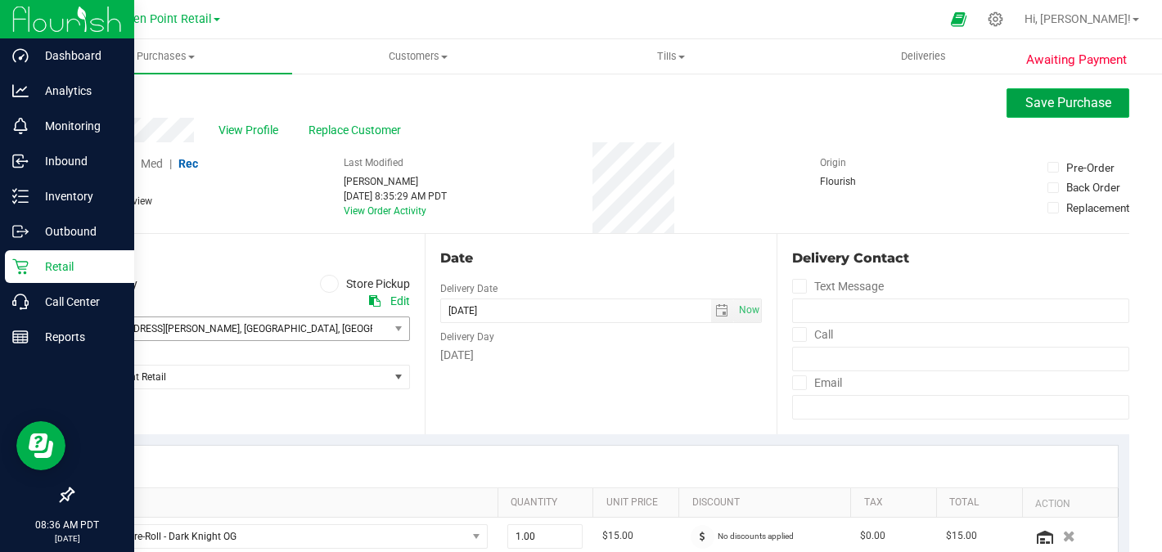
click at [1076, 98] on span "Save Purchase" at bounding box center [1068, 103] width 86 height 16
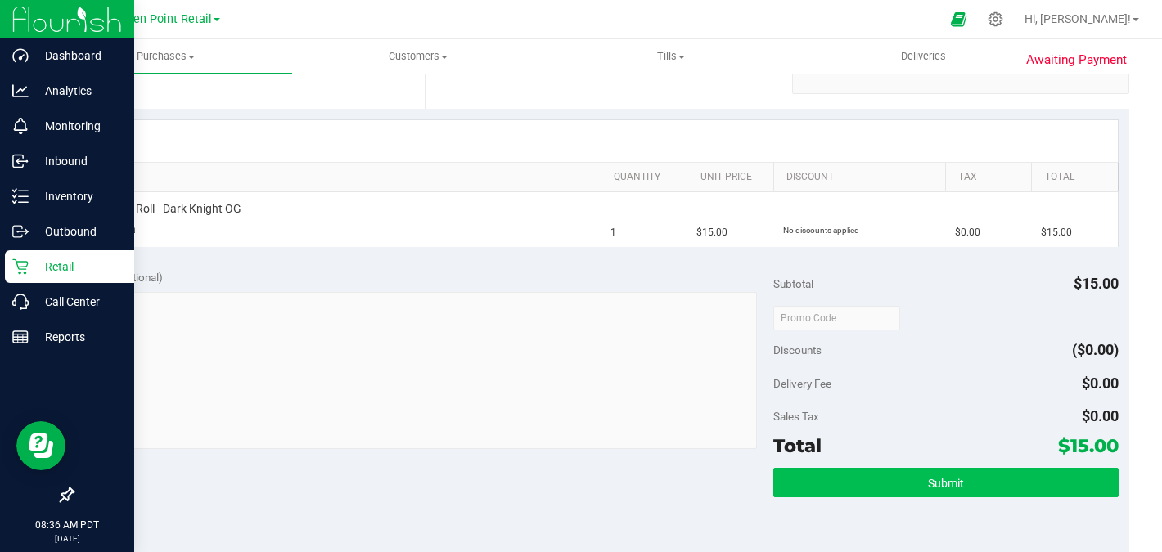
scroll to position [302, 0]
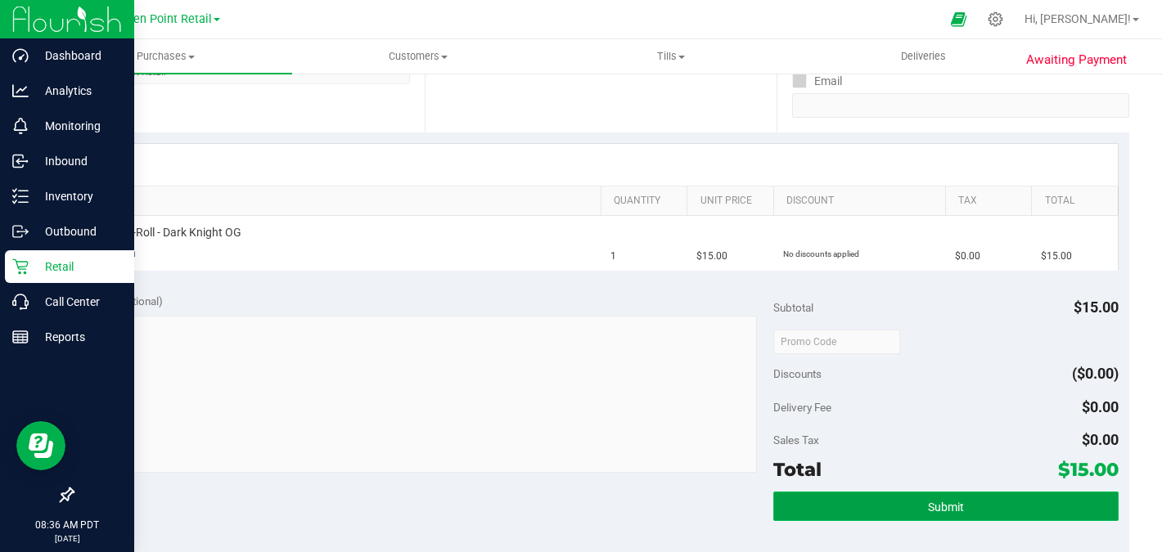
click at [952, 508] on span "Submit" at bounding box center [946, 507] width 36 height 13
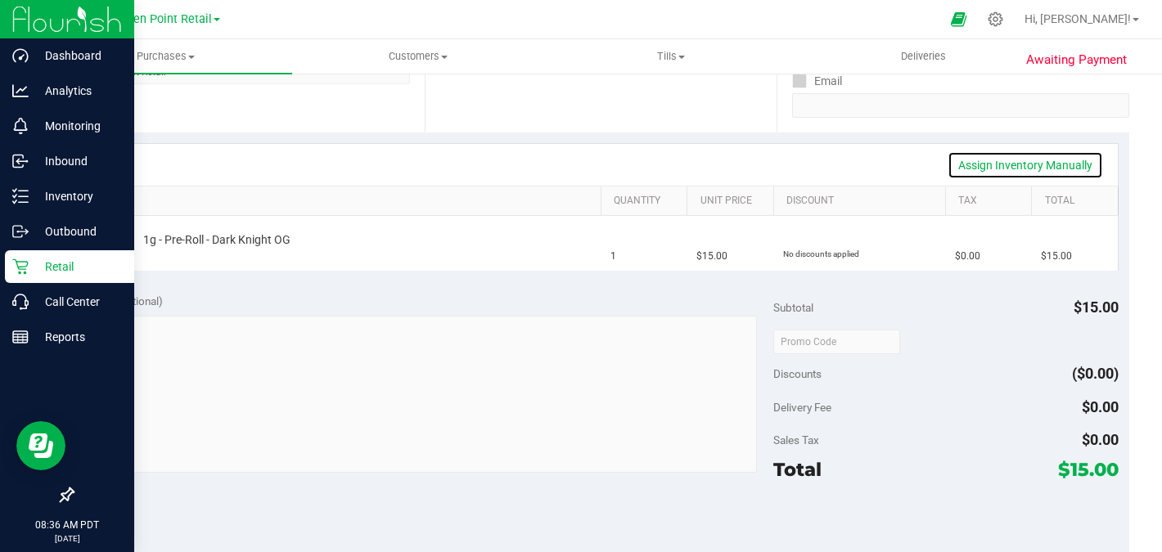
click at [1016, 168] on link "Assign Inventory Manually" at bounding box center [1024, 165] width 155 height 28
click at [178, 255] on link "Add Package" at bounding box center [172, 250] width 59 height 11
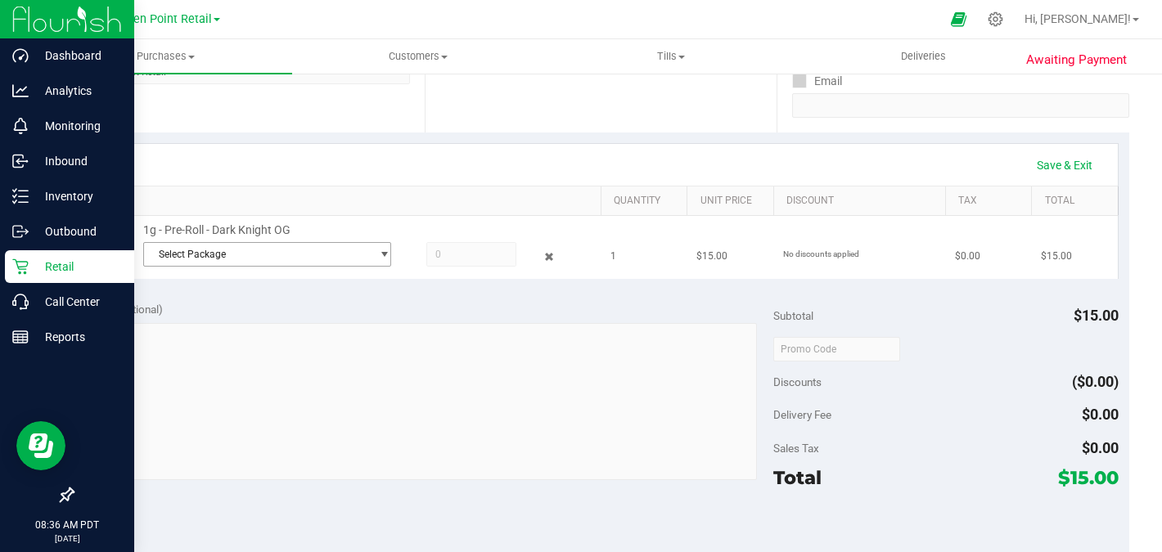
click at [185, 255] on span "Select Package" at bounding box center [257, 254] width 226 height 23
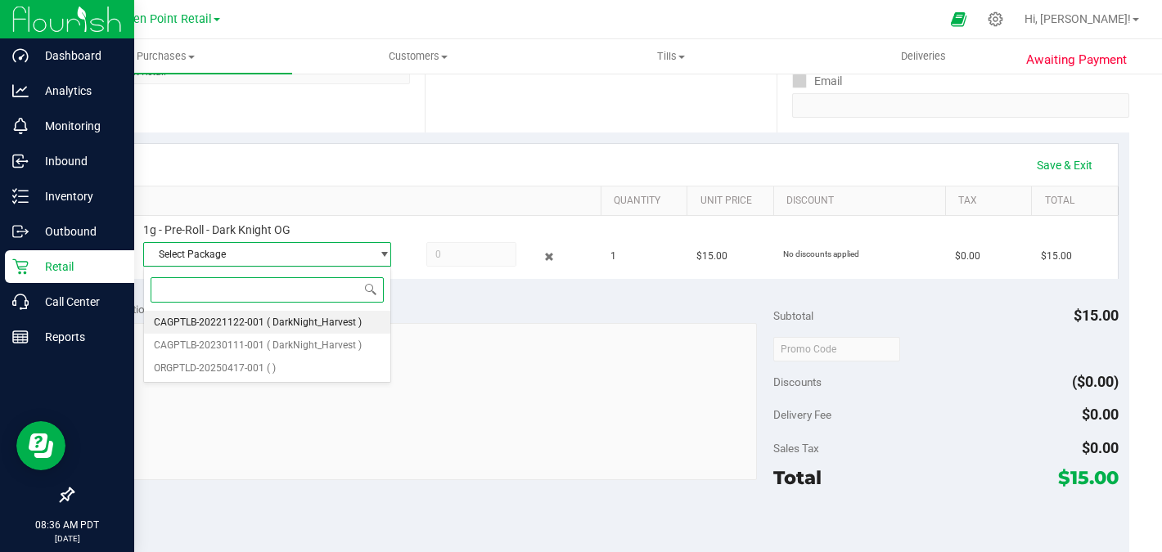
click at [205, 314] on li "CAGPTLB-20221122-001 ( DarkNight_Harvest )" at bounding box center [267, 322] width 246 height 23
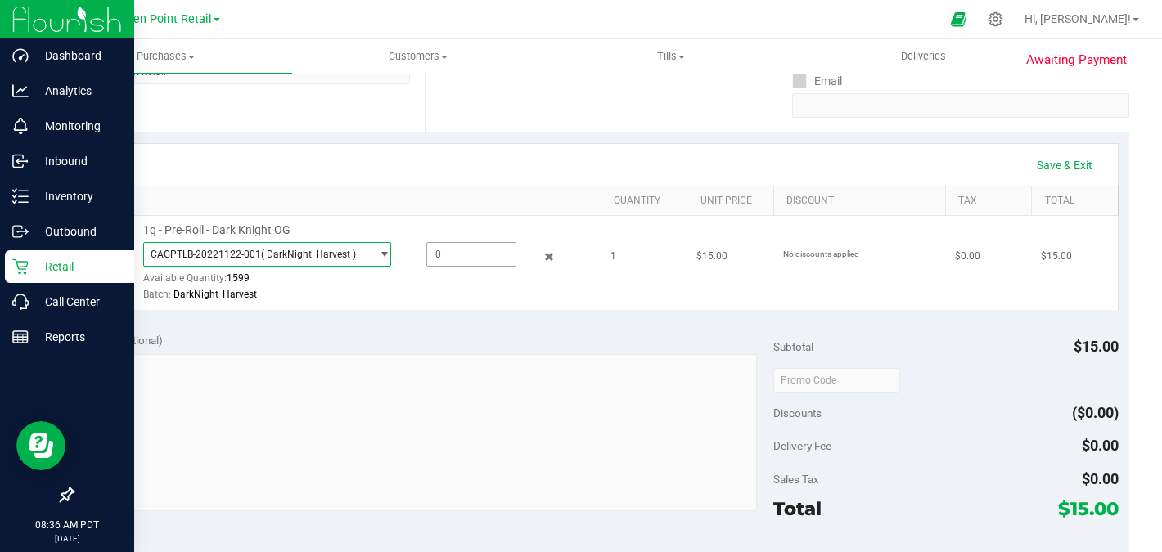
click at [460, 249] on span at bounding box center [470, 254] width 89 height 25
type input "1"
type input "1.0000"
click at [463, 326] on div "Notes (optional) Subtotal $15.00 Discounts ($0.00) Delivery Fee $0.00 Sales Tax…" at bounding box center [600, 468] width 1057 height 294
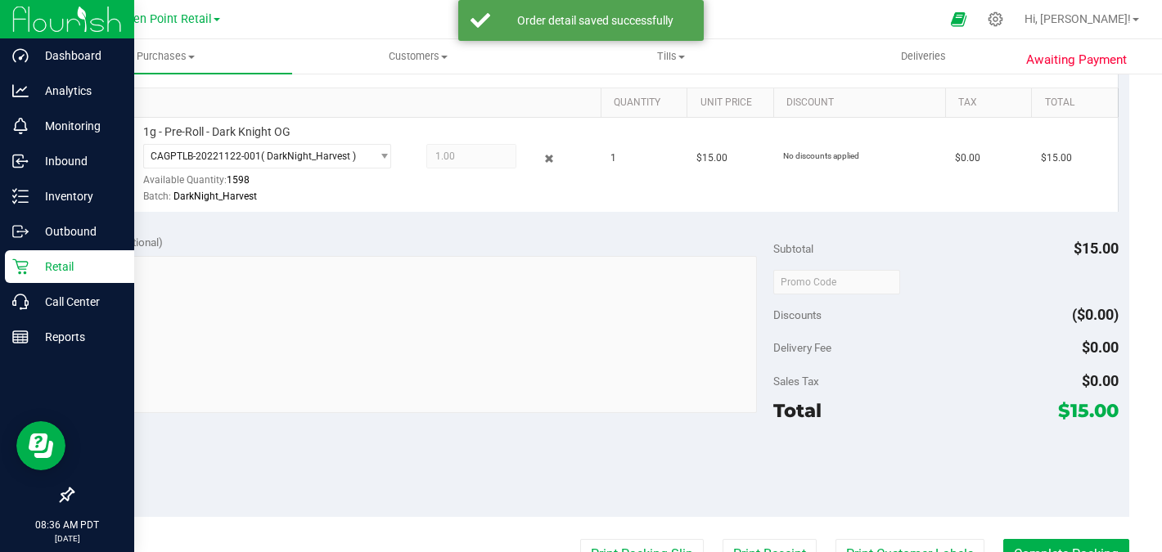
scroll to position [520, 0]
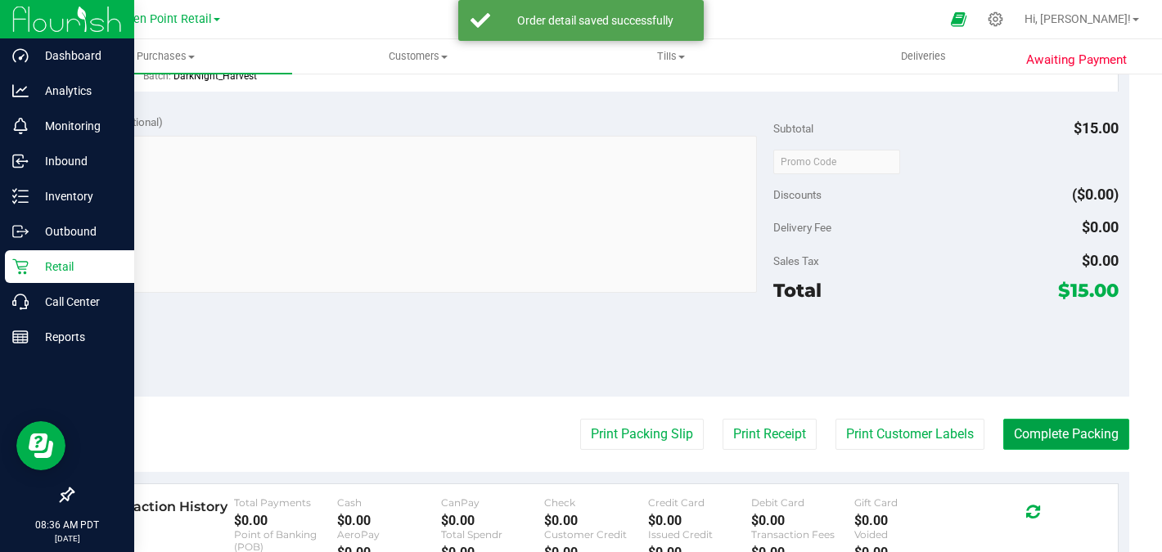
click at [1077, 435] on button "Complete Packing" at bounding box center [1066, 434] width 126 height 31
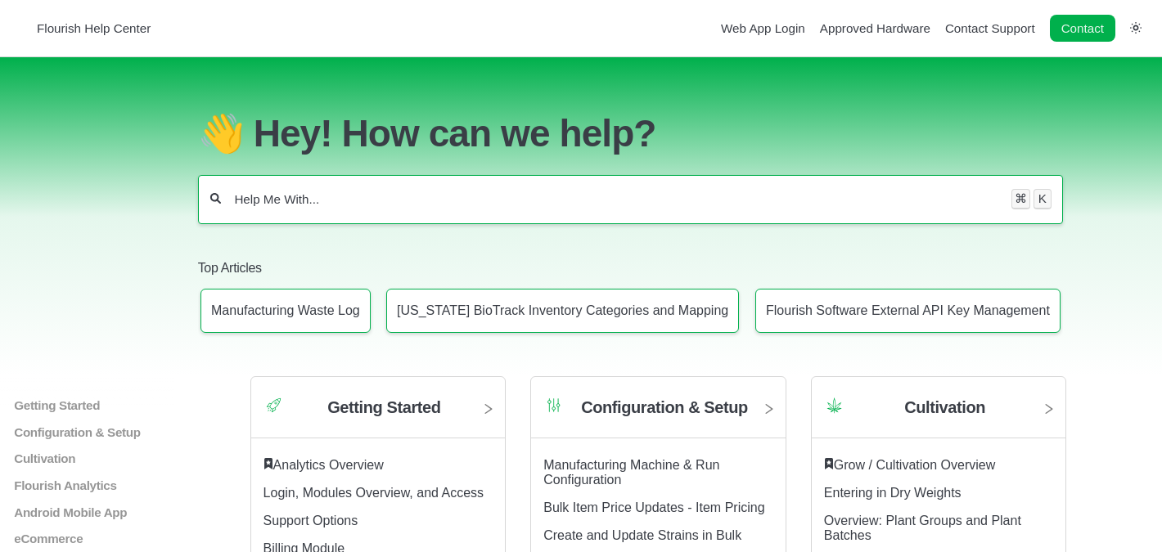
click at [542, 208] on input "Help Me With..." at bounding box center [615, 199] width 766 height 16
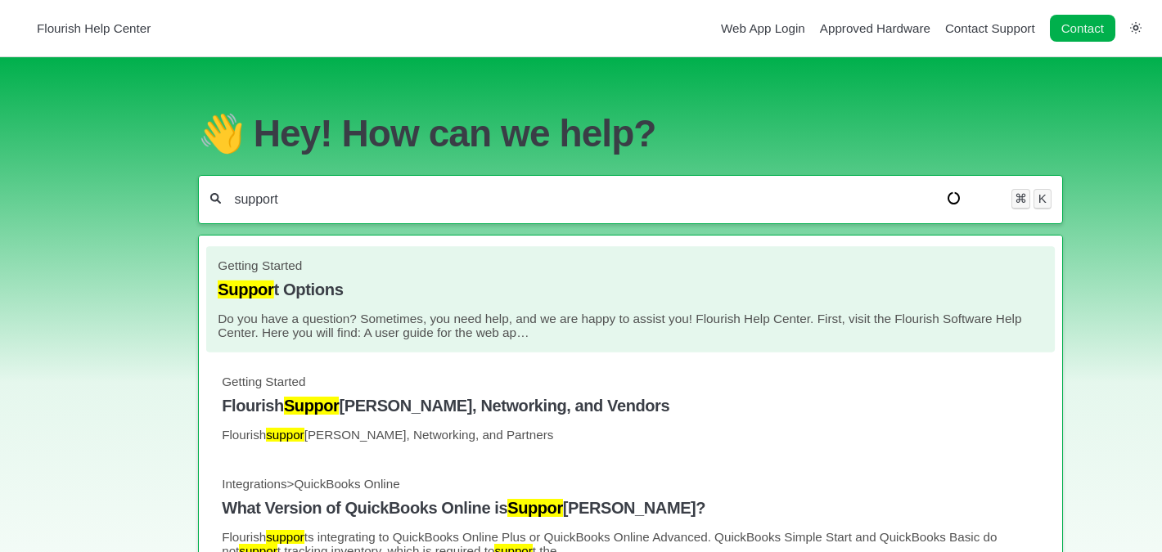
type input "support"
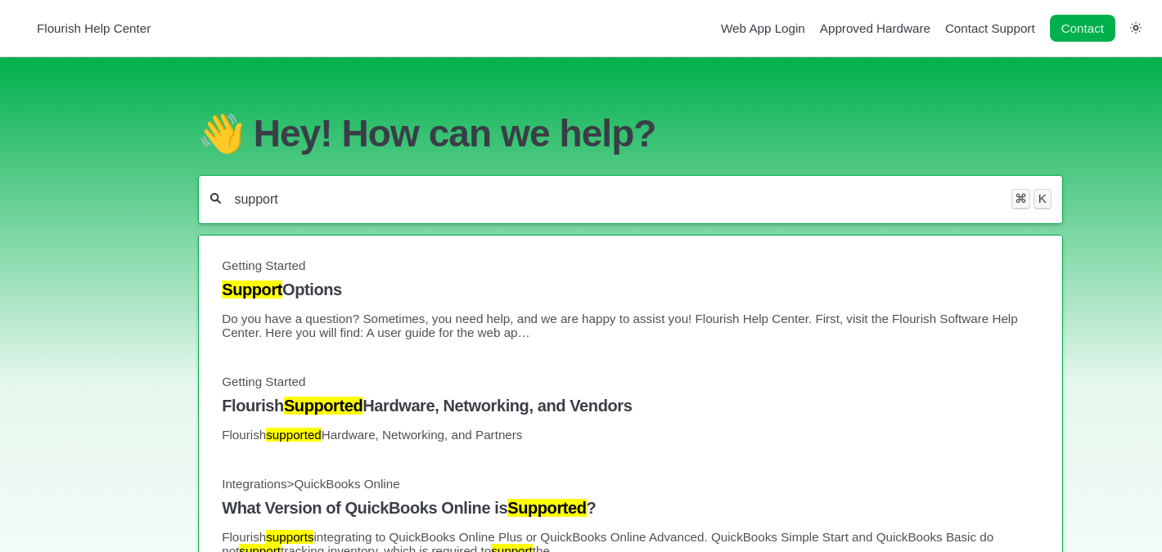
click at [497, 296] on h4 "Support Options" at bounding box center [630, 290] width 817 height 19
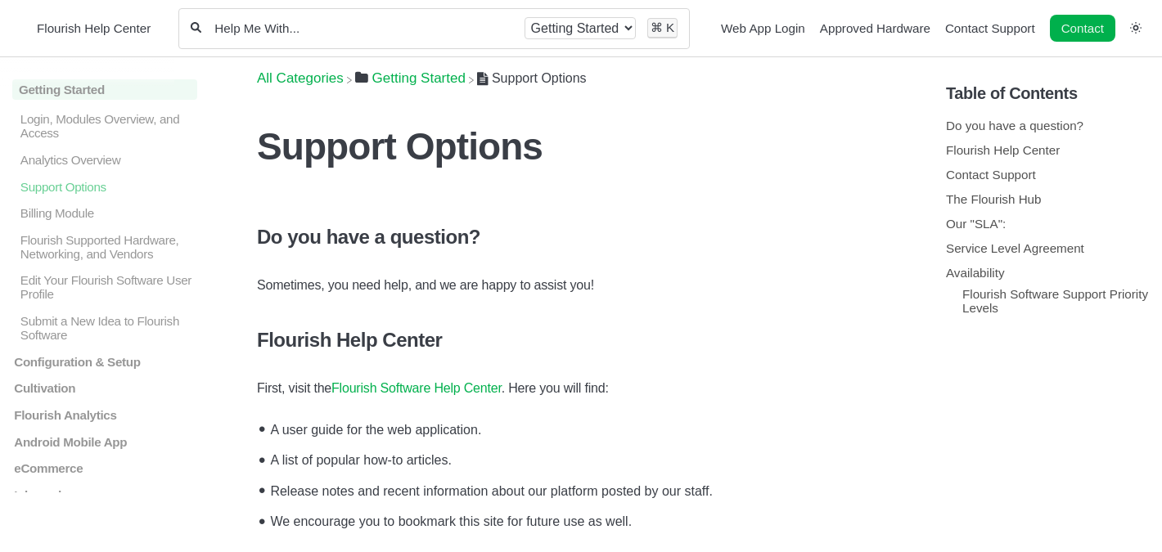
click at [514, 275] on p "Sometimes, you need help, and we are happy to assist you!" at bounding box center [581, 285] width 648 height 21
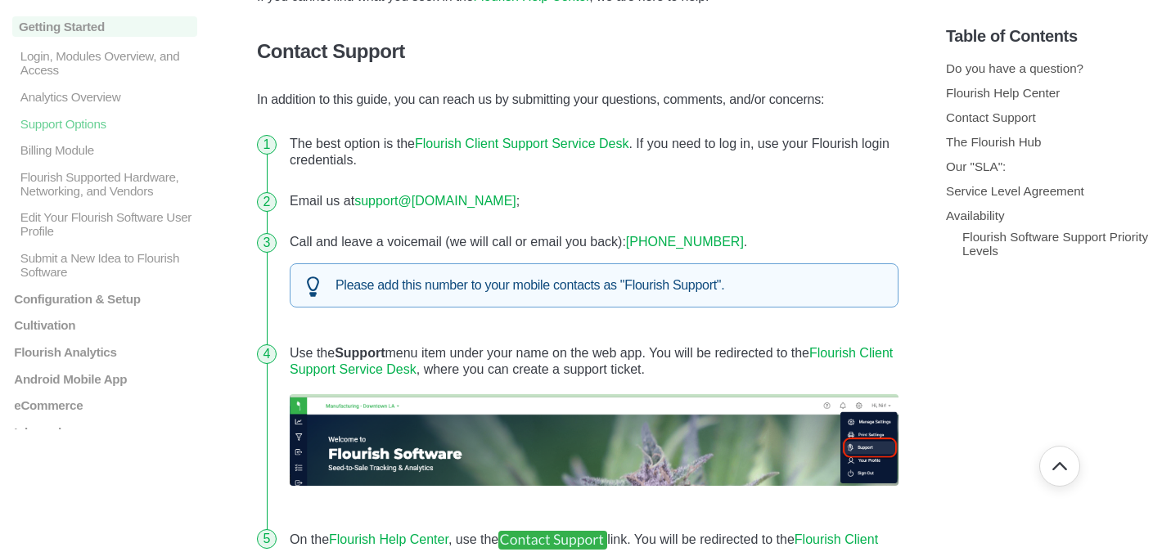
scroll to position [551, 0]
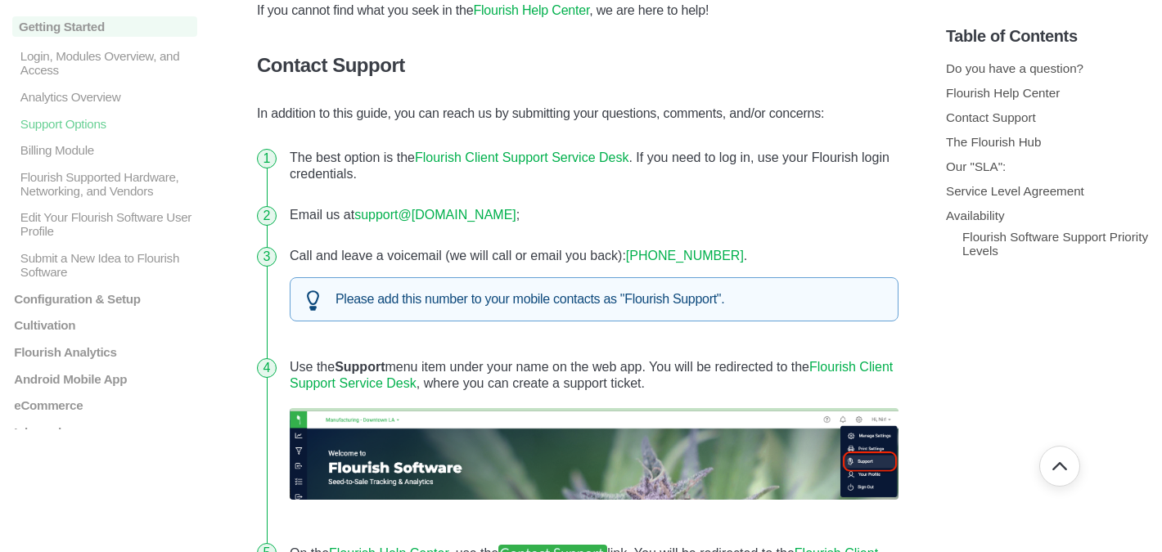
drag, startPoint x: 356, startPoint y: 218, endPoint x: 539, endPoint y: 215, distance: 183.3
click at [539, 215] on li "Email us at support@ flourishsoftware.com ;" at bounding box center [594, 215] width 622 height 41
copy li "support@ flourishsoftware.com"
click at [593, 258] on li "Call and leave a voicemail (we will call or email you back): +1 (844) 226-5444 …" at bounding box center [594, 291] width 622 height 111
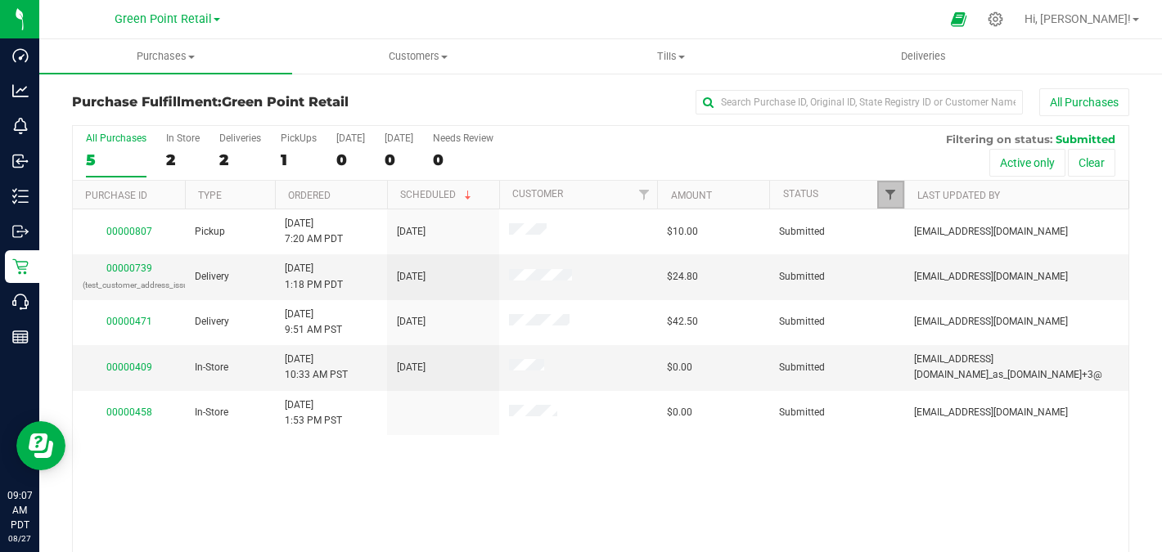
click at [891, 196] on span "Filter" at bounding box center [889, 194] width 13 height 13
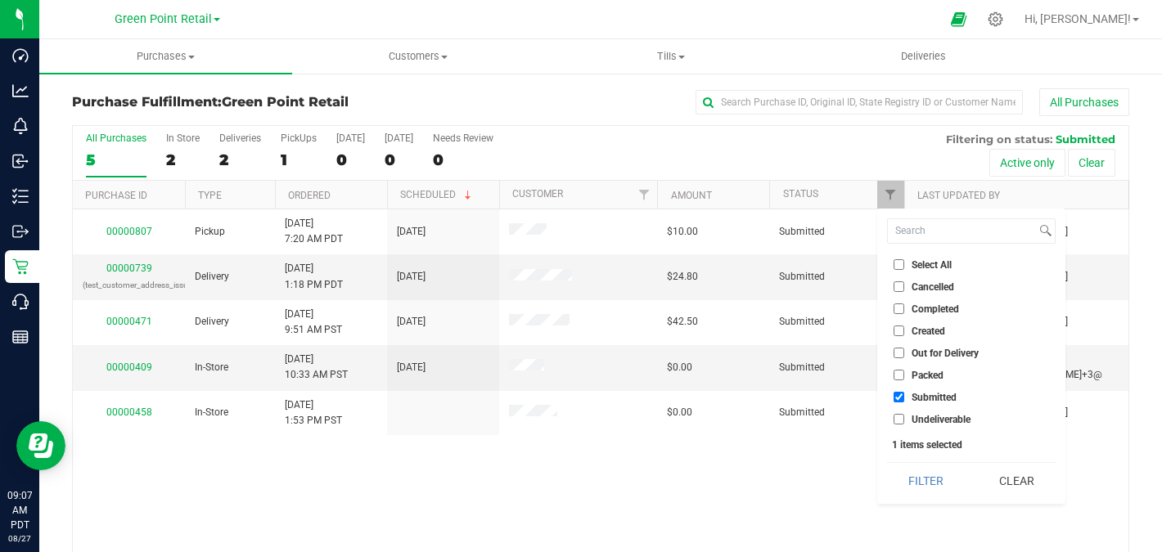
click at [900, 375] on input "Packed" at bounding box center [898, 375] width 11 height 11
checkbox input "true"
click at [897, 397] on input "Submitted" at bounding box center [898, 397] width 11 height 11
checkbox input "false"
click at [919, 473] on button "Filter" at bounding box center [926, 481] width 79 height 36
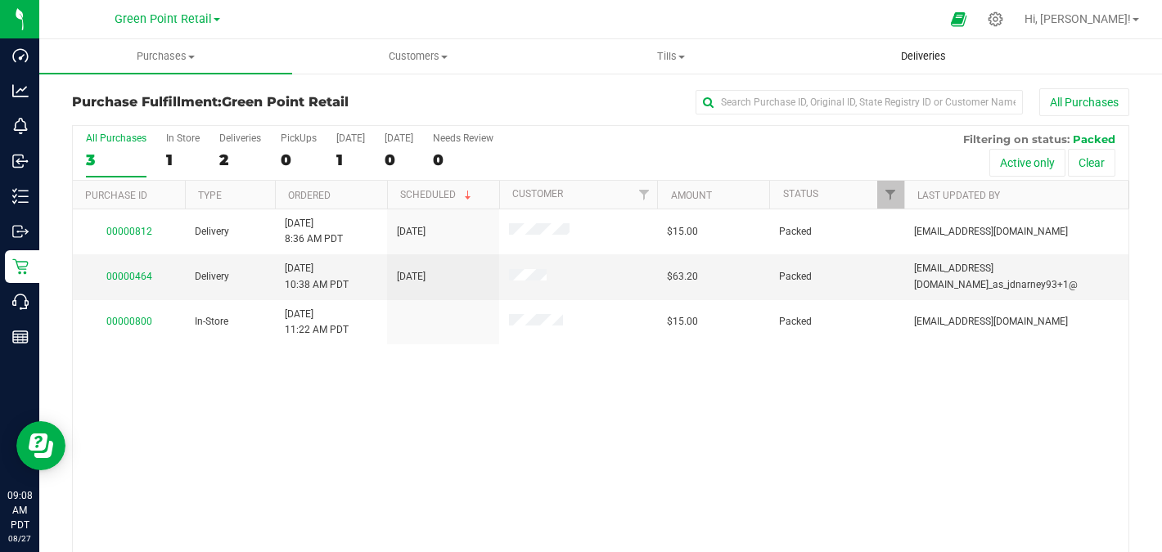
click at [903, 52] on span "Deliveries" at bounding box center [923, 56] width 89 height 15
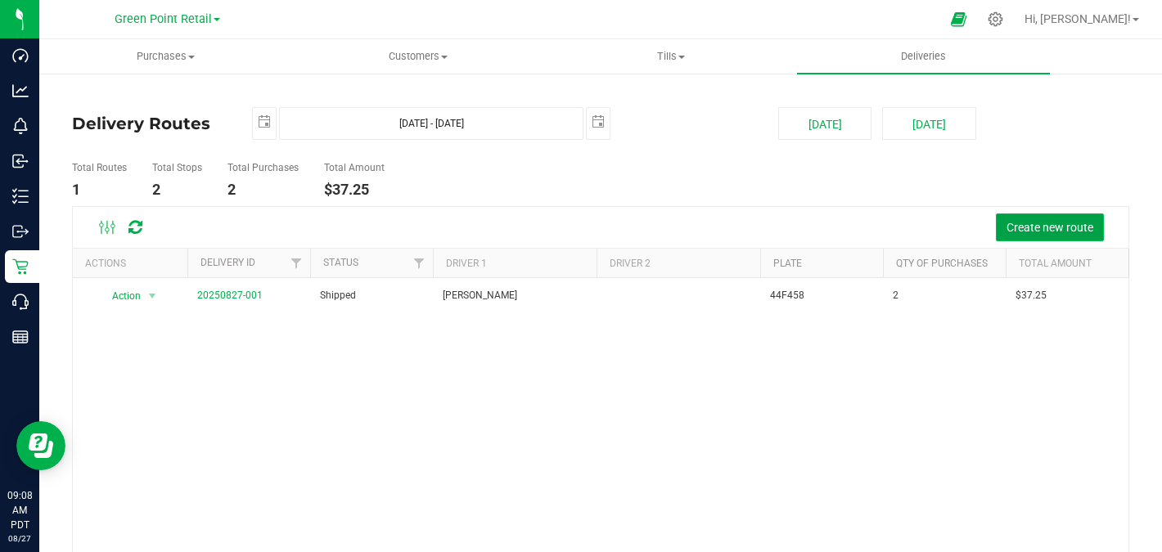
click at [1050, 234] on span "Create new route" at bounding box center [1049, 227] width 87 height 13
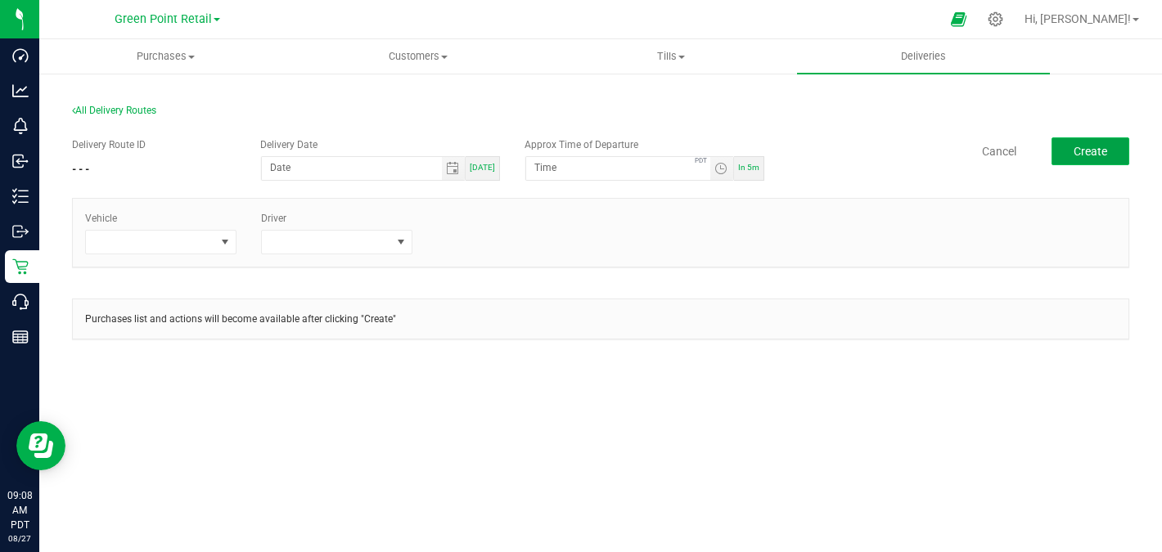
click at [1086, 146] on span "Create" at bounding box center [1090, 151] width 34 height 13
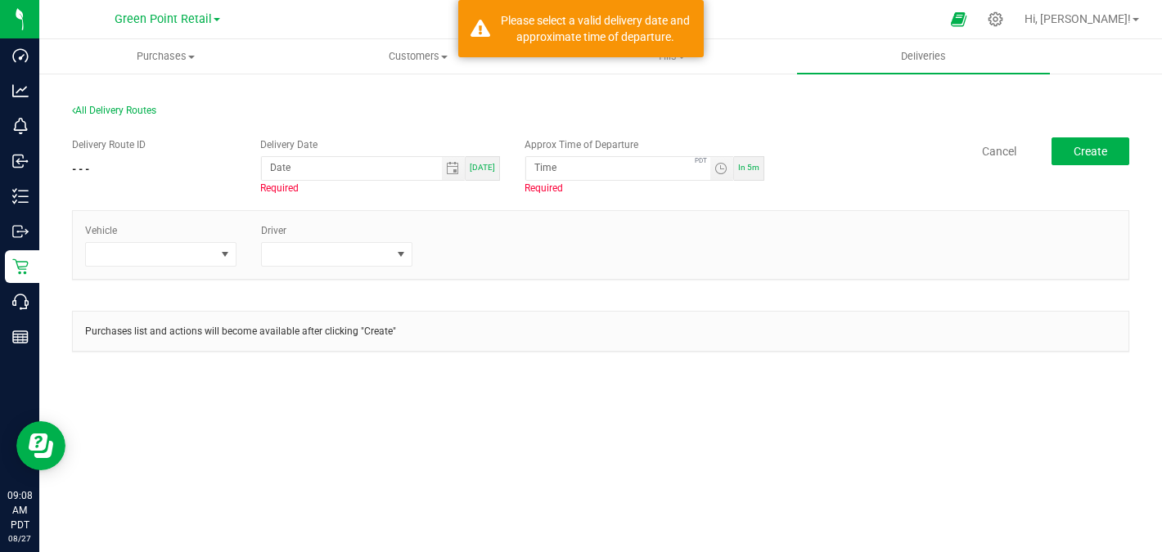
click at [492, 168] on span "[DATE]" at bounding box center [482, 167] width 25 height 9
type input "[DATE]"
type input "9:13 AM"
click at [206, 267] on div "Vehicle Driver" at bounding box center [600, 245] width 1055 height 68
click at [206, 253] on span at bounding box center [150, 254] width 129 height 23
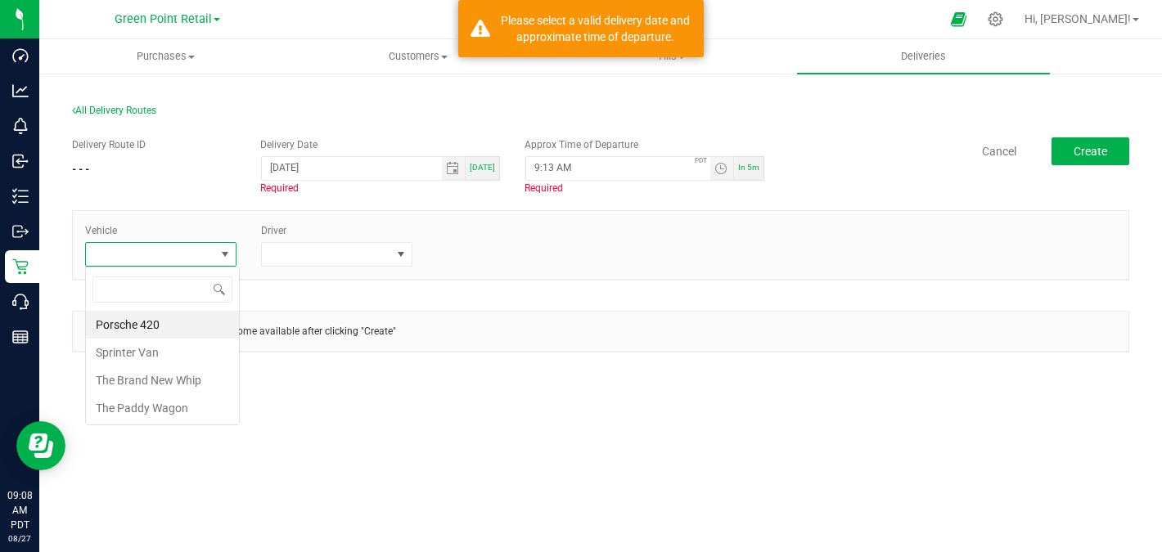
scroll to position [25, 151]
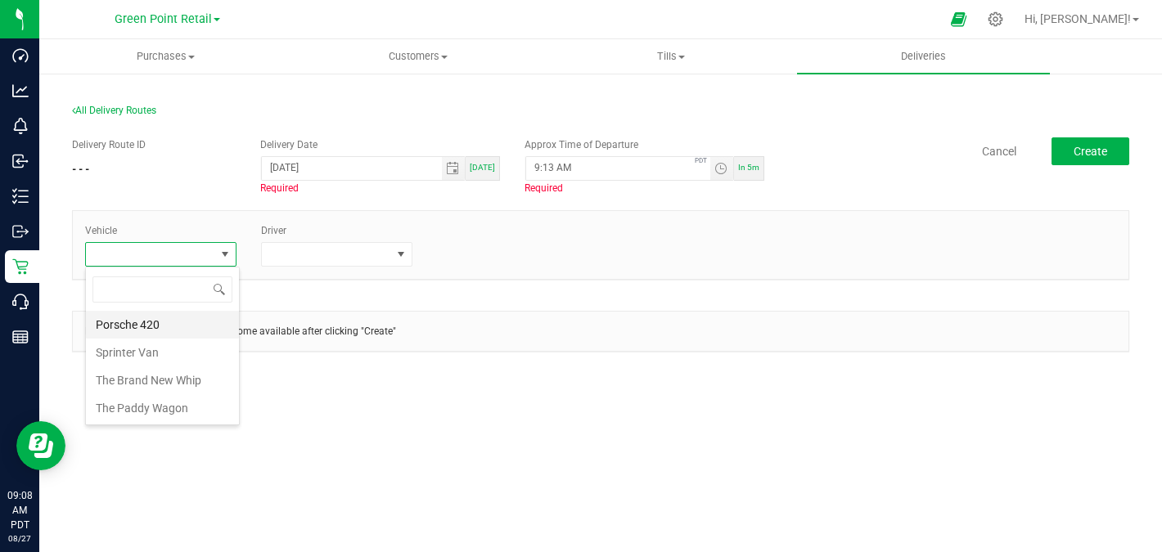
click at [188, 326] on li "Porsche 420" at bounding box center [162, 325] width 153 height 28
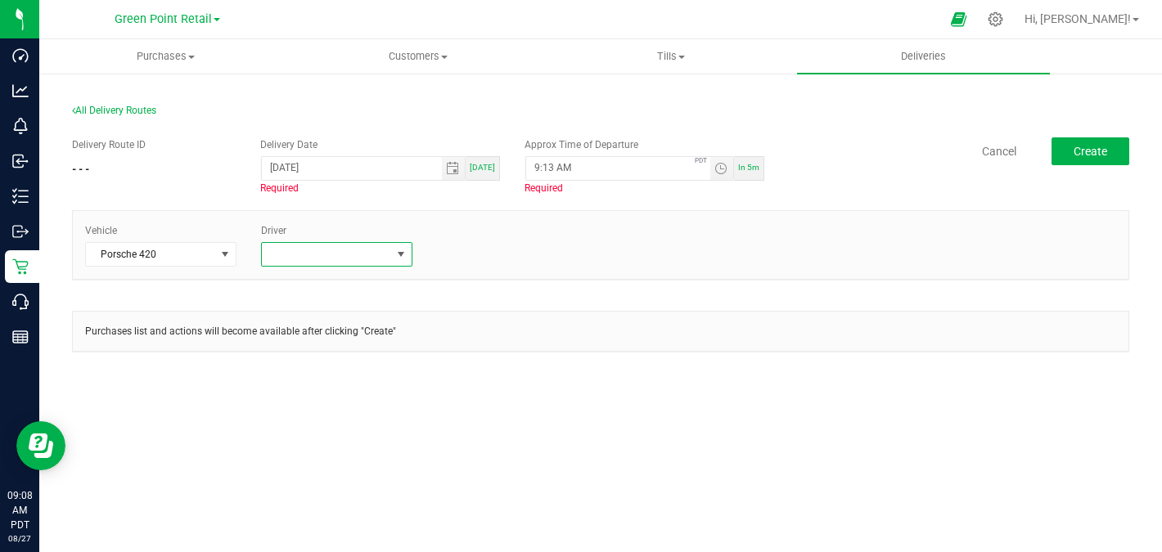
click at [354, 249] on span at bounding box center [326, 254] width 129 height 23
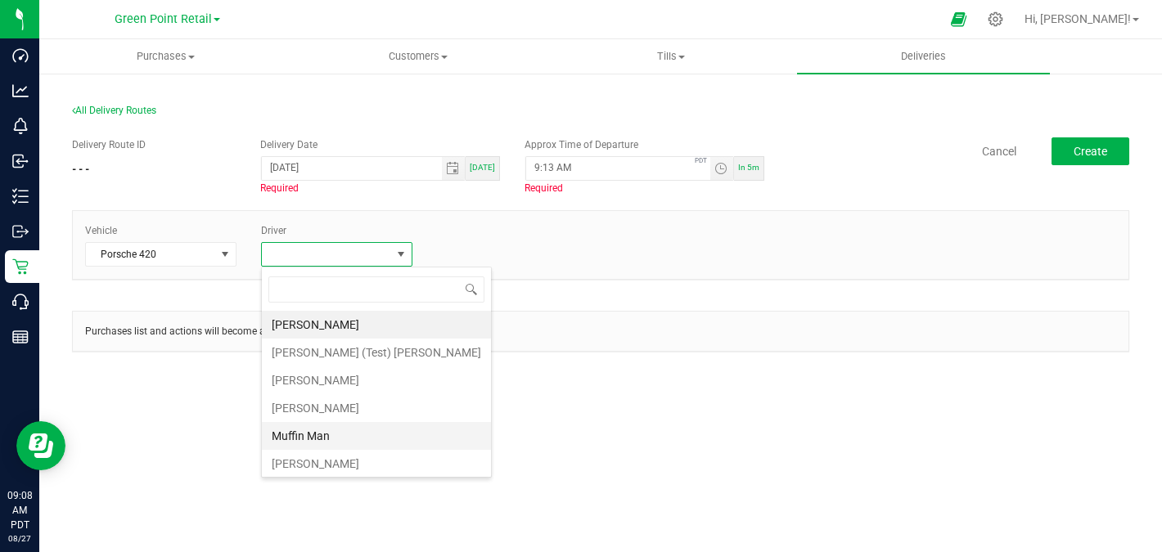
click at [358, 434] on li "Muffin Man" at bounding box center [376, 436] width 229 height 28
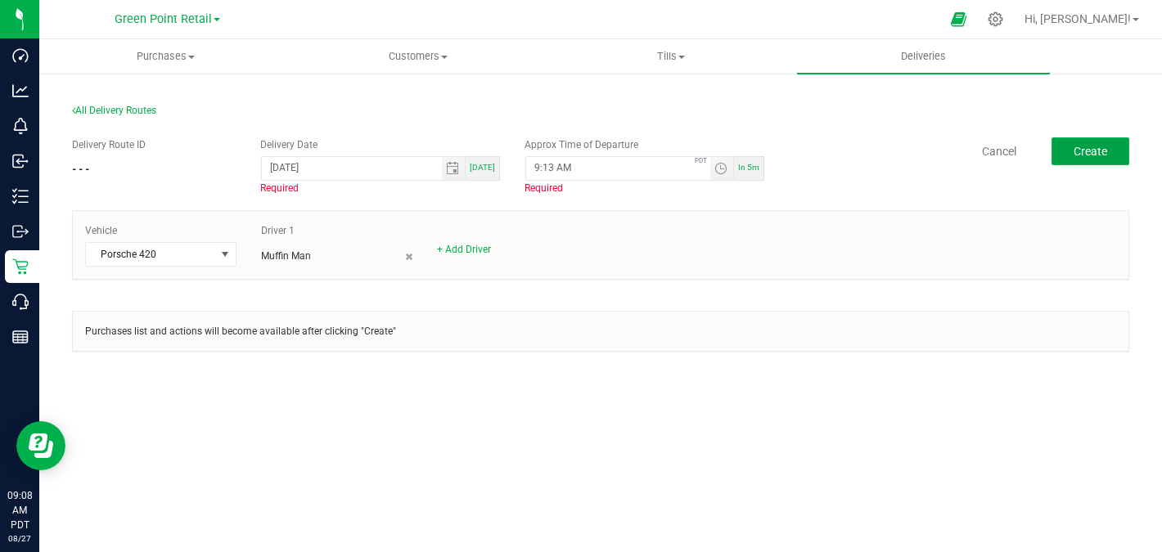
click at [1082, 151] on span "Create" at bounding box center [1090, 151] width 34 height 13
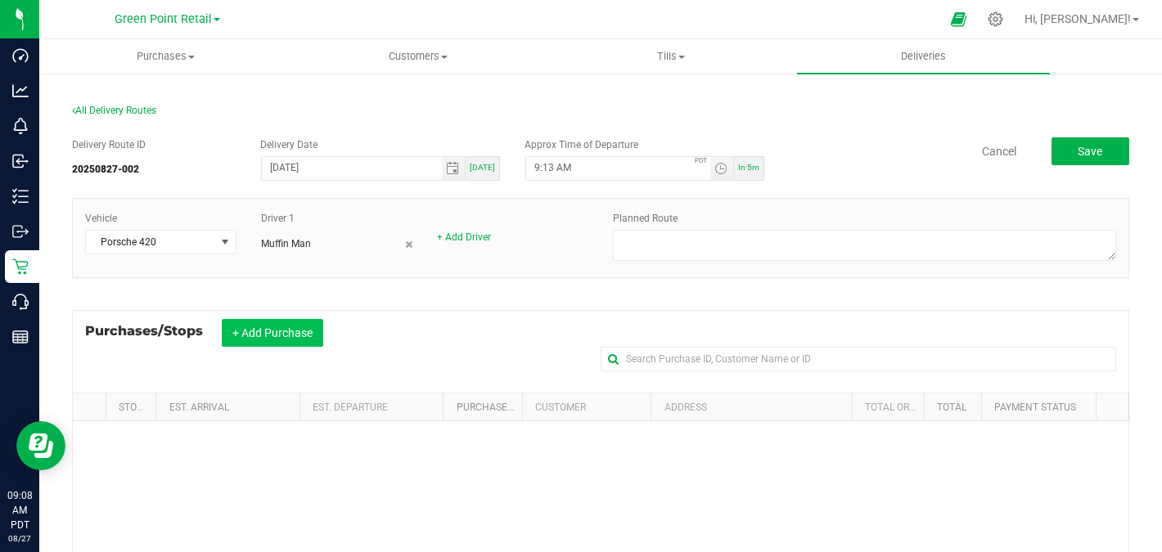
click at [290, 339] on button "+ Add Purchase" at bounding box center [272, 333] width 101 height 28
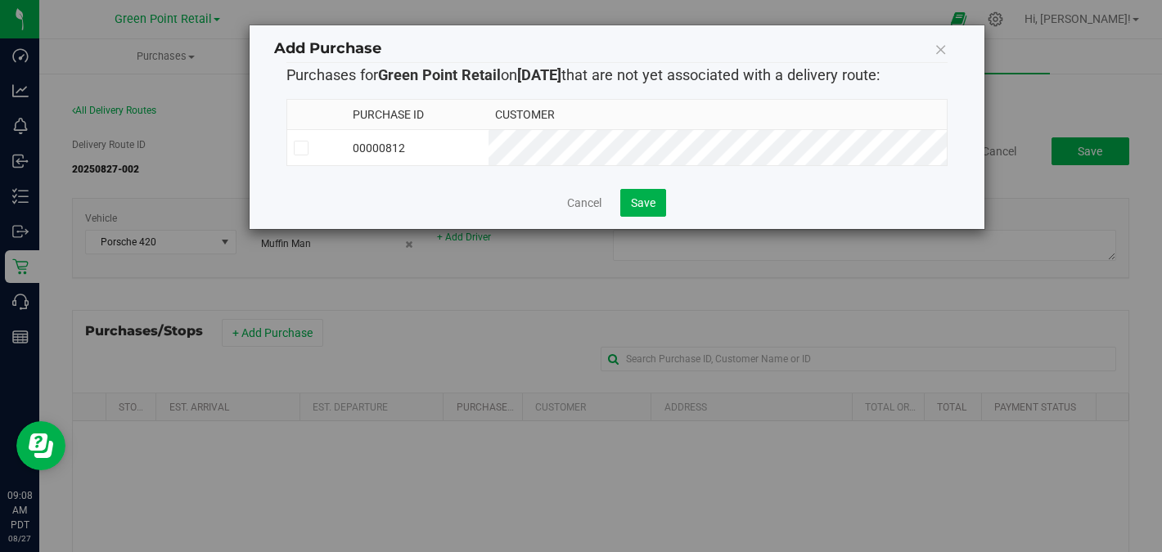
click at [488, 149] on td "00000812" at bounding box center [417, 148] width 142 height 36
click at [641, 201] on span "Save" at bounding box center [643, 202] width 25 height 13
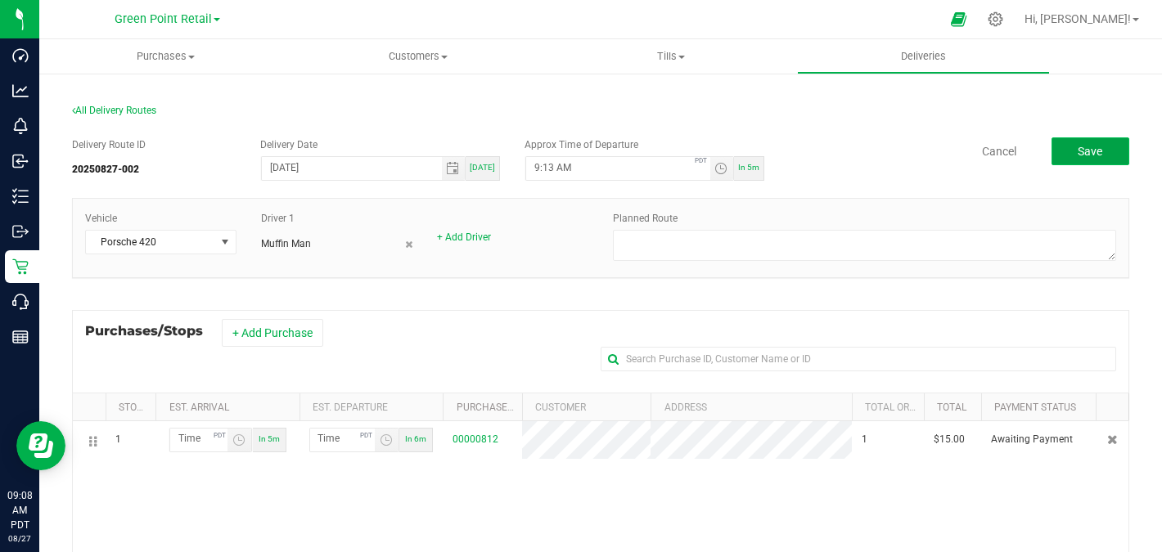
click at [1085, 153] on span "Save" at bounding box center [1089, 151] width 25 height 13
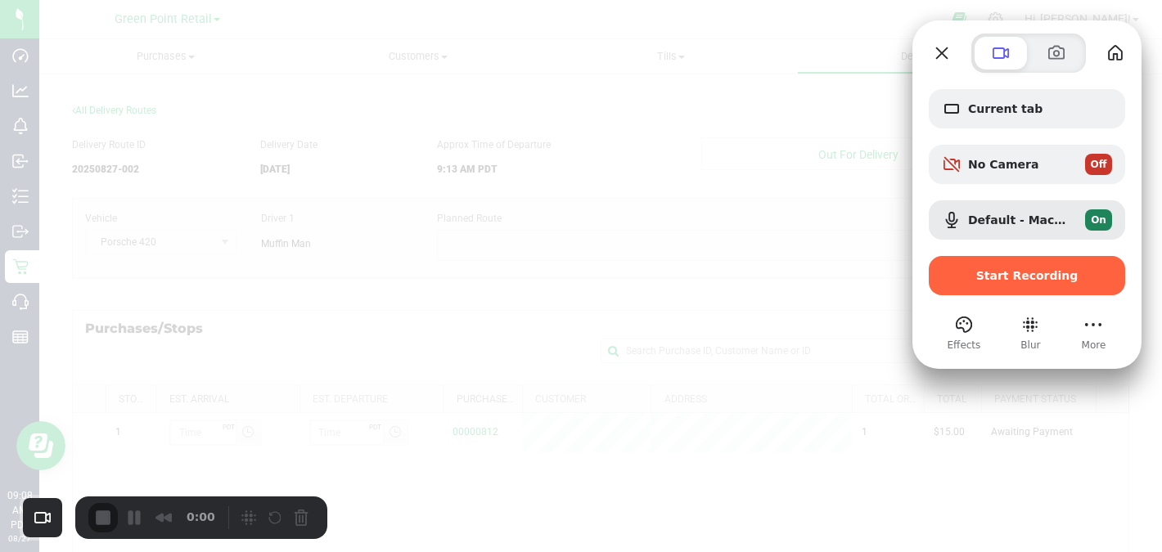
click at [1051, 279] on span "Start Recording" at bounding box center [1027, 275] width 102 height 13
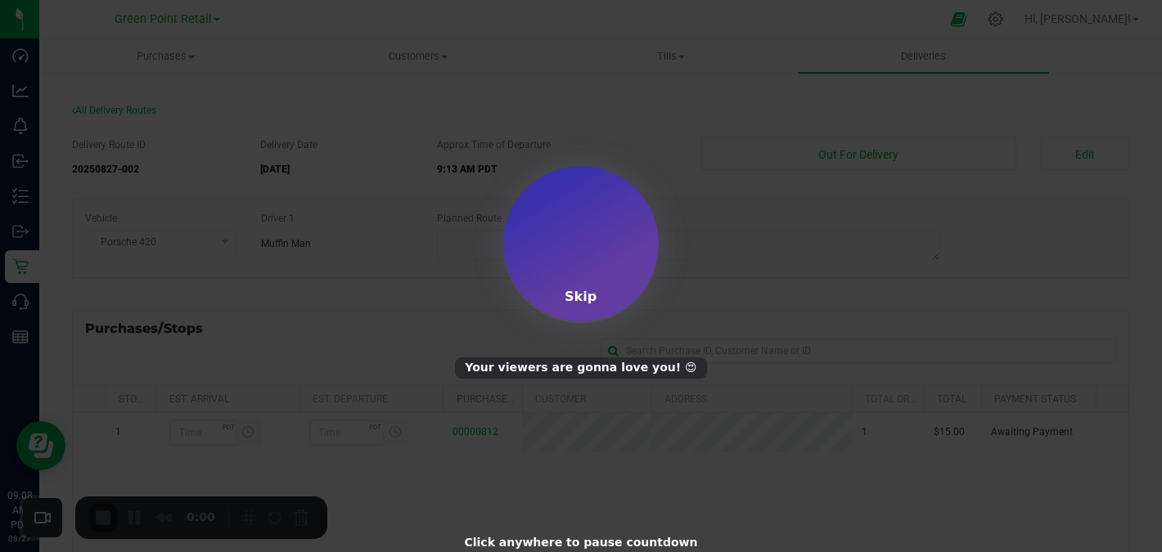
click at [586, 302] on div "Skip" at bounding box center [580, 297] width 32 height 16
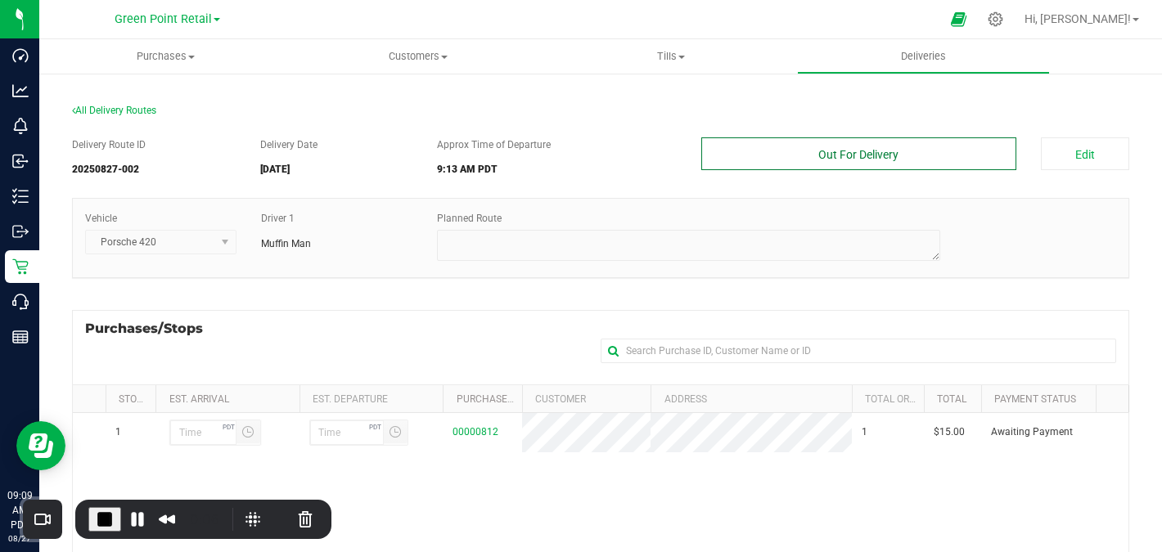
click at [824, 166] on button "Out For Delivery" at bounding box center [858, 153] width 315 height 33
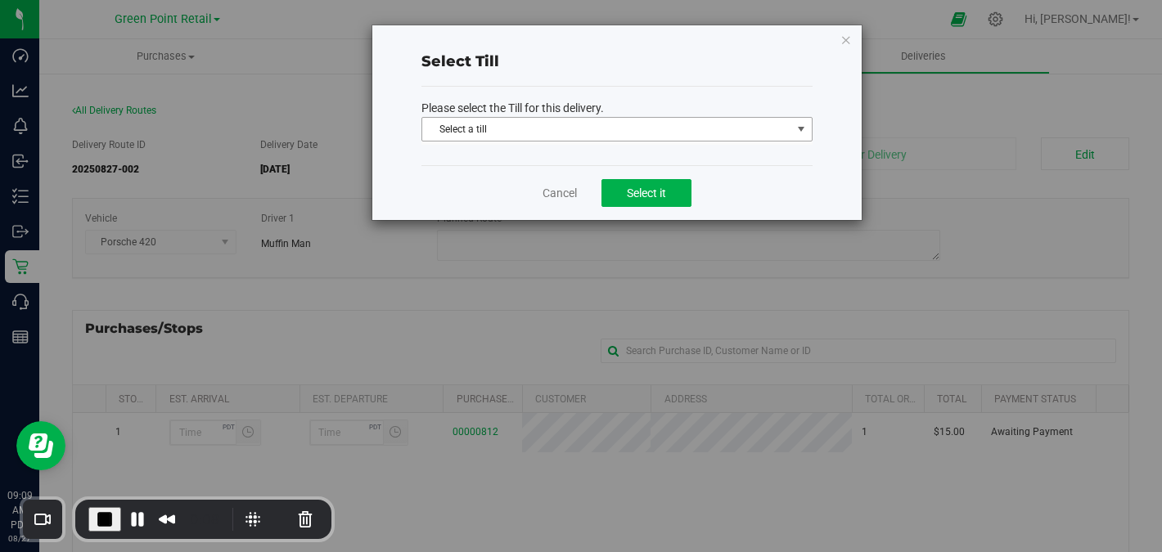
click at [609, 135] on span "Select a till" at bounding box center [606, 129] width 369 height 23
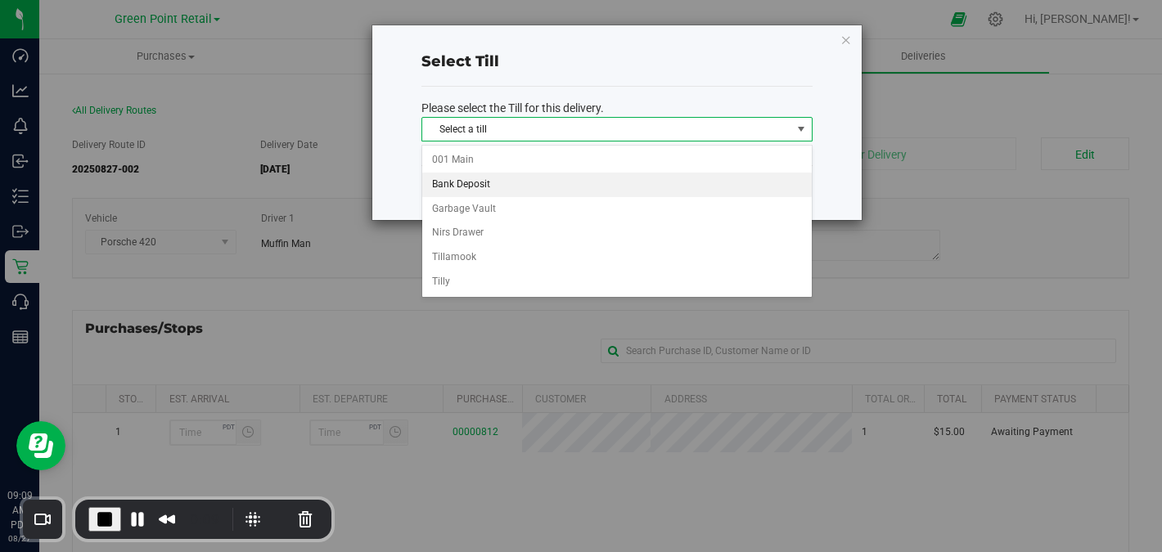
click at [576, 188] on li "Bank Deposit" at bounding box center [616, 185] width 389 height 25
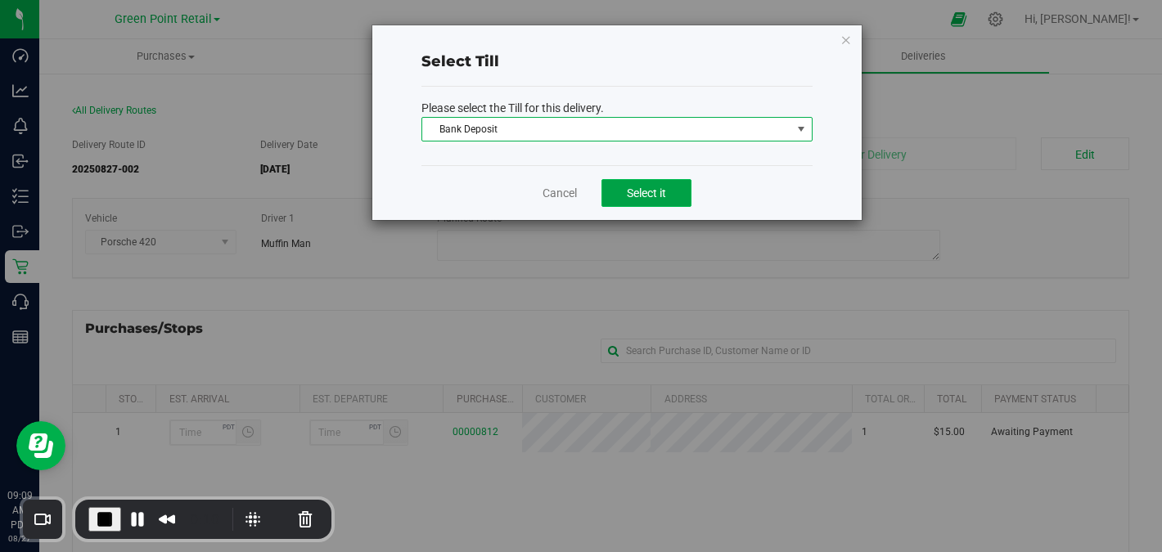
click at [627, 199] on span "Select it" at bounding box center [646, 193] width 39 height 13
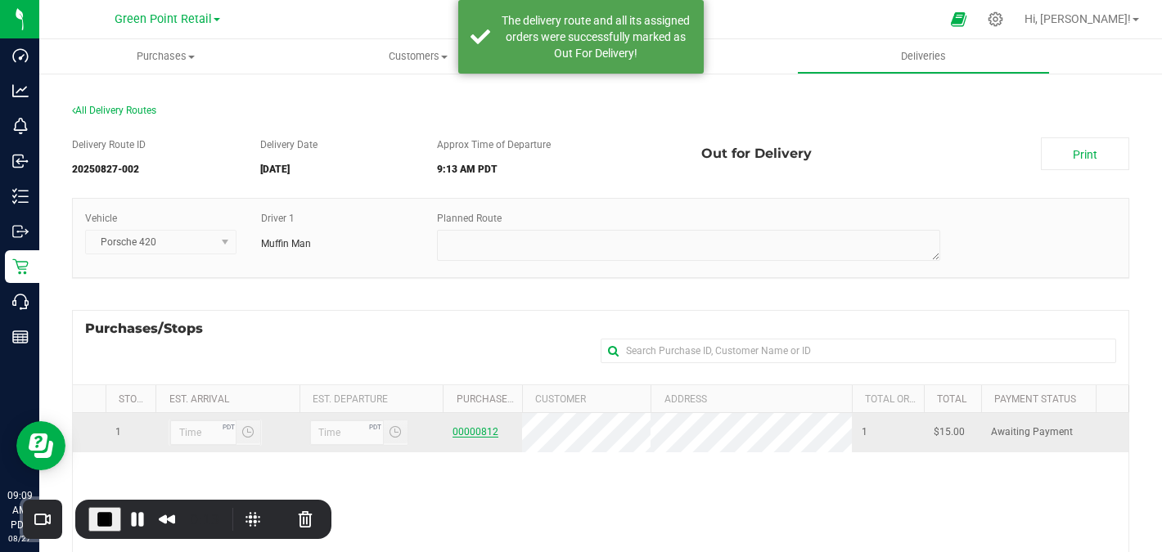
click at [467, 435] on link "00000812" at bounding box center [475, 431] width 46 height 11
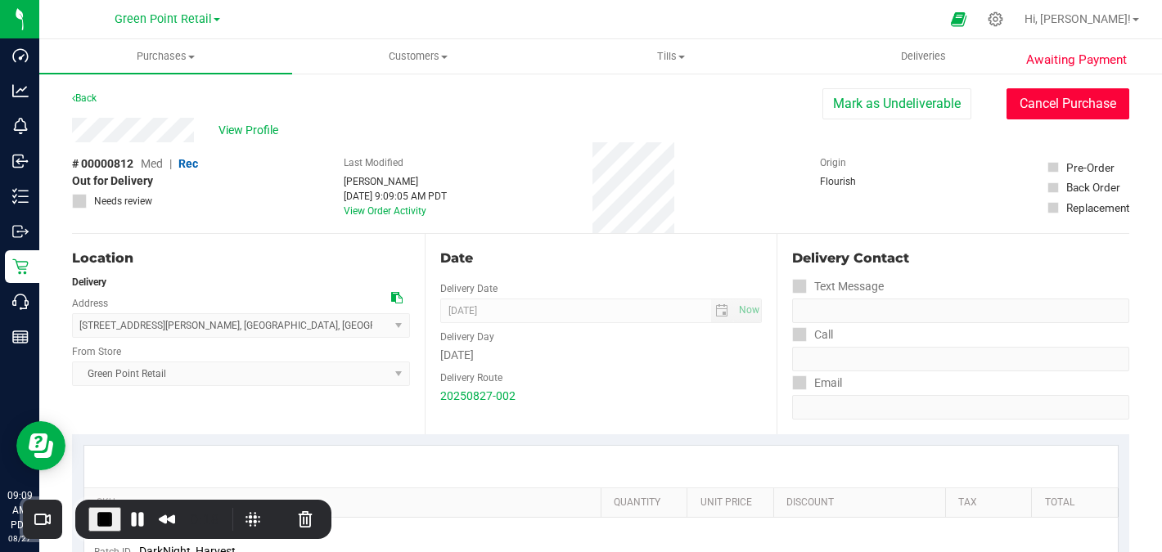
click at [1068, 109] on button "Cancel Purchase" at bounding box center [1067, 103] width 123 height 31
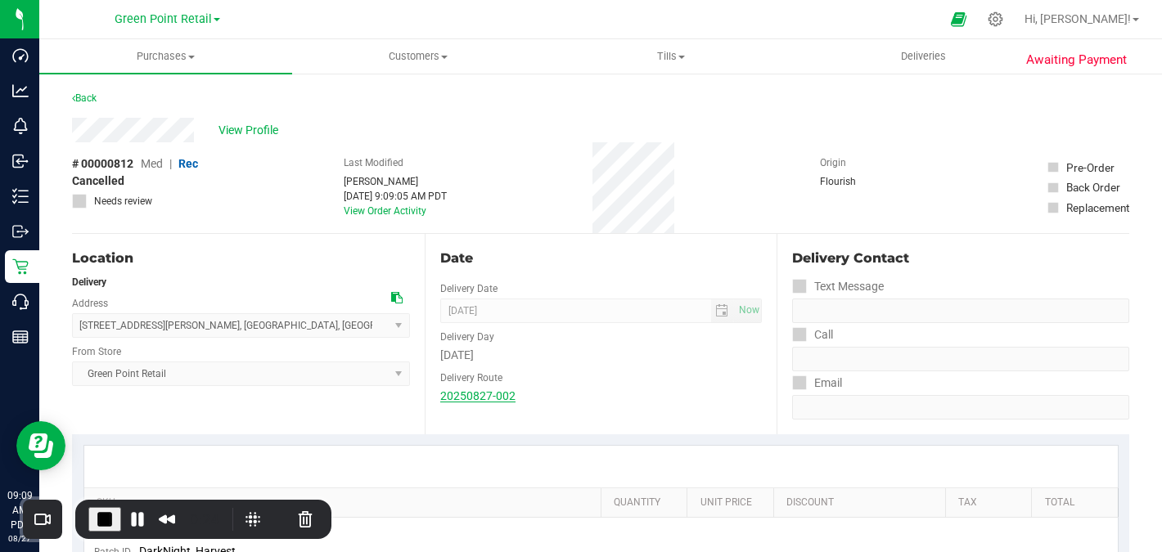
click at [452, 393] on link "20250827-002" at bounding box center [477, 395] width 75 height 13
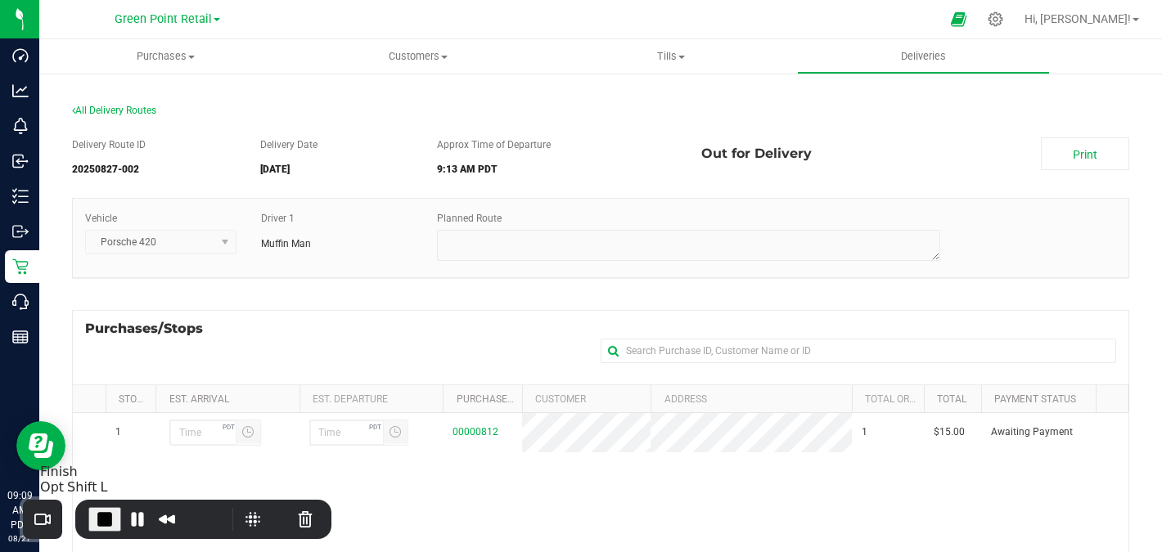
click at [105, 523] on span "End Recording" at bounding box center [105, 520] width 20 height 20
